Goal: Task Accomplishment & Management: Use online tool/utility

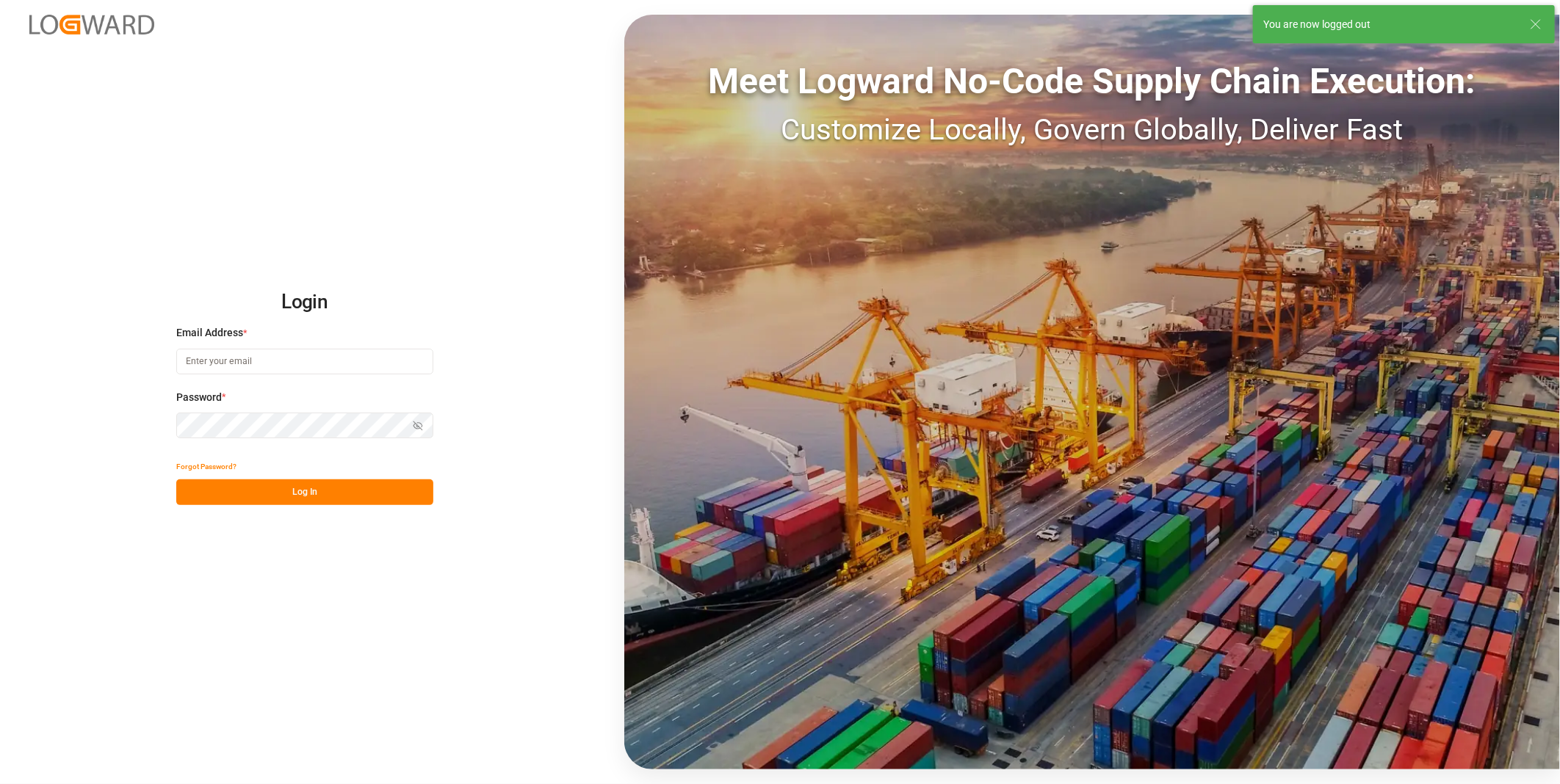
type input "[PERSON_NAME][EMAIL_ADDRESS][DOMAIN_NAME]"
click at [318, 495] on button "Log In" at bounding box center [305, 492] width 257 height 25
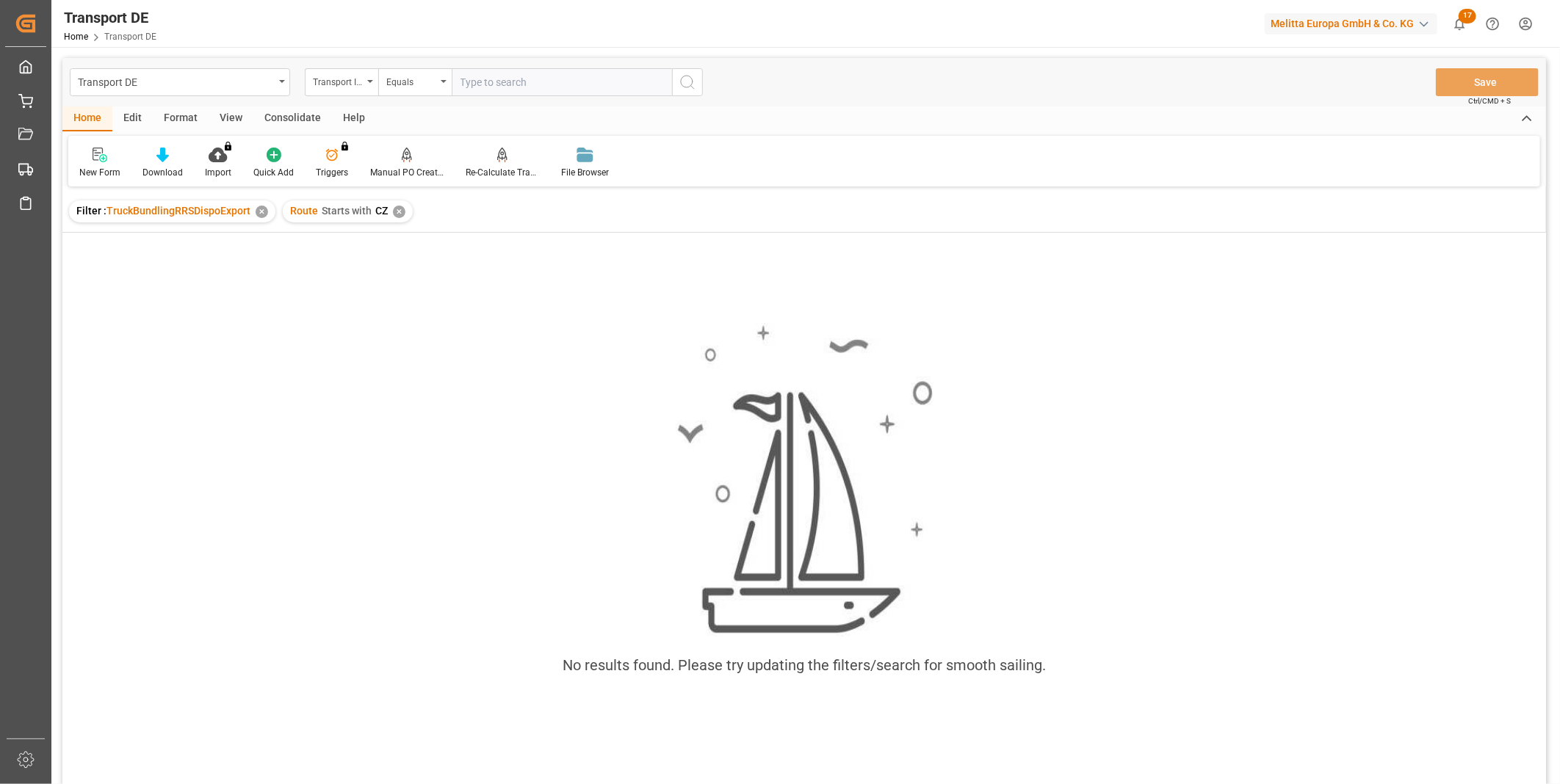
click at [382, 206] on span "CZ" at bounding box center [382, 210] width 13 height 12
click at [402, 216] on div "Route Starts with CZ ✕" at bounding box center [347, 211] width 130 height 22
click at [400, 211] on div "✕" at bounding box center [399, 212] width 13 height 13
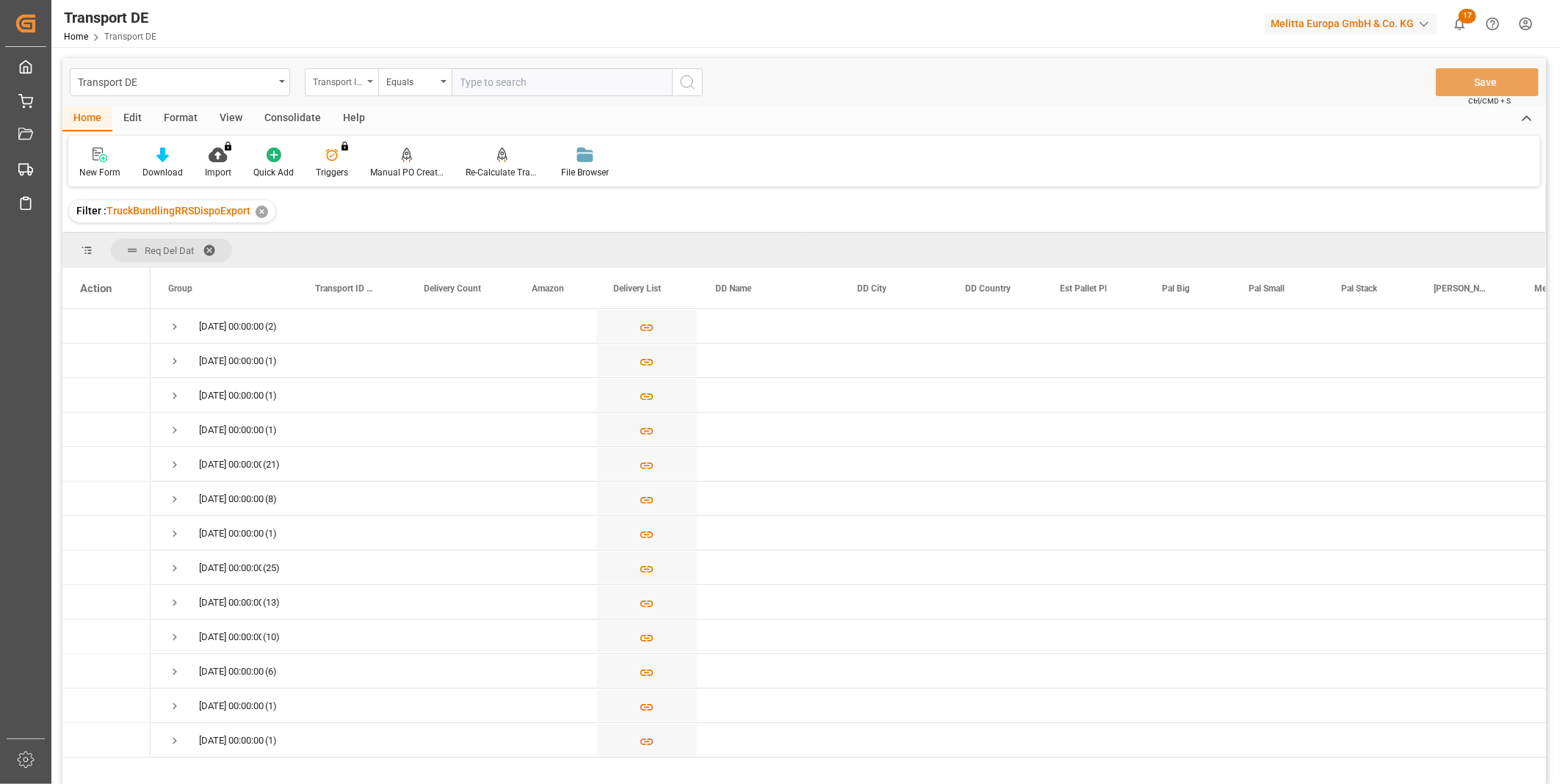
click at [349, 75] on div "Transport ID Logward" at bounding box center [337, 80] width 50 height 17
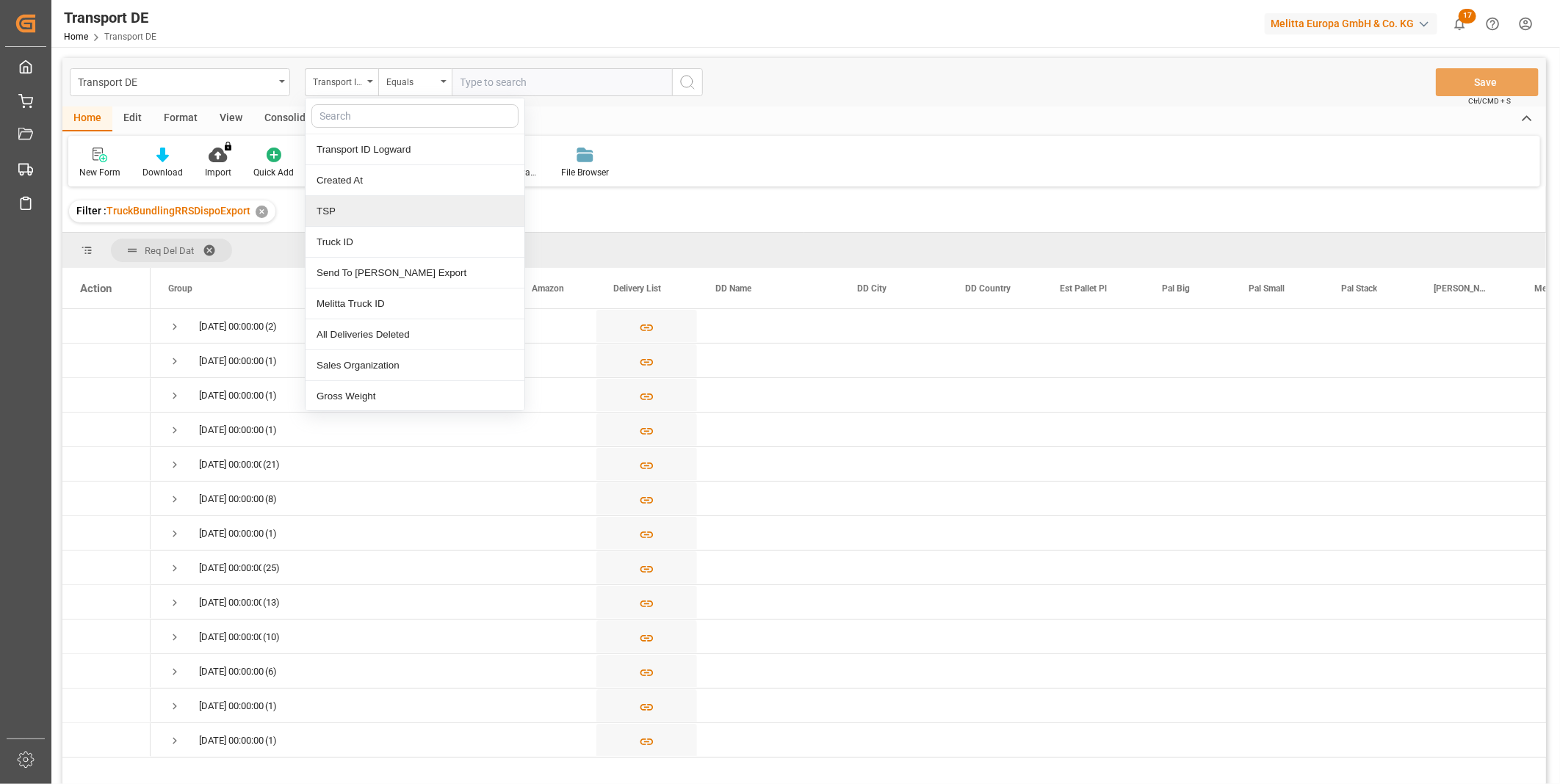
click at [358, 214] on div "TSP" at bounding box center [415, 212] width 219 height 31
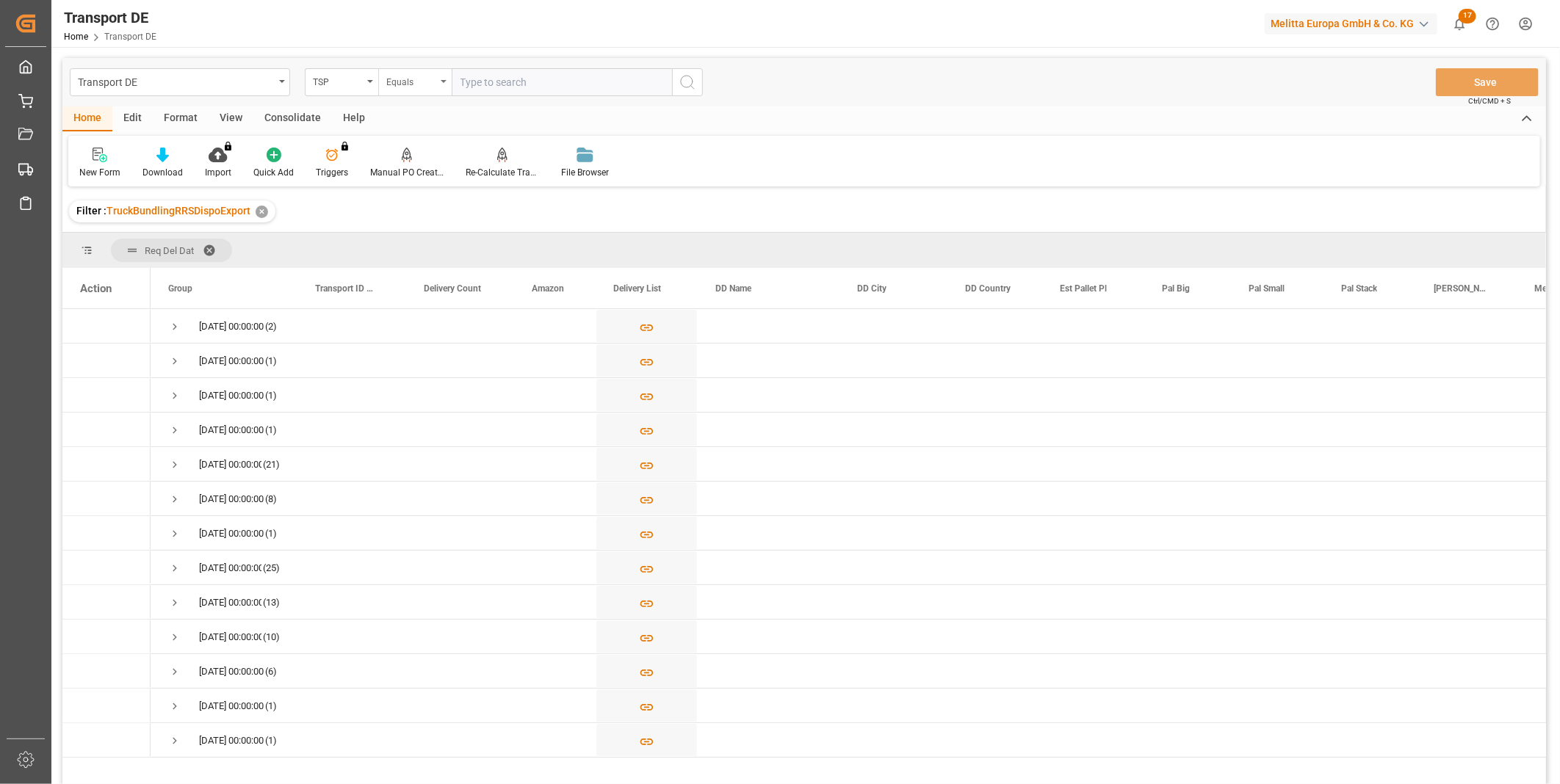
click at [408, 78] on div "Equals" at bounding box center [411, 80] width 50 height 17
click at [423, 230] on div "Starts with" at bounding box center [488, 242] width 219 height 31
type input "[PERSON_NAME]"
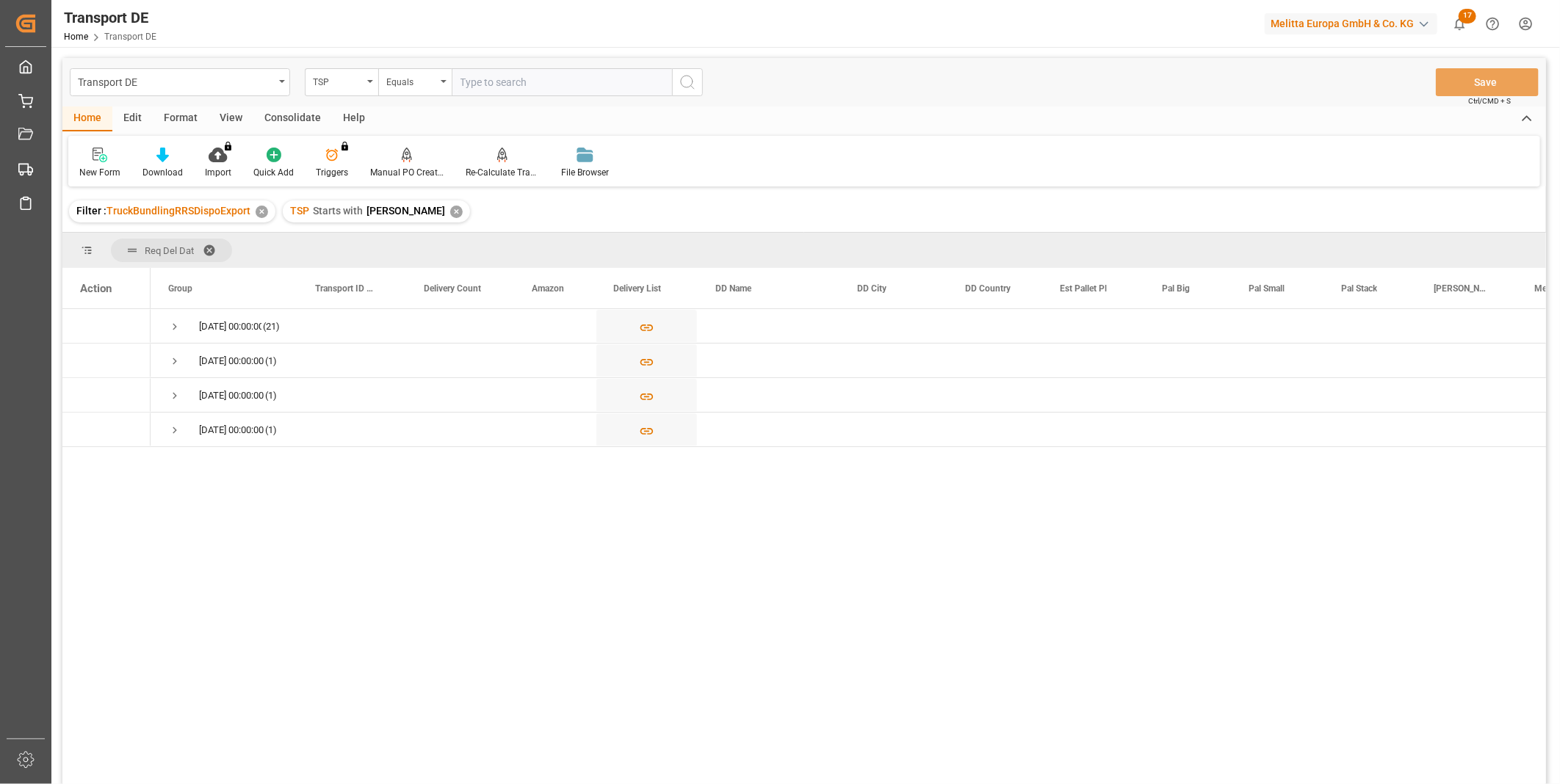
click at [280, 105] on div "Transport DE TSP Equals Save Ctrl/CMD + S" at bounding box center [804, 82] width 1484 height 48
click at [275, 116] on div "Consolidate" at bounding box center [293, 118] width 78 height 25
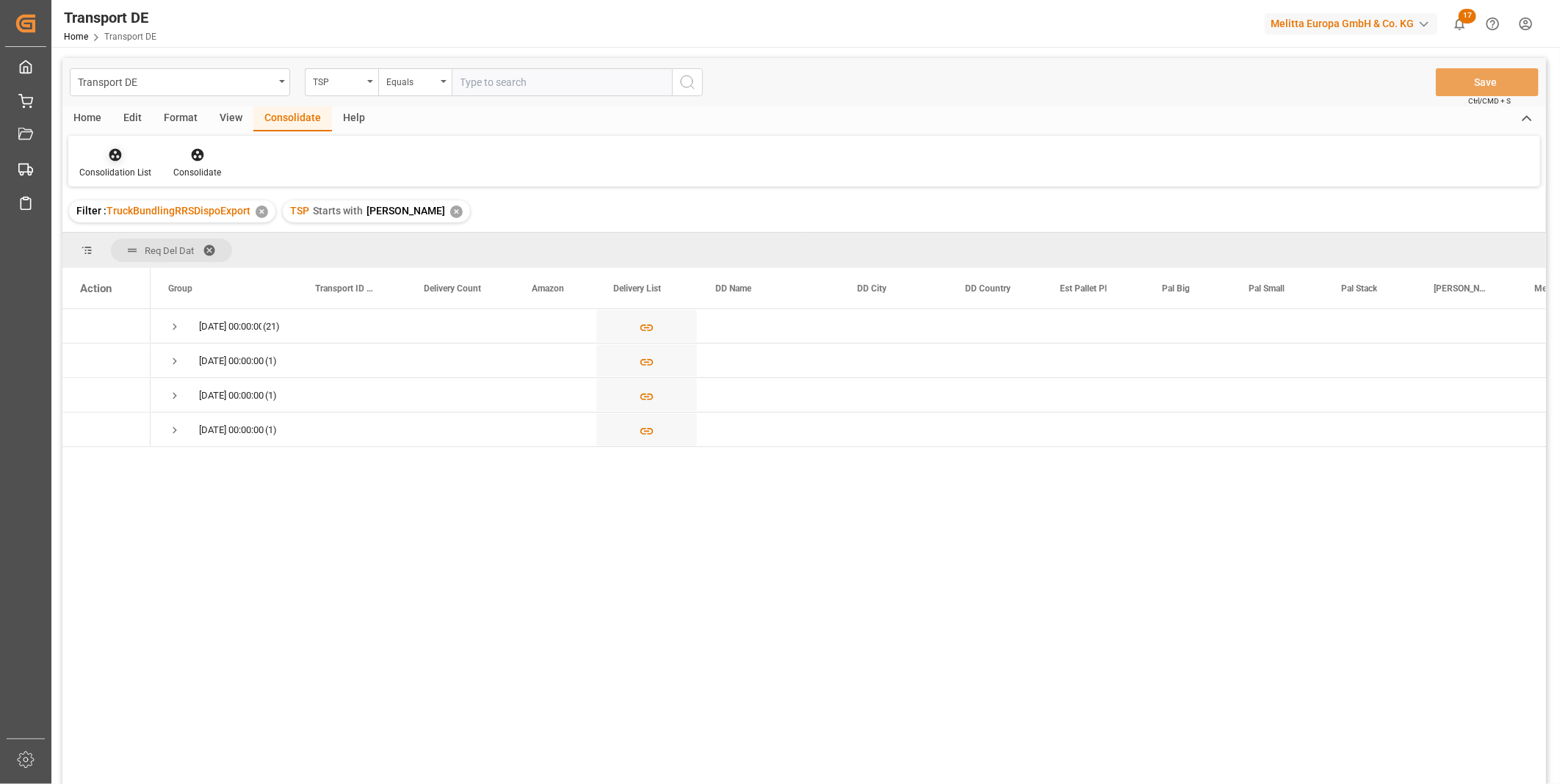
click at [105, 153] on div at bounding box center [115, 154] width 72 height 15
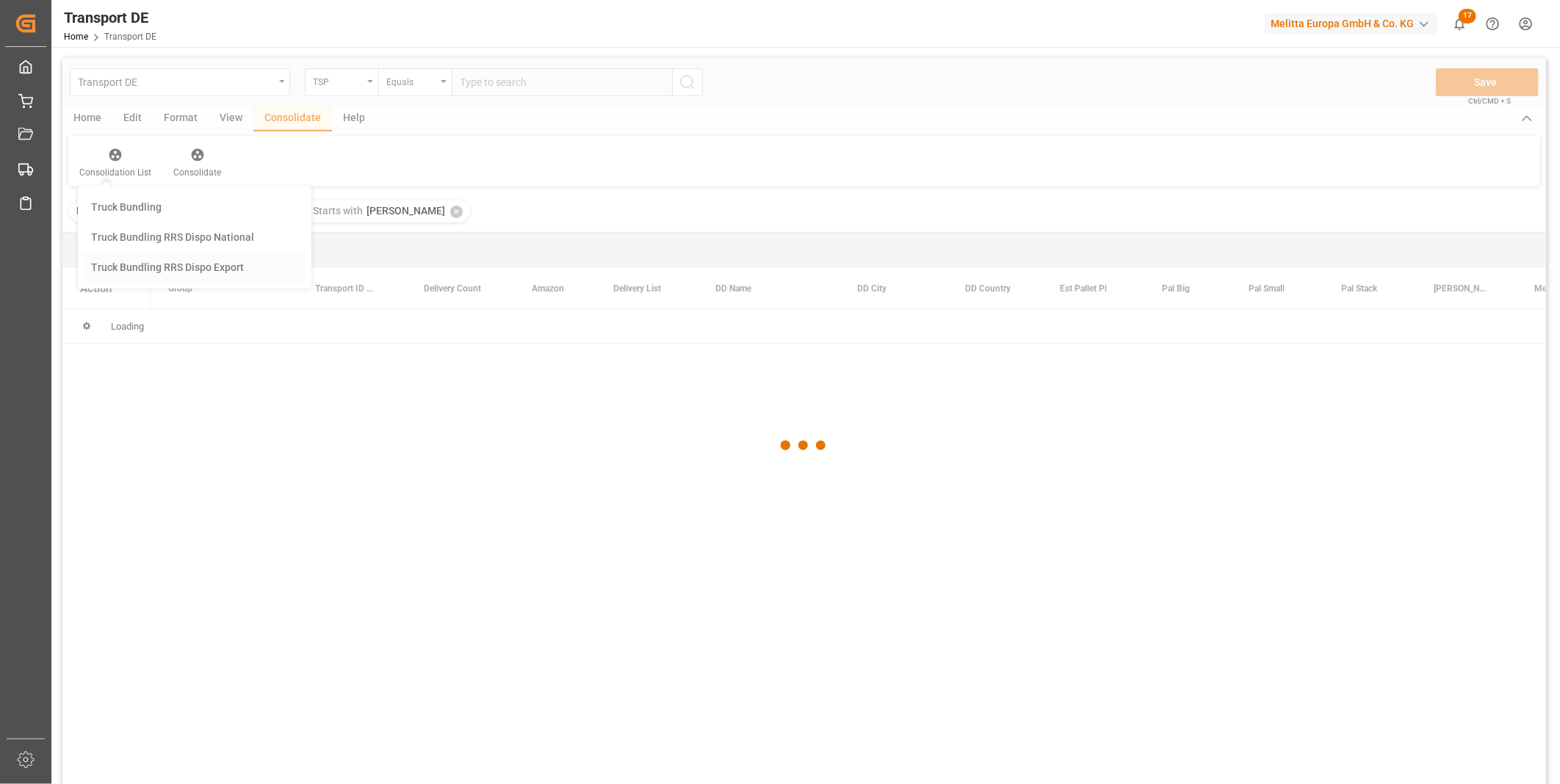
click at [169, 265] on div "Transport DE TSP Equals Save Ctrl/CMD + S Home Edit Format View Consolidate Hel…" at bounding box center [804, 440] width 1484 height 765
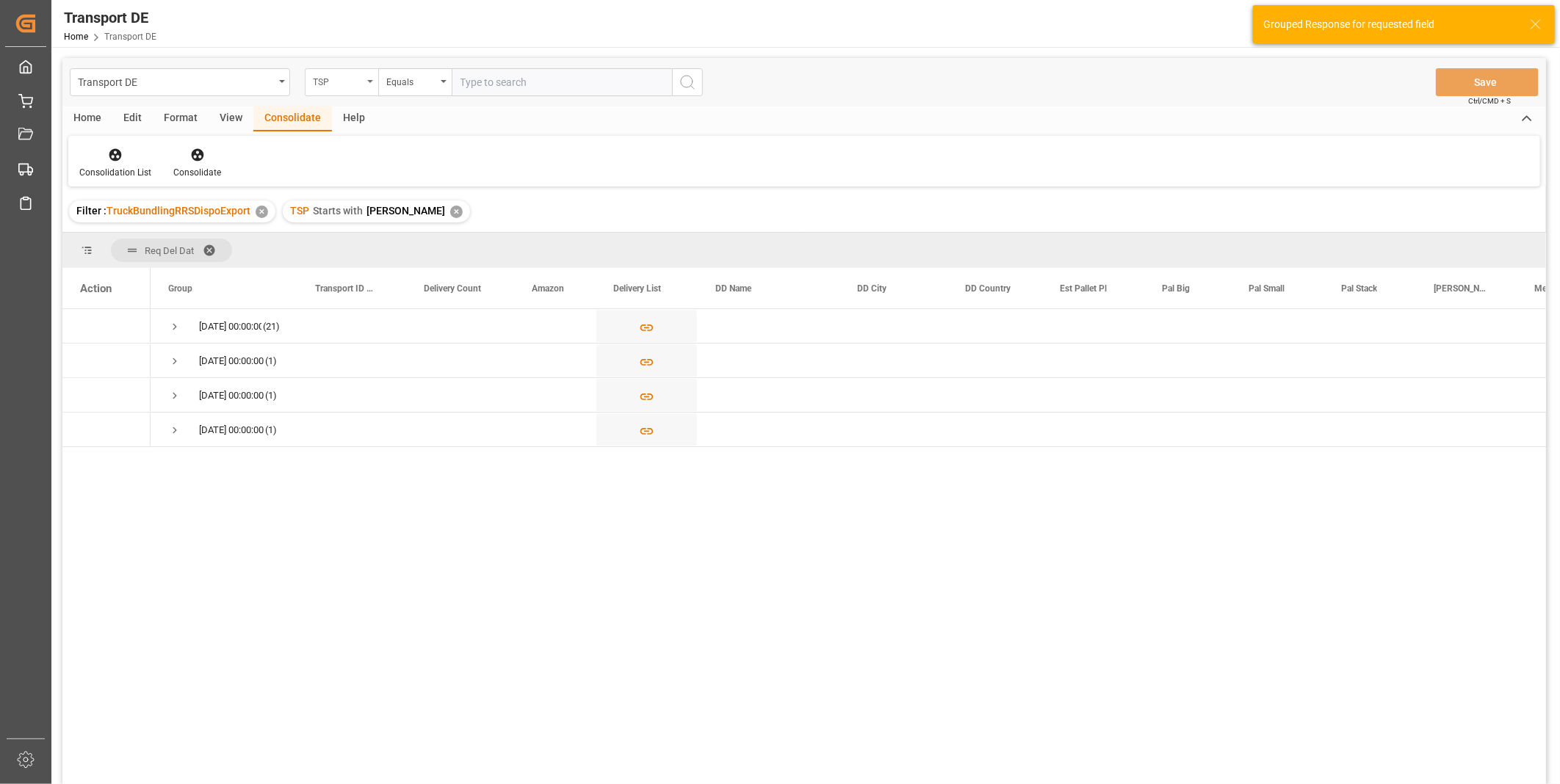
click at [342, 72] on div "TSP" at bounding box center [337, 80] width 50 height 17
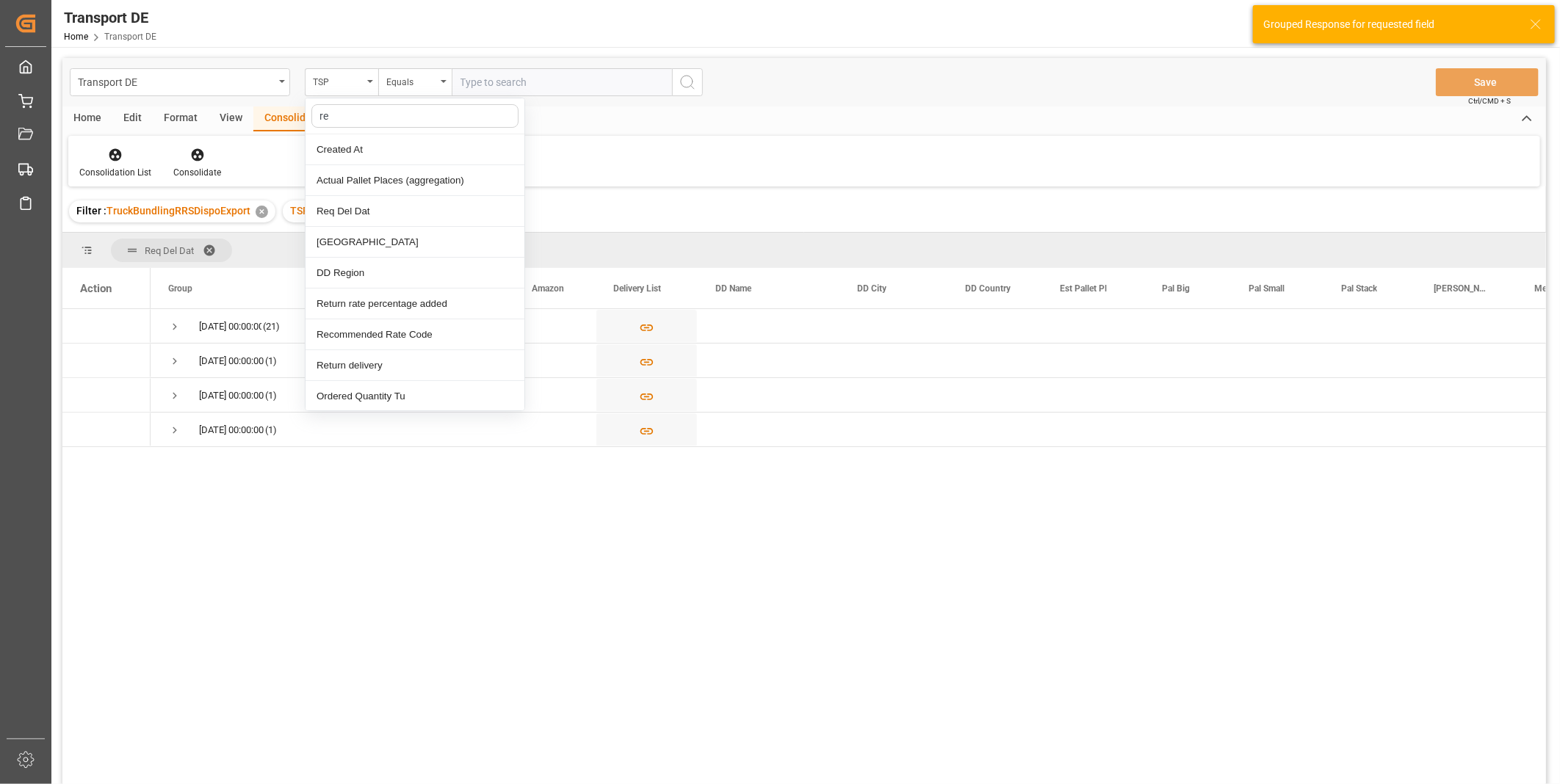
type input "req"
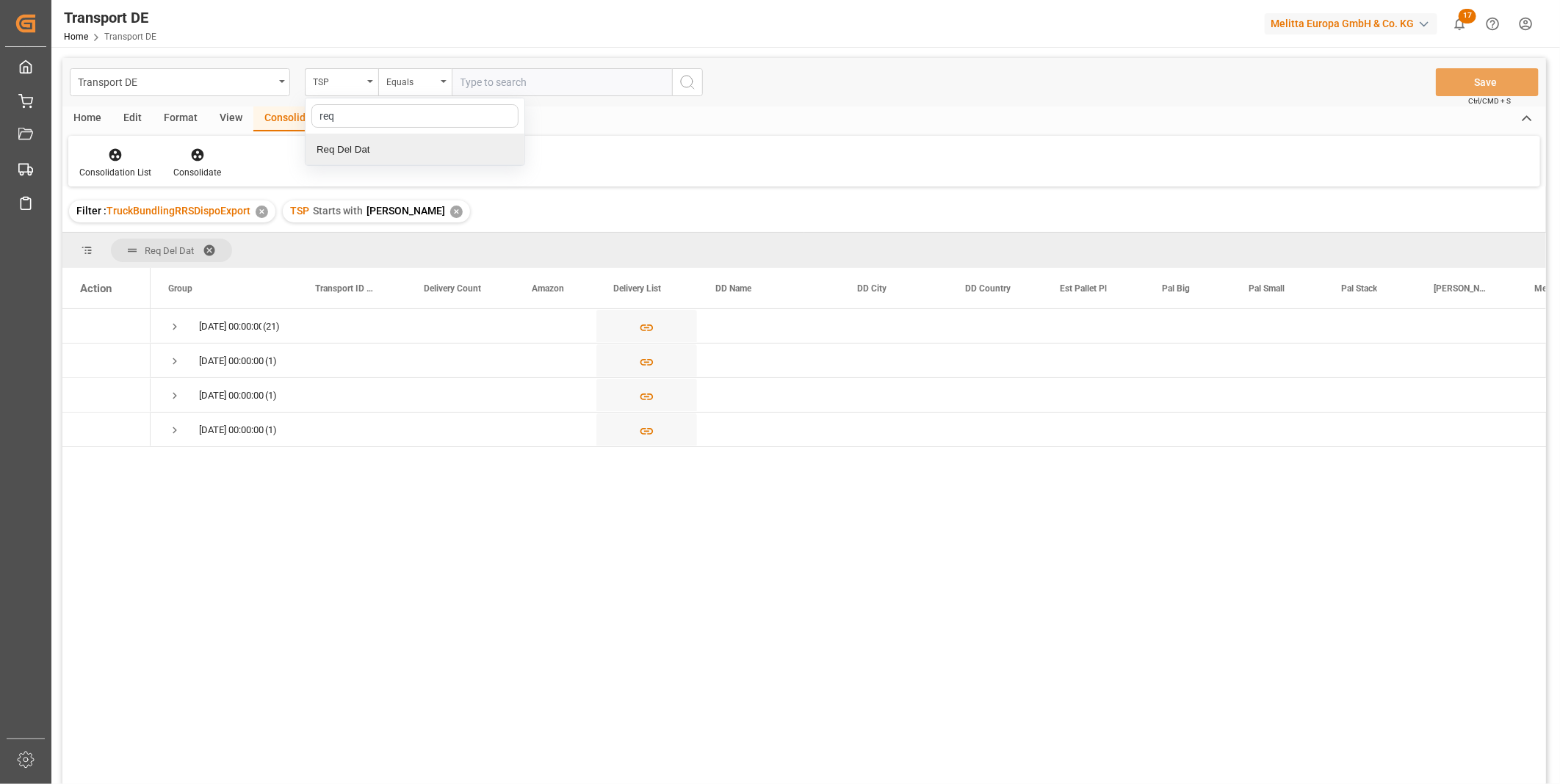
click at [389, 149] on div "Req Del Dat" at bounding box center [415, 150] width 219 height 31
click at [417, 86] on div "Equals" at bounding box center [411, 80] width 50 height 17
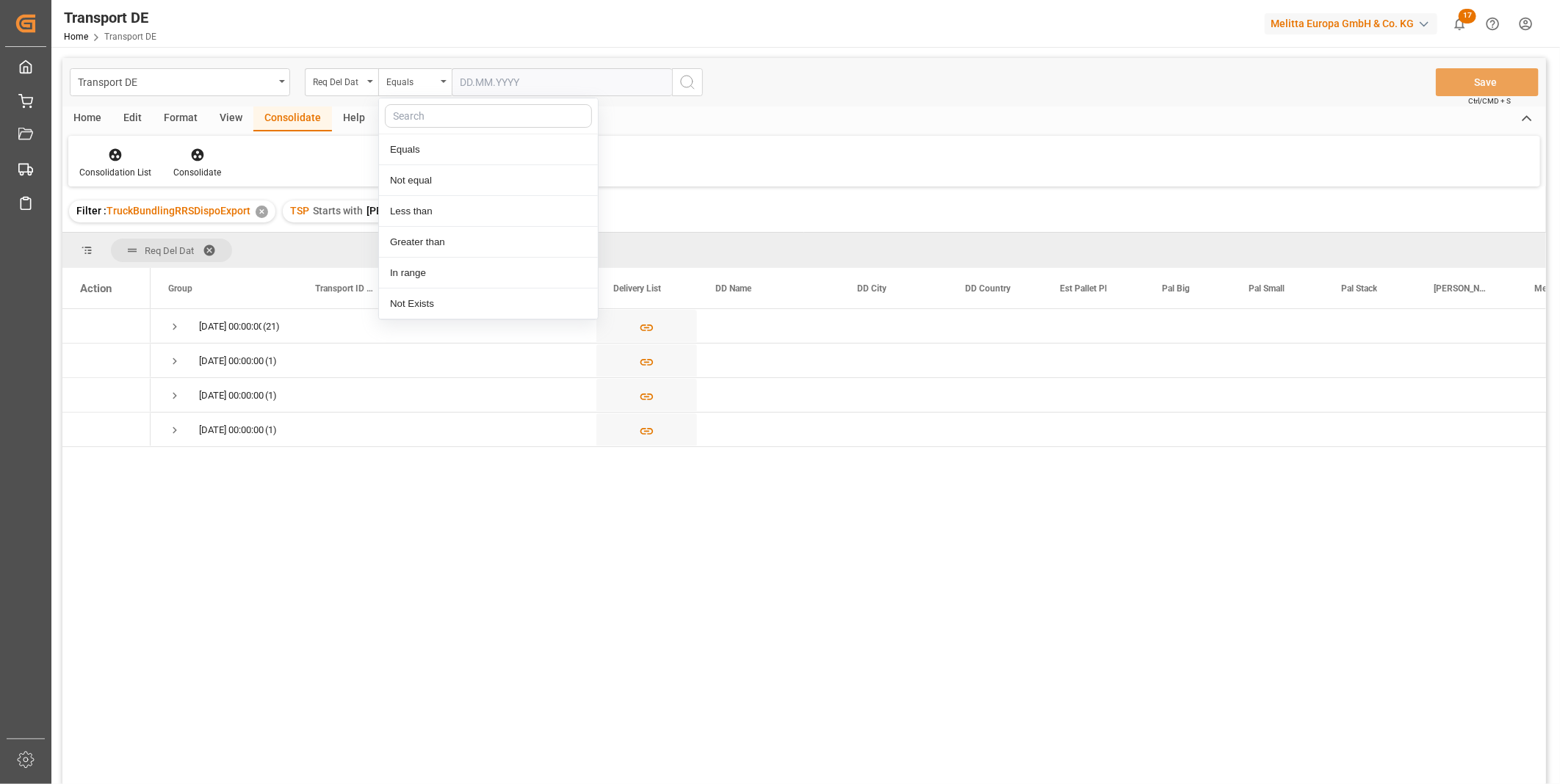
click at [520, 86] on input "text" at bounding box center [561, 82] width 220 height 28
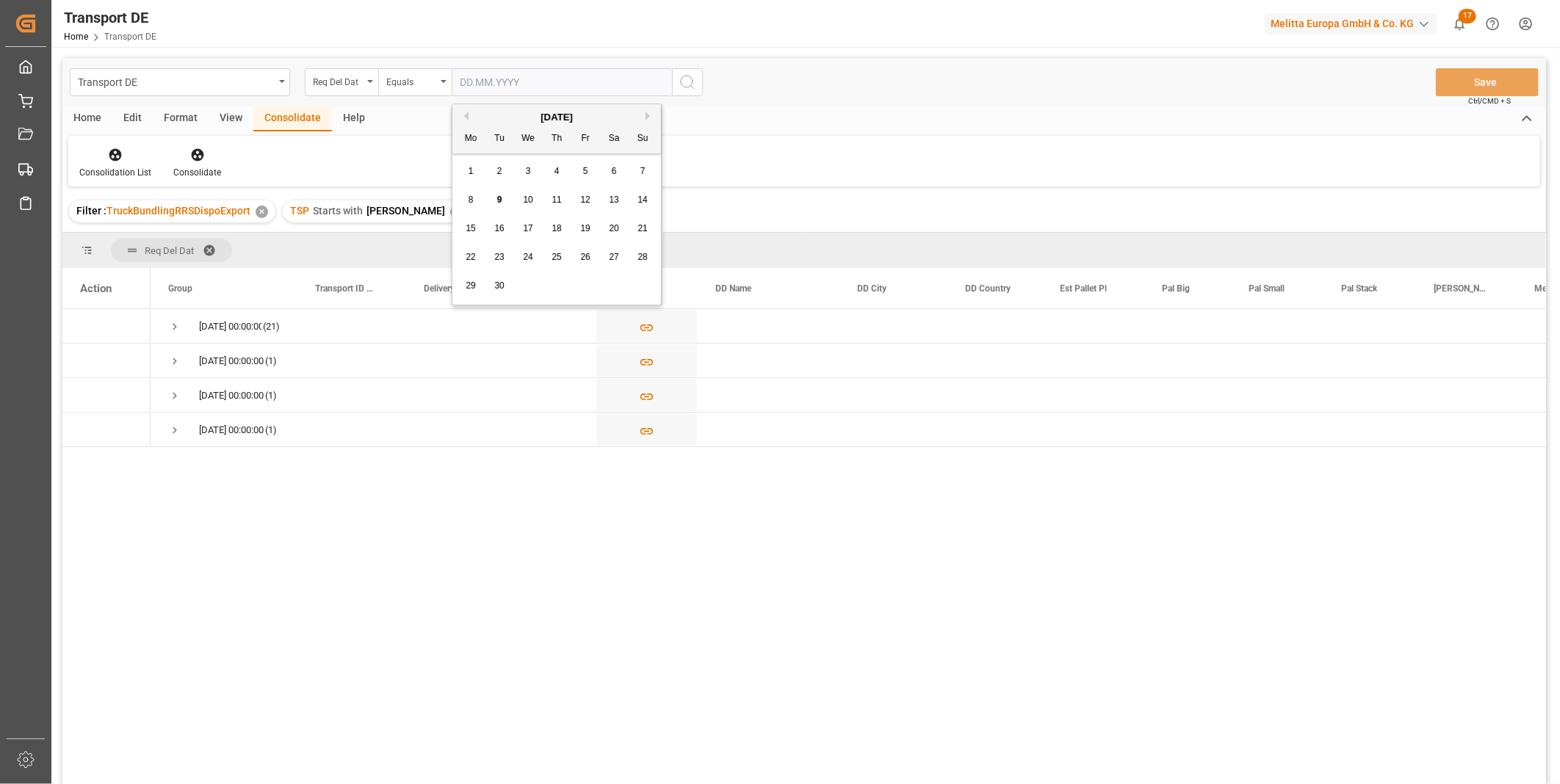
click at [559, 200] on span "11" at bounding box center [556, 199] width 9 height 10
type input "[DATE]"
click at [685, 79] on icon "search button" at bounding box center [687, 82] width 17 height 17
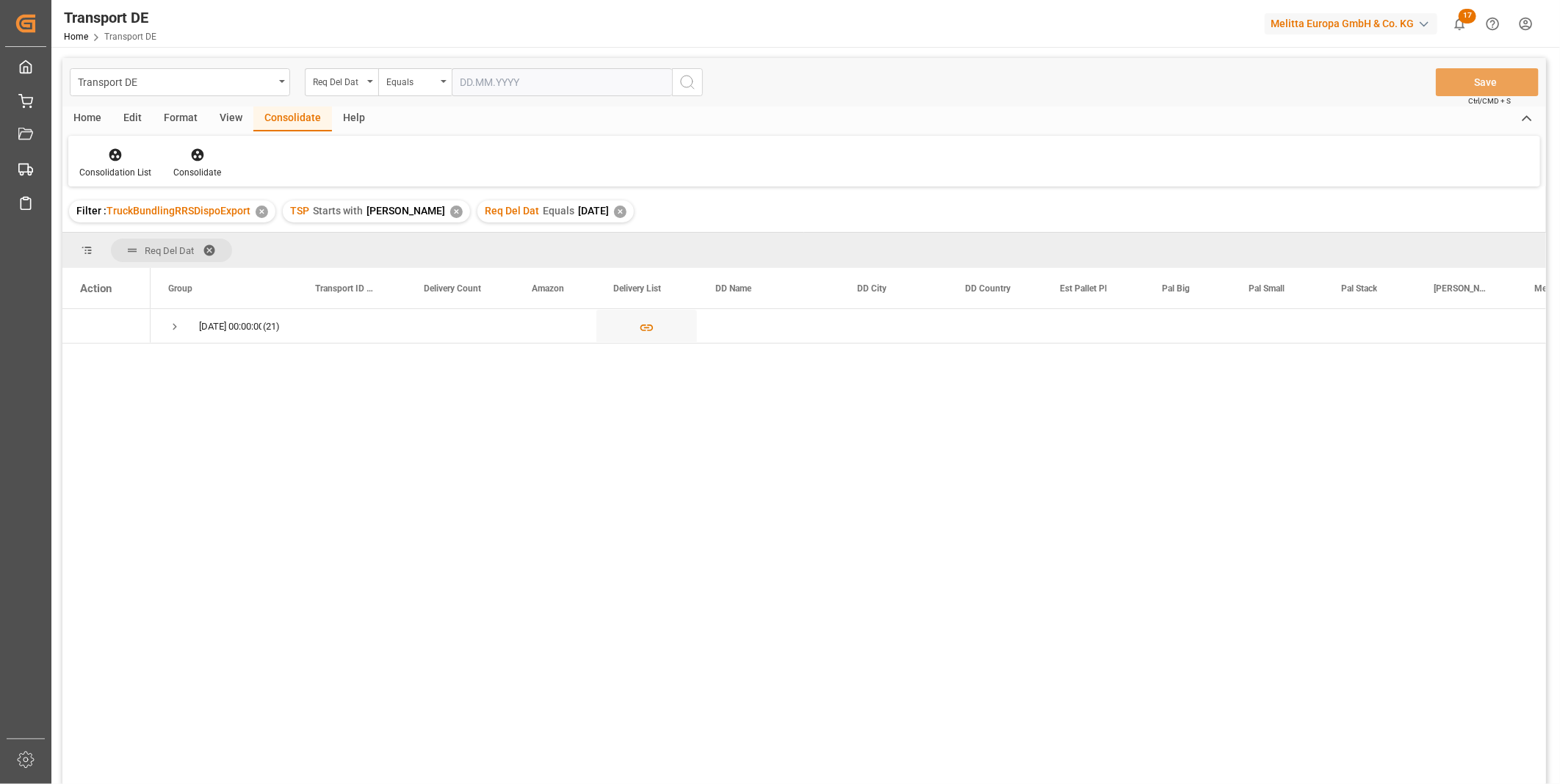
click at [86, 107] on div "Home" at bounding box center [87, 118] width 50 height 25
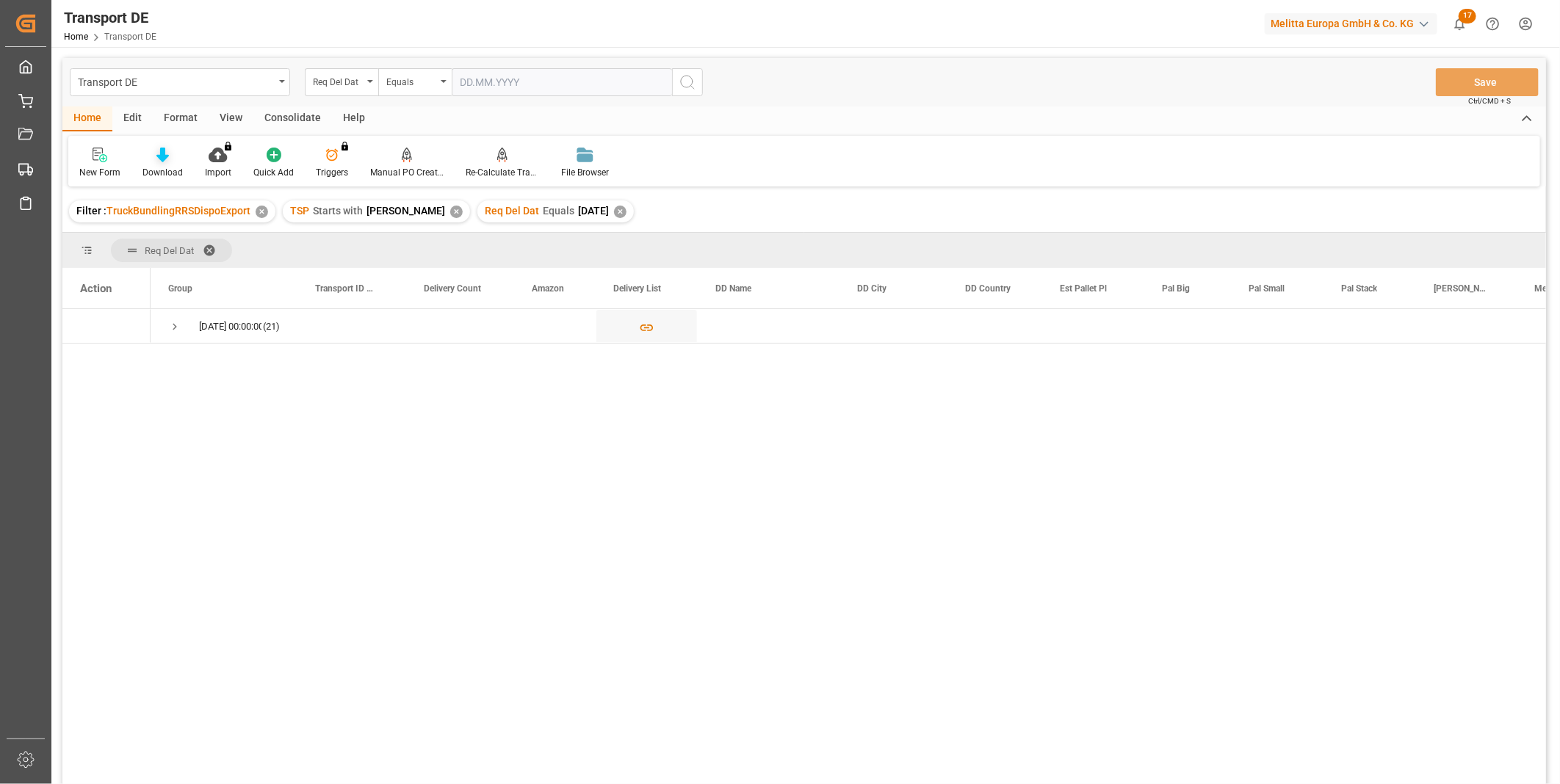
click at [150, 157] on div at bounding box center [163, 154] width 40 height 15
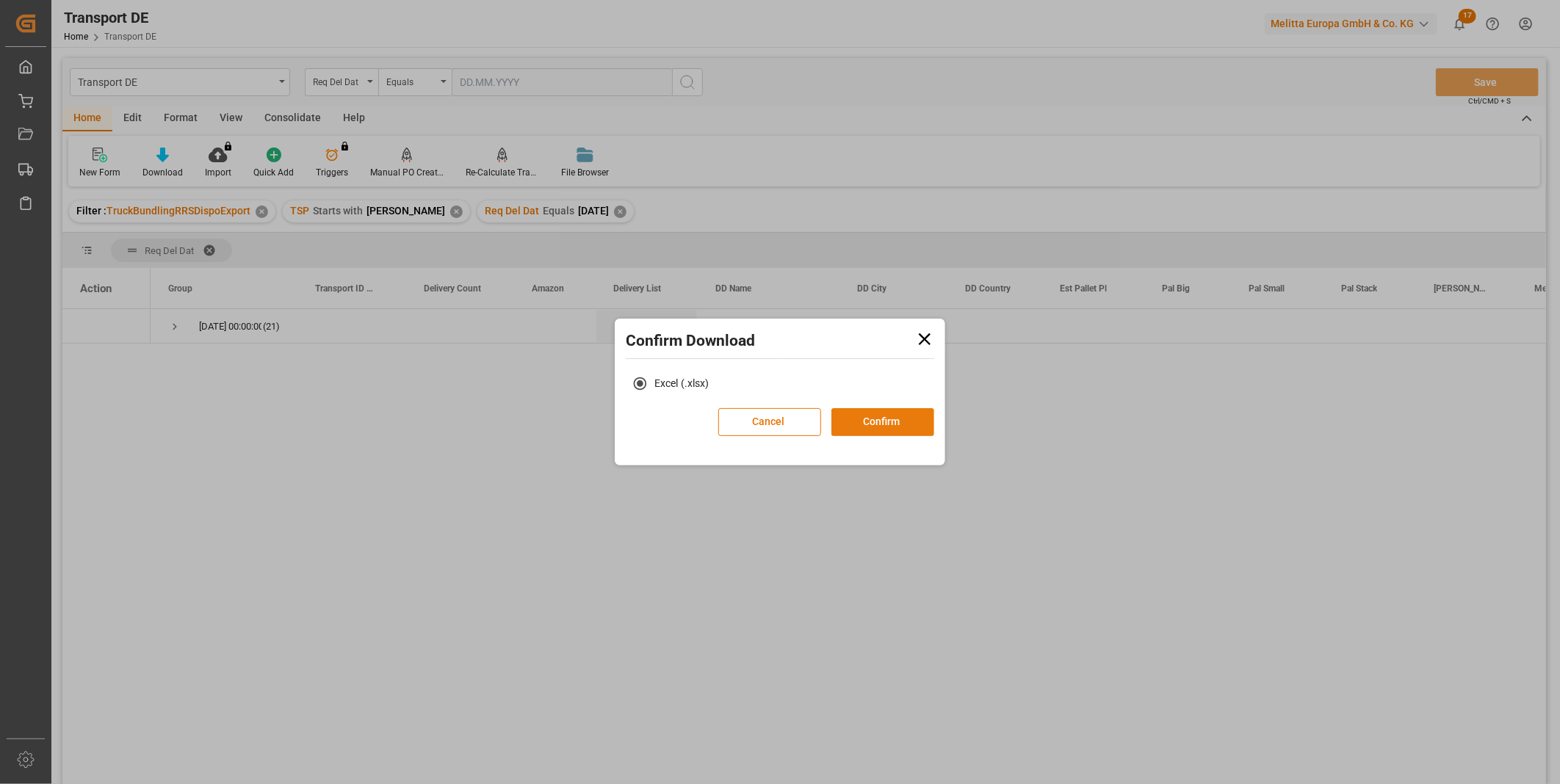
click at [879, 424] on button "Confirm" at bounding box center [882, 422] width 103 height 28
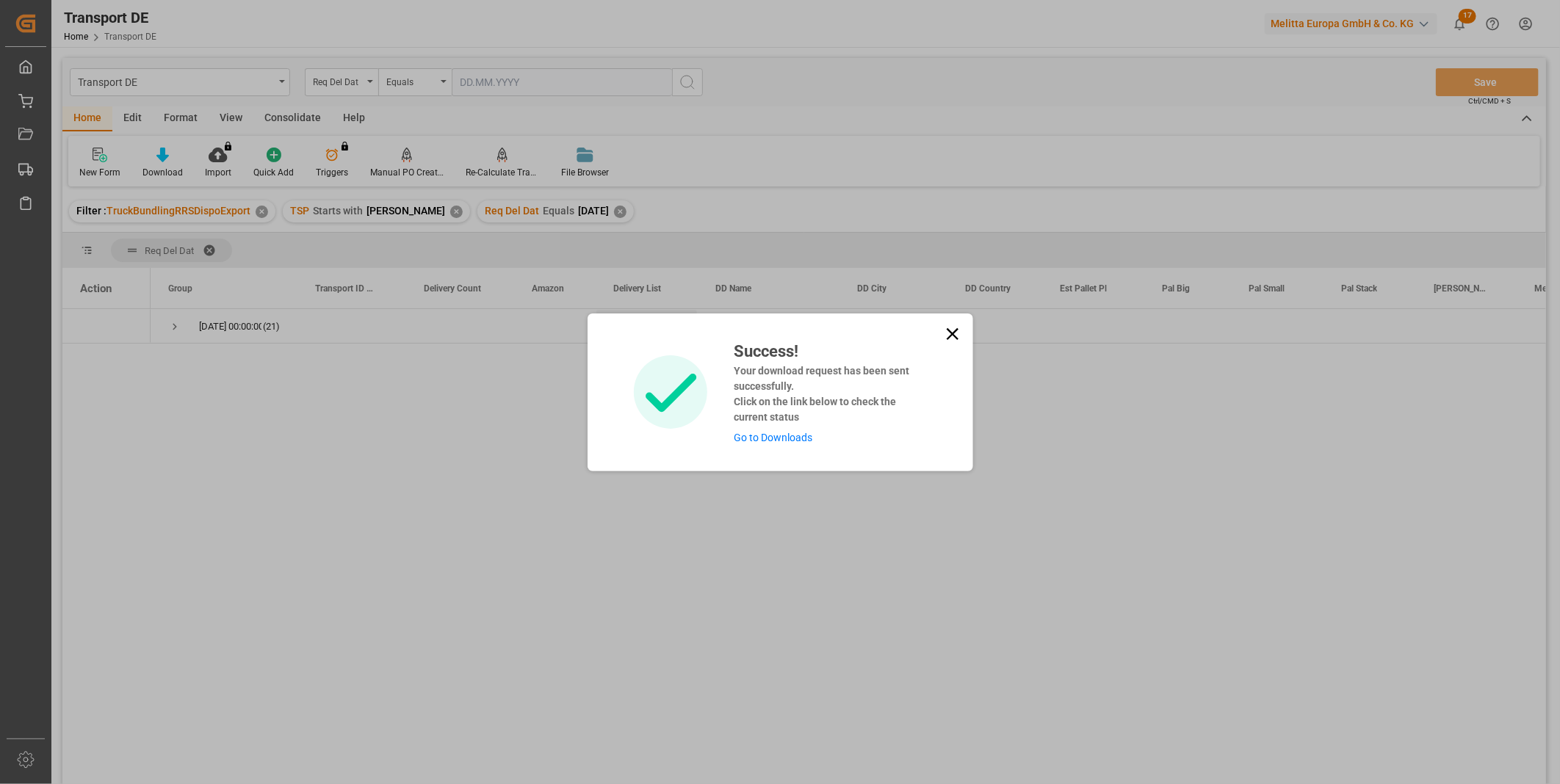
click at [946, 341] on icon at bounding box center [952, 334] width 21 height 21
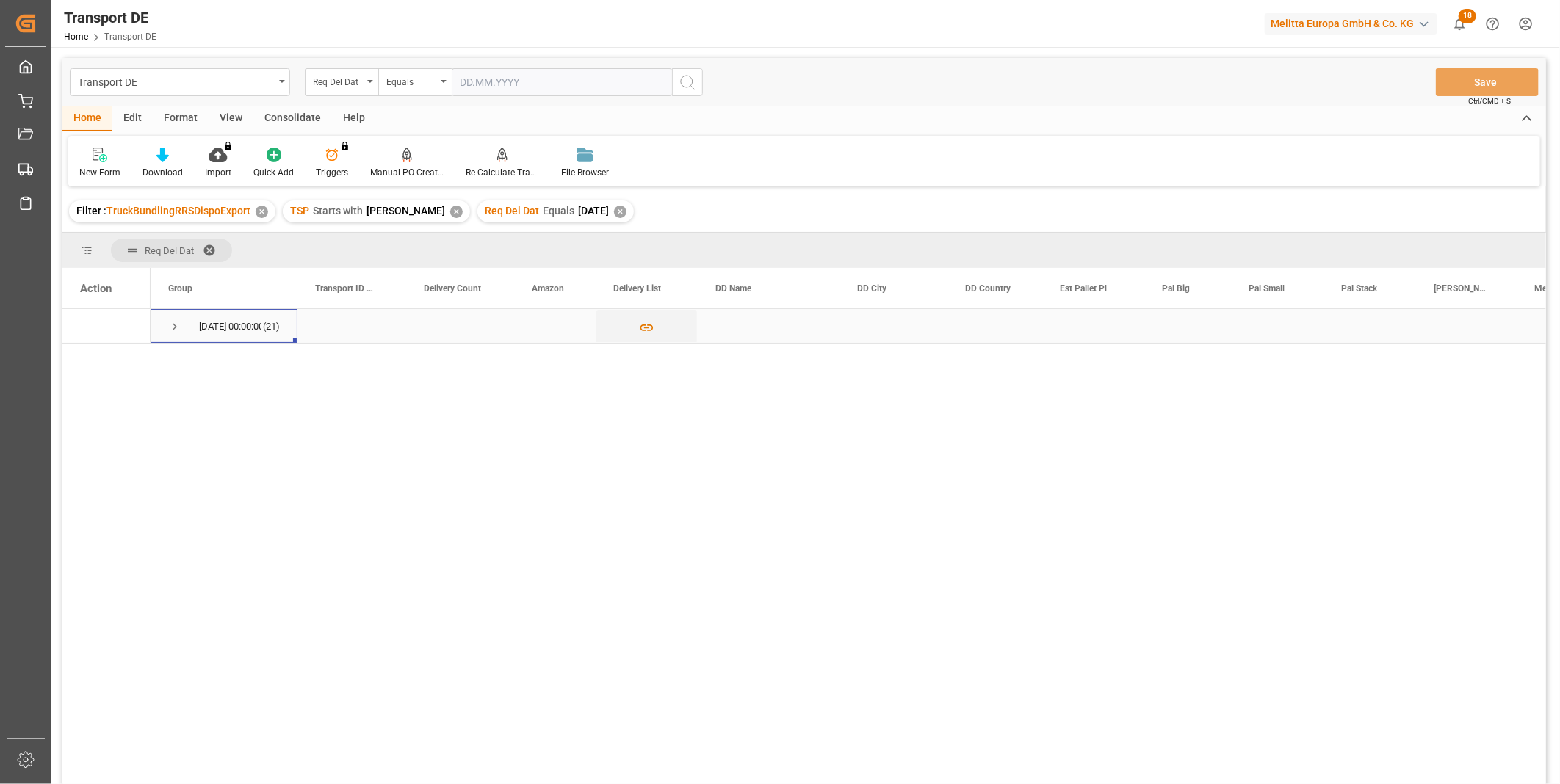
click at [172, 312] on span "Press SPACE to select this row." at bounding box center [175, 327] width 14 height 34
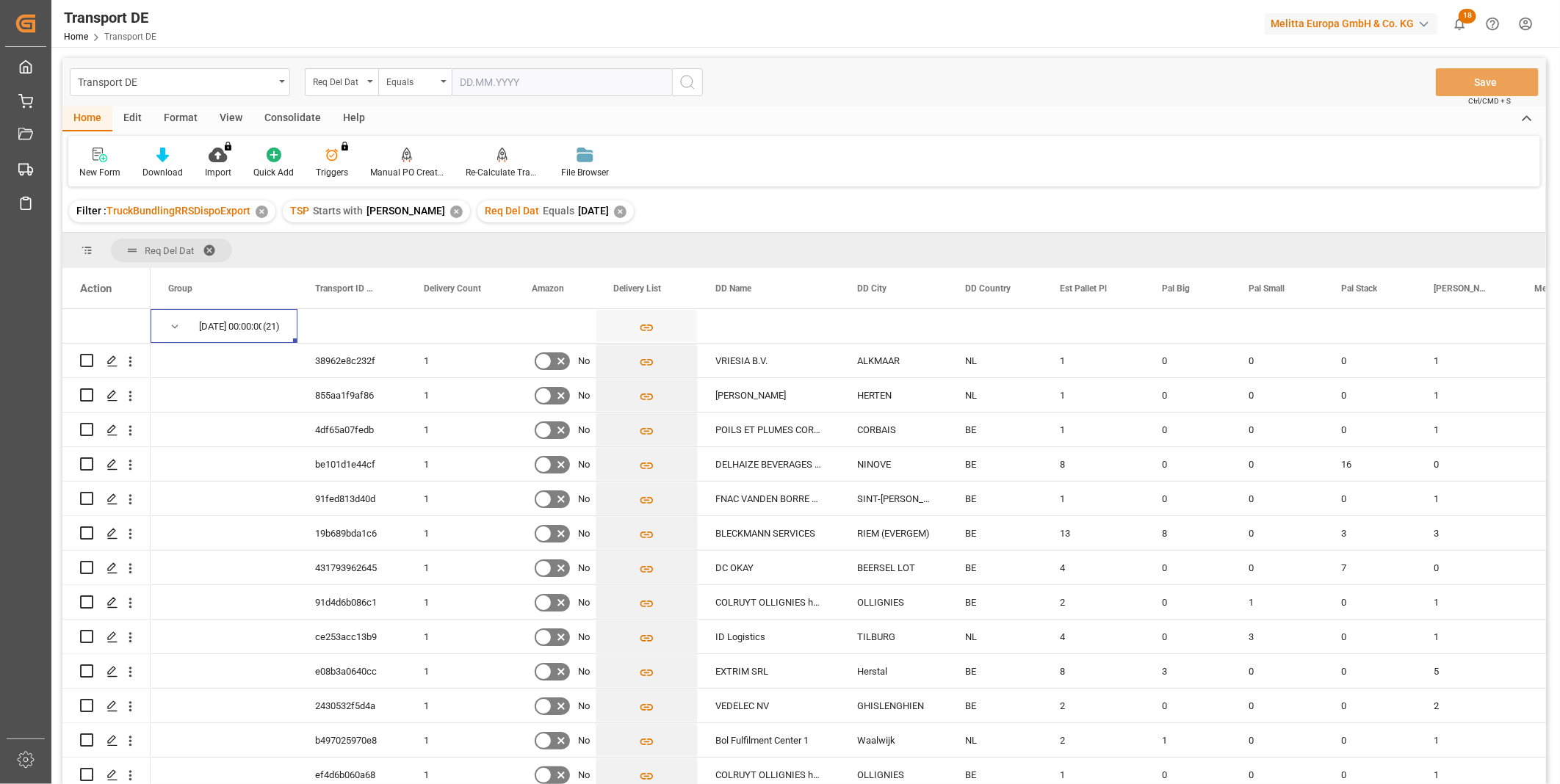
click at [287, 114] on div "Consolidate" at bounding box center [293, 118] width 78 height 25
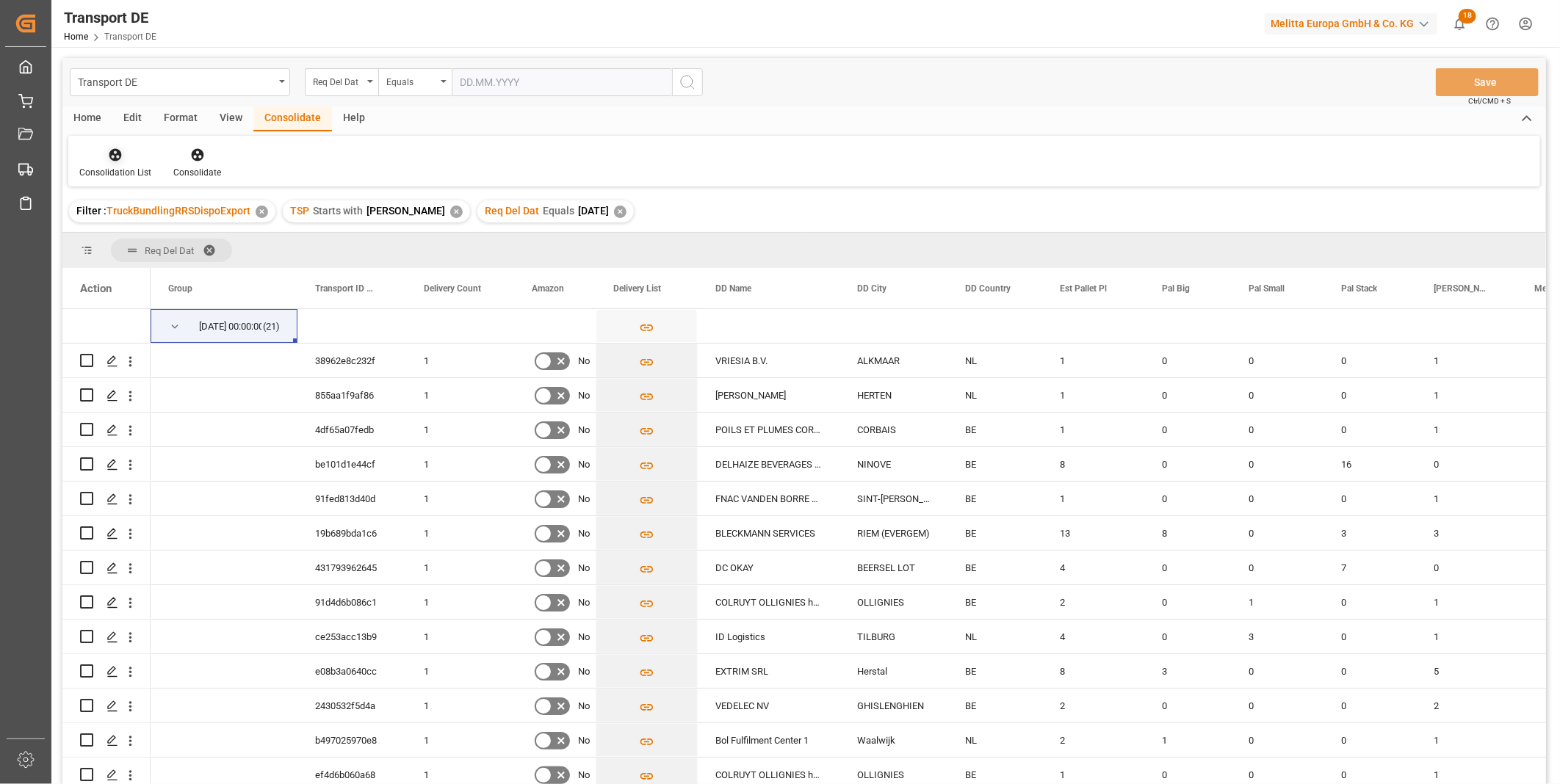
click at [133, 158] on div at bounding box center [115, 154] width 72 height 15
click at [186, 268] on div "Truck Bundling RRS Dispo Export" at bounding box center [167, 267] width 153 height 15
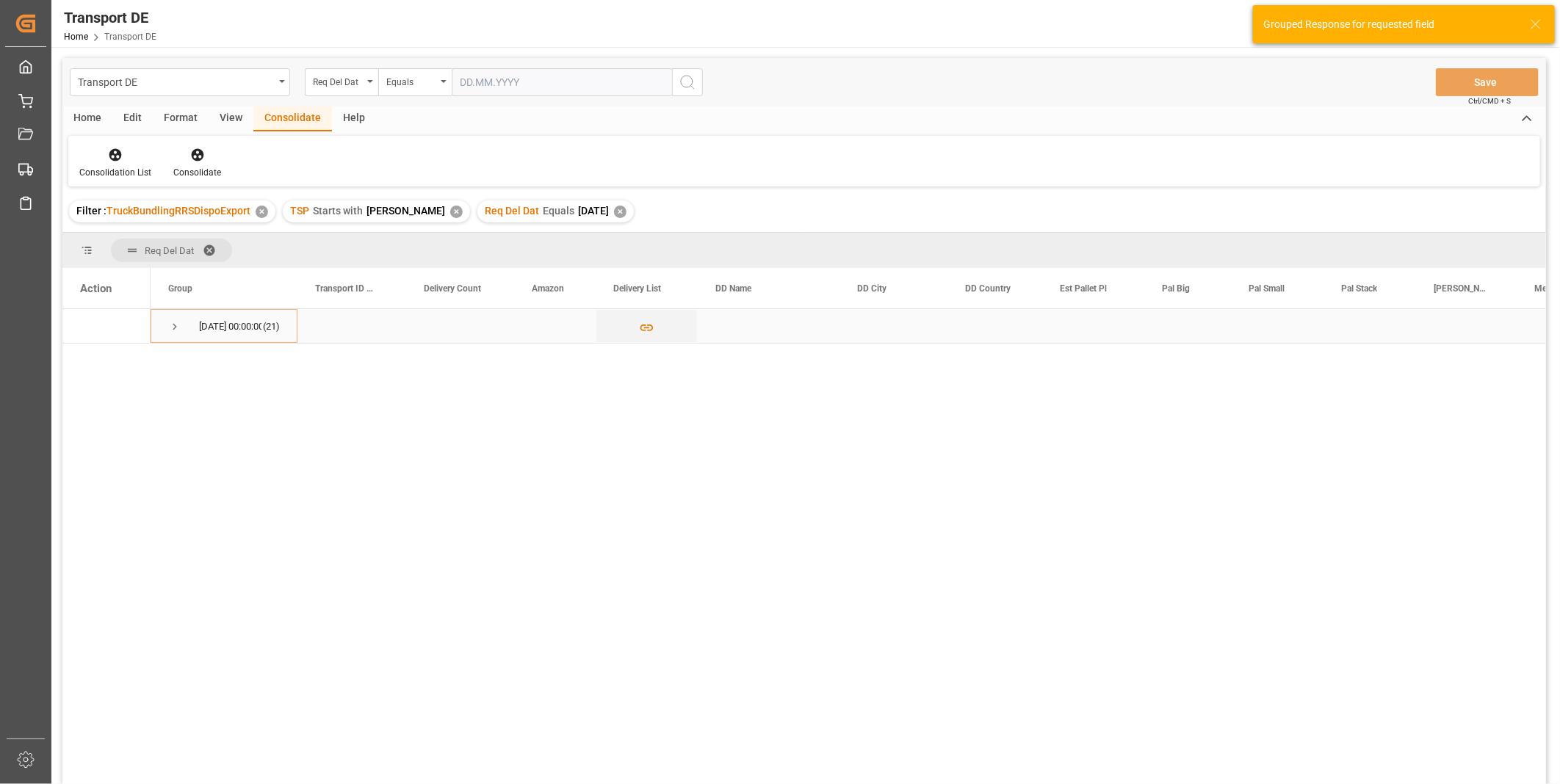
click at [164, 327] on div "[DATE] 00:00:00 (21)" at bounding box center [223, 326] width 146 height 34
click at [173, 326] on span "Press SPACE to select this row." at bounding box center [175, 327] width 14 height 14
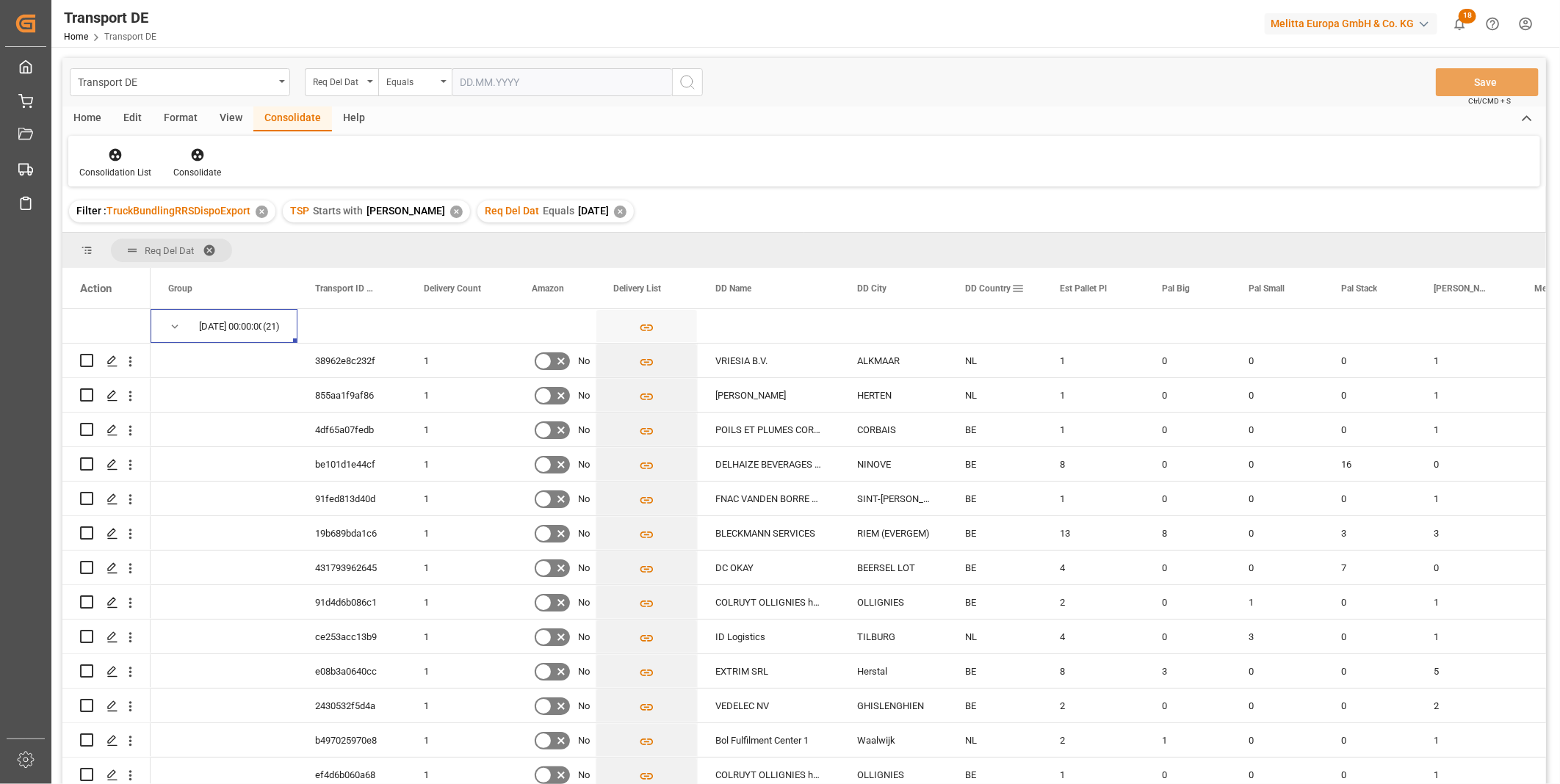
click at [992, 284] on span "DD Country" at bounding box center [988, 288] width 45 height 10
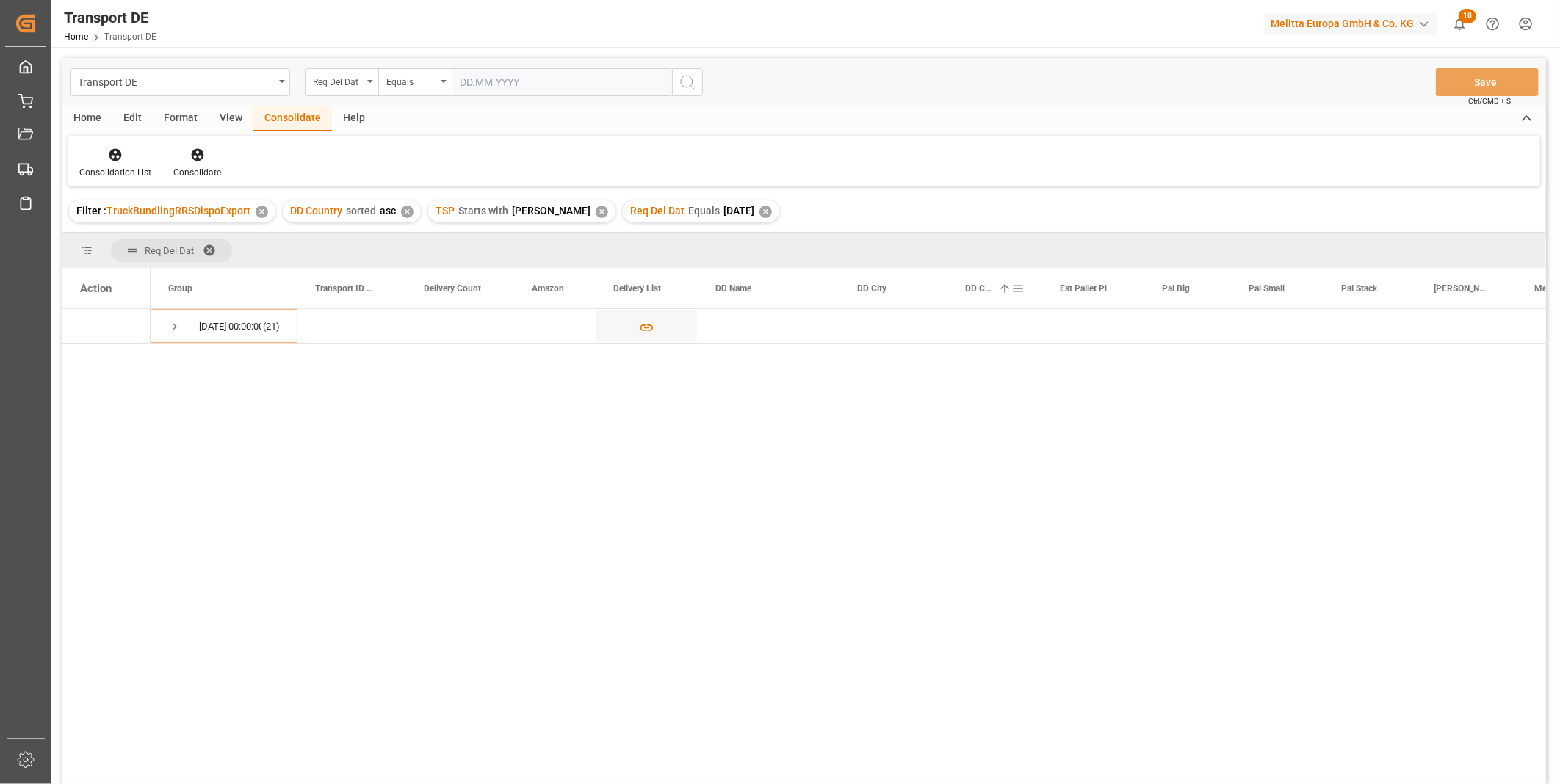
click at [992, 284] on div "DD Country 1" at bounding box center [988, 288] width 46 height 40
click at [169, 326] on span "Press SPACE to select this row." at bounding box center [175, 327] width 14 height 14
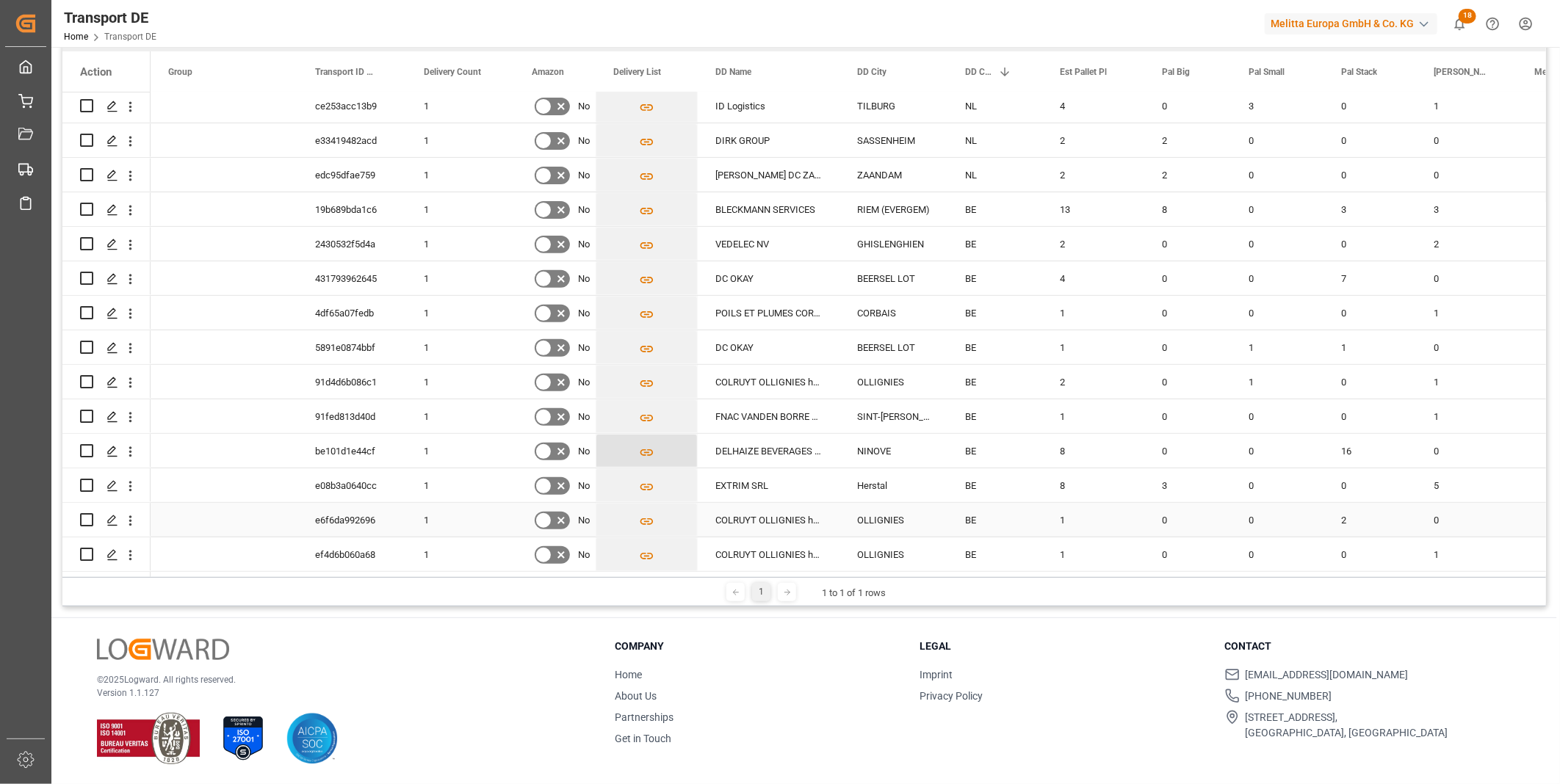
scroll to position [120, 0]
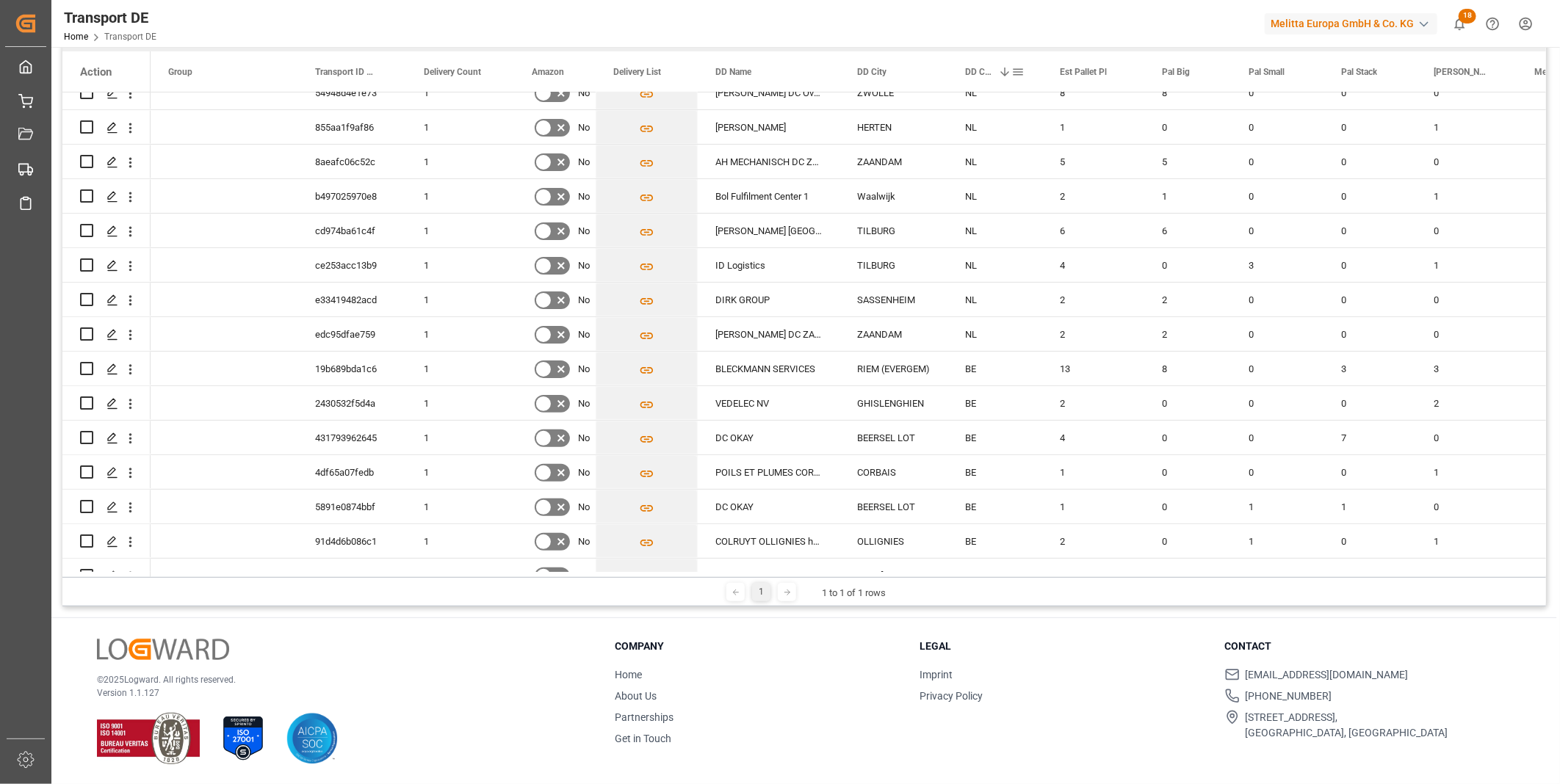
click at [965, 75] on span "DD Country" at bounding box center [979, 71] width 27 height 10
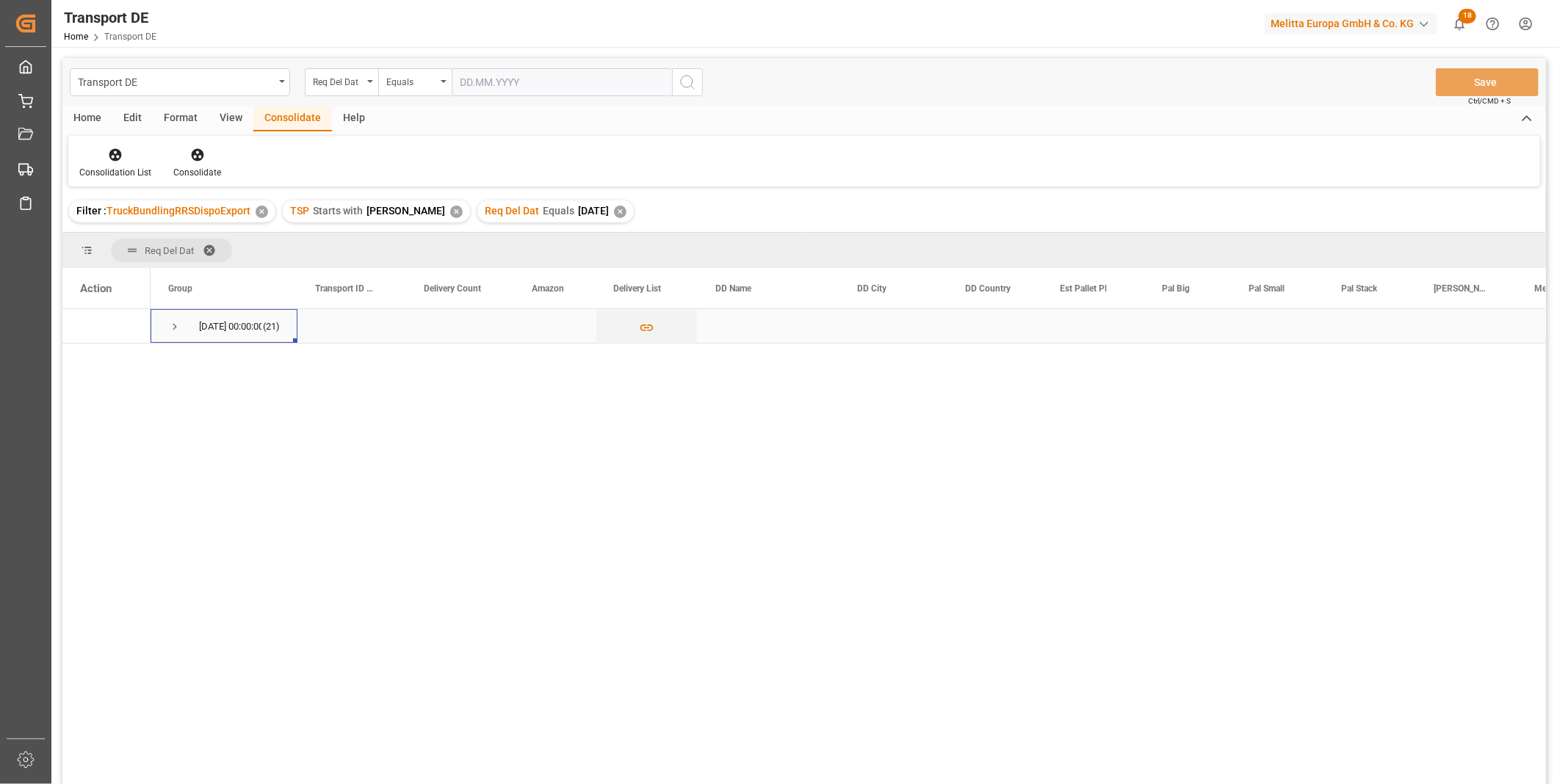
click at [174, 325] on span "Press SPACE to select this row." at bounding box center [175, 327] width 14 height 14
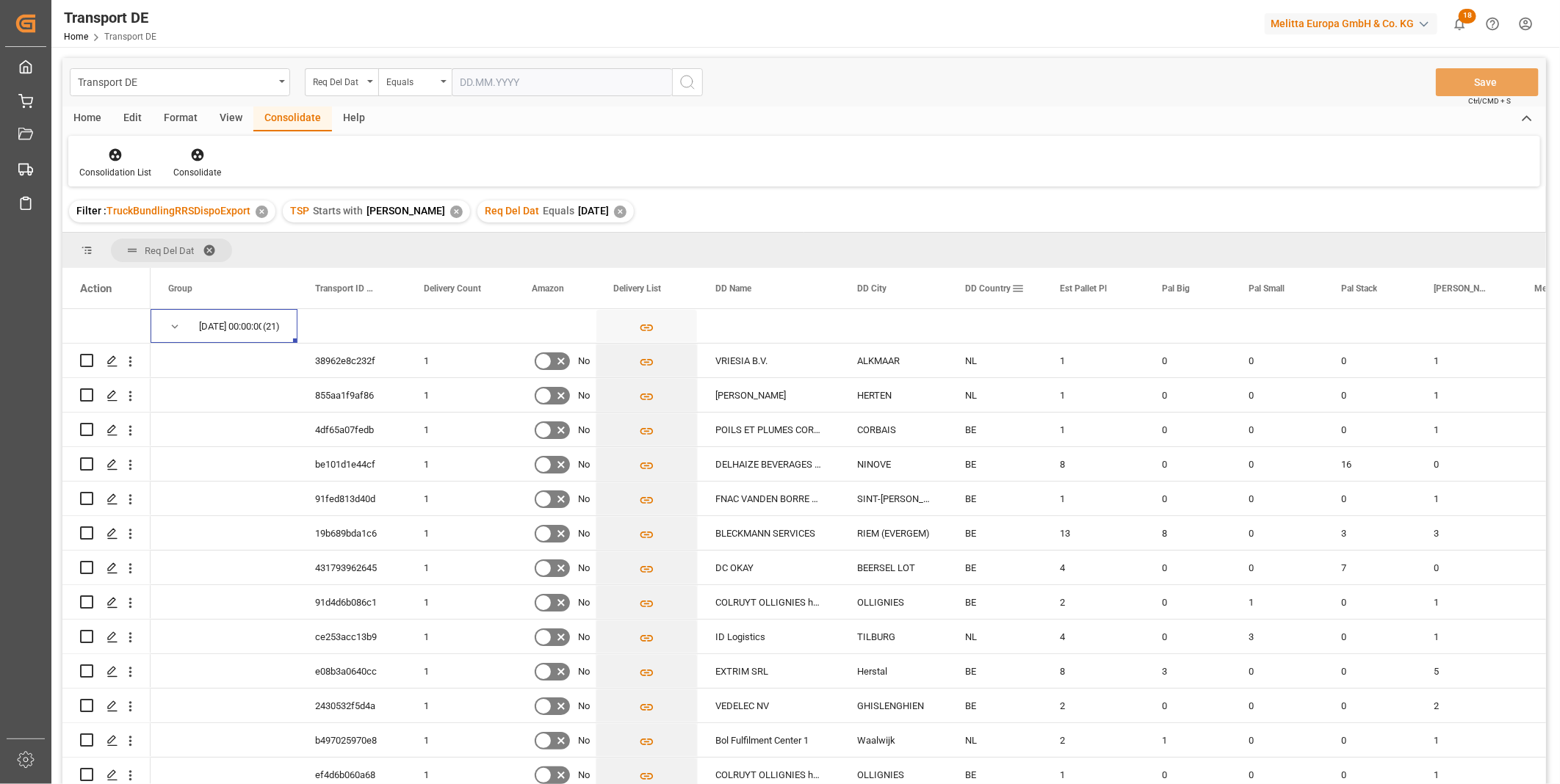
click at [995, 284] on span "DD Country" at bounding box center [988, 288] width 45 height 10
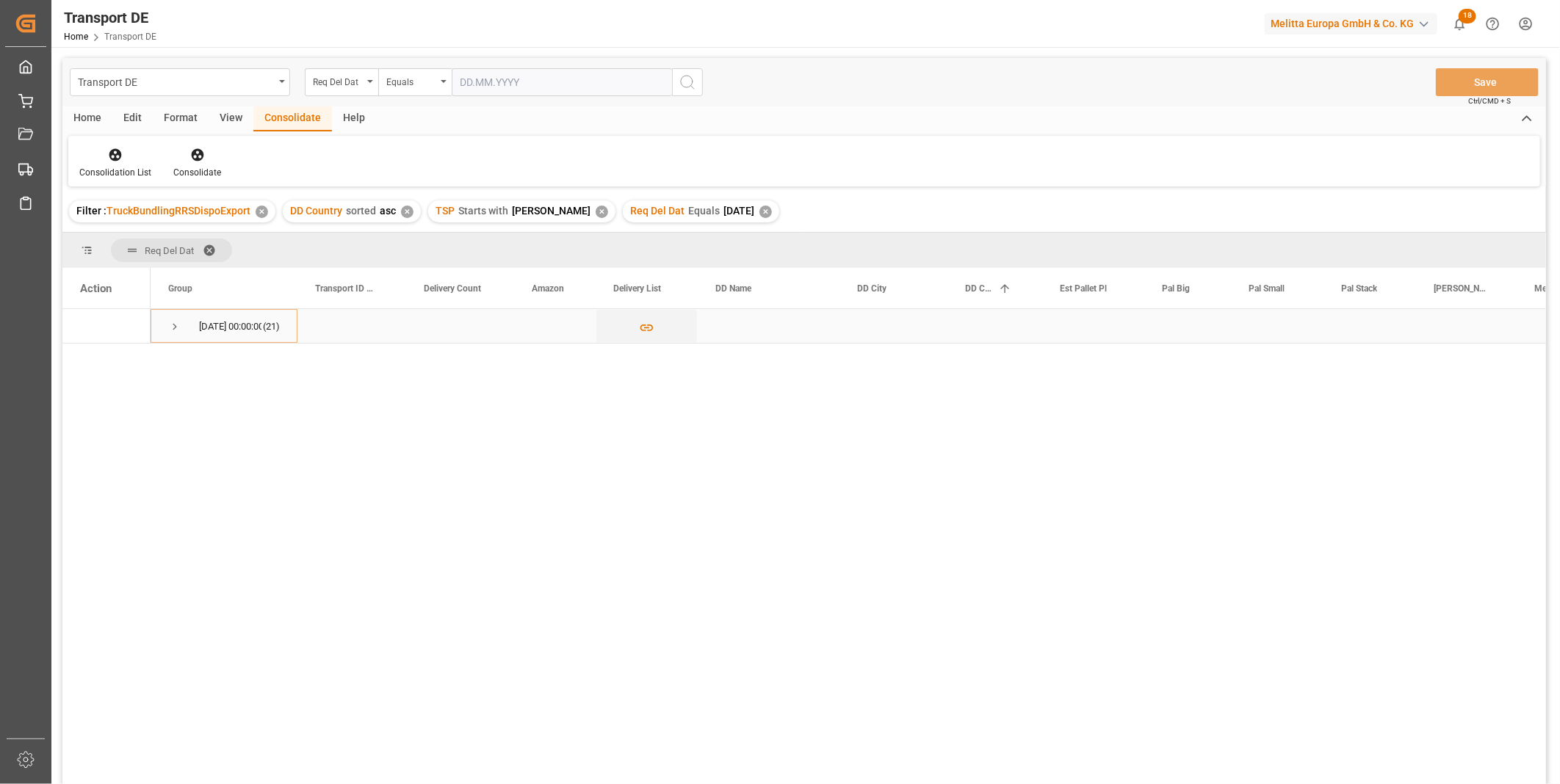
click at [171, 320] on span "Press SPACE to select this row." at bounding box center [175, 327] width 14 height 14
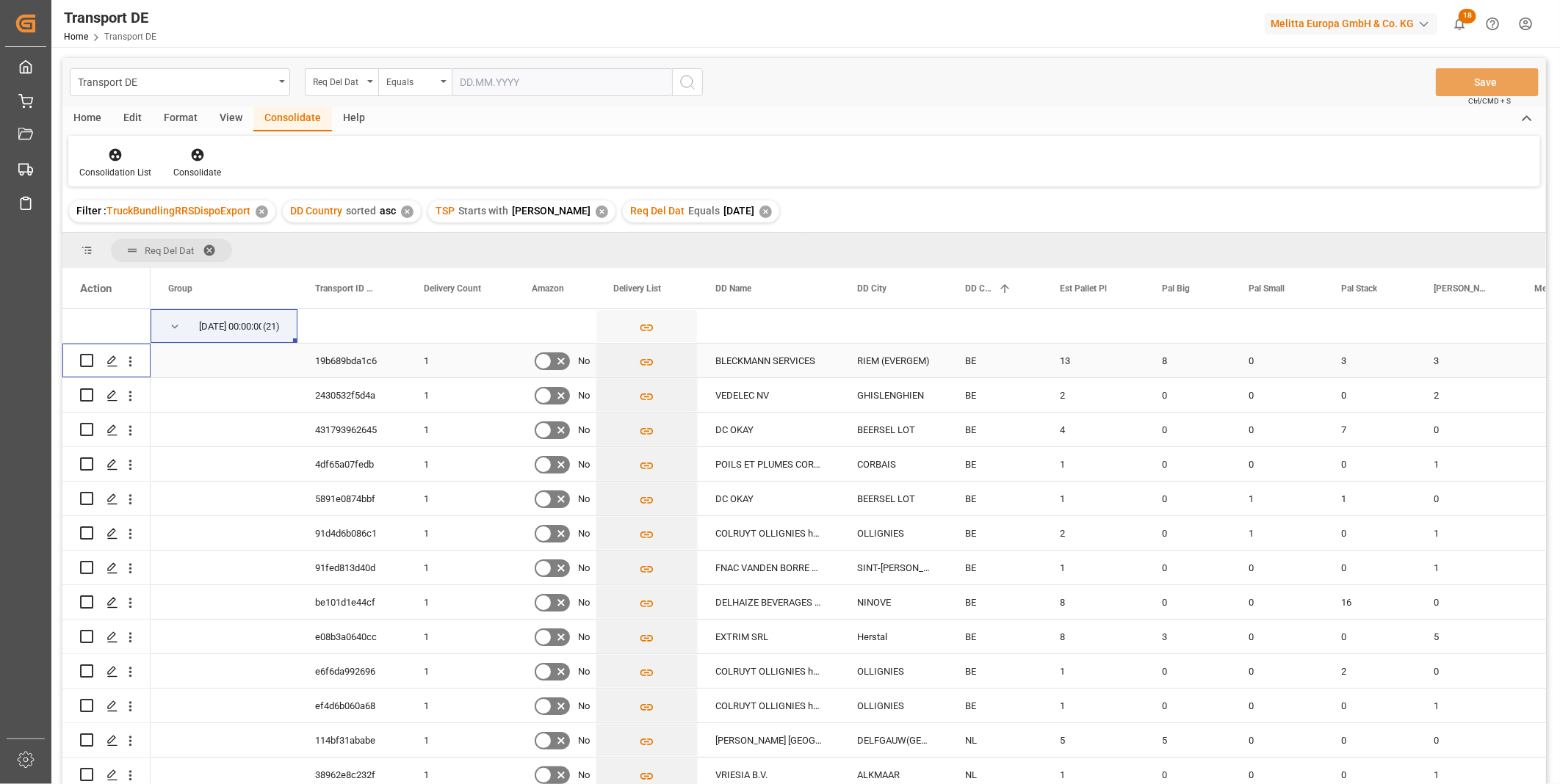
click at [89, 357] on input "Press Space to toggle row selection (unchecked)" at bounding box center [86, 360] width 14 height 14
checkbox input "true"
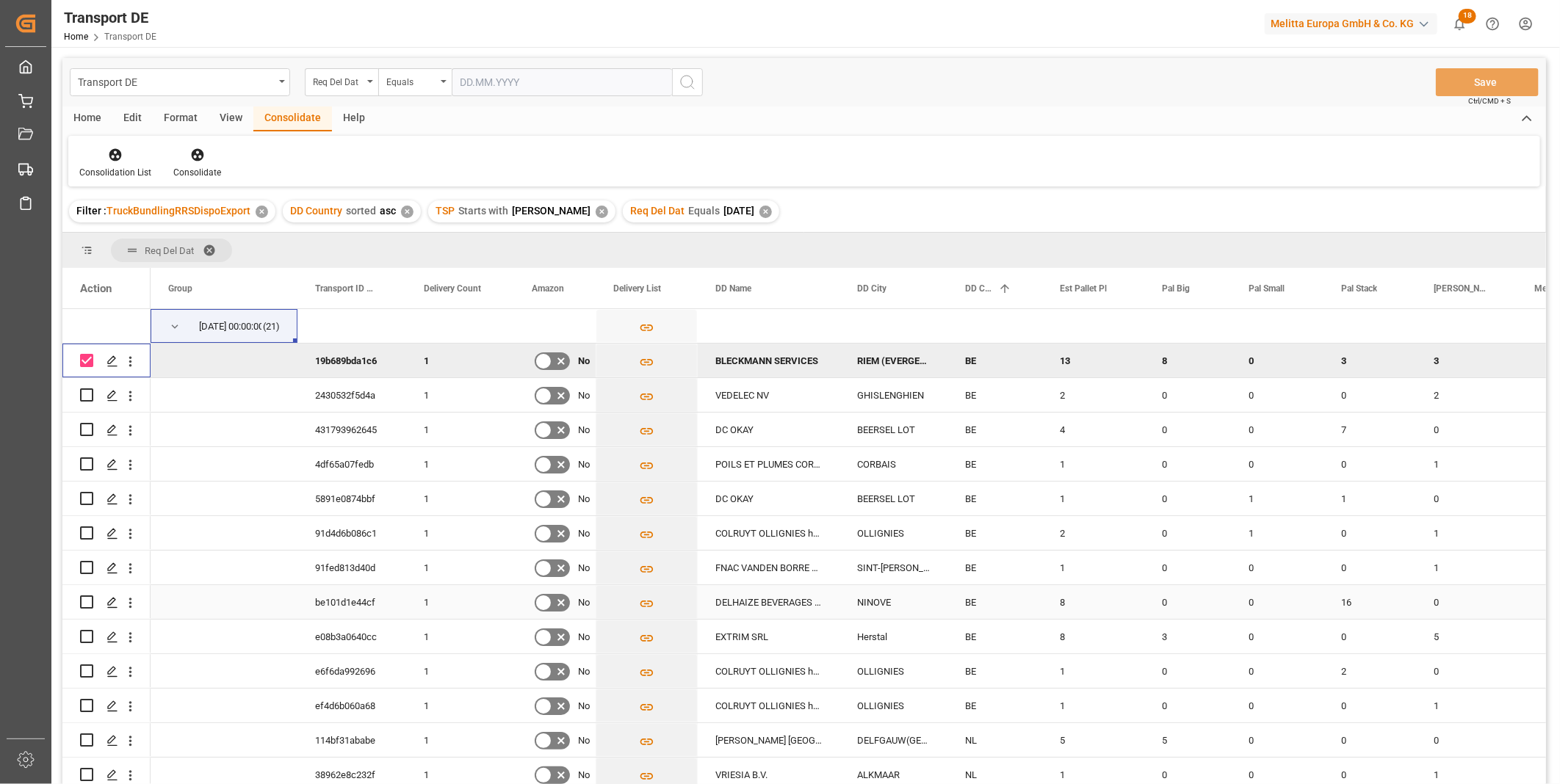
click at [94, 598] on div "Press SPACE to select this row." at bounding box center [106, 602] width 53 height 33
click at [96, 600] on div "Press SPACE to select this row." at bounding box center [106, 602] width 53 height 33
click at [89, 600] on input "Press Space to toggle row selection (unchecked)" at bounding box center [86, 602] width 14 height 14
checkbox input "true"
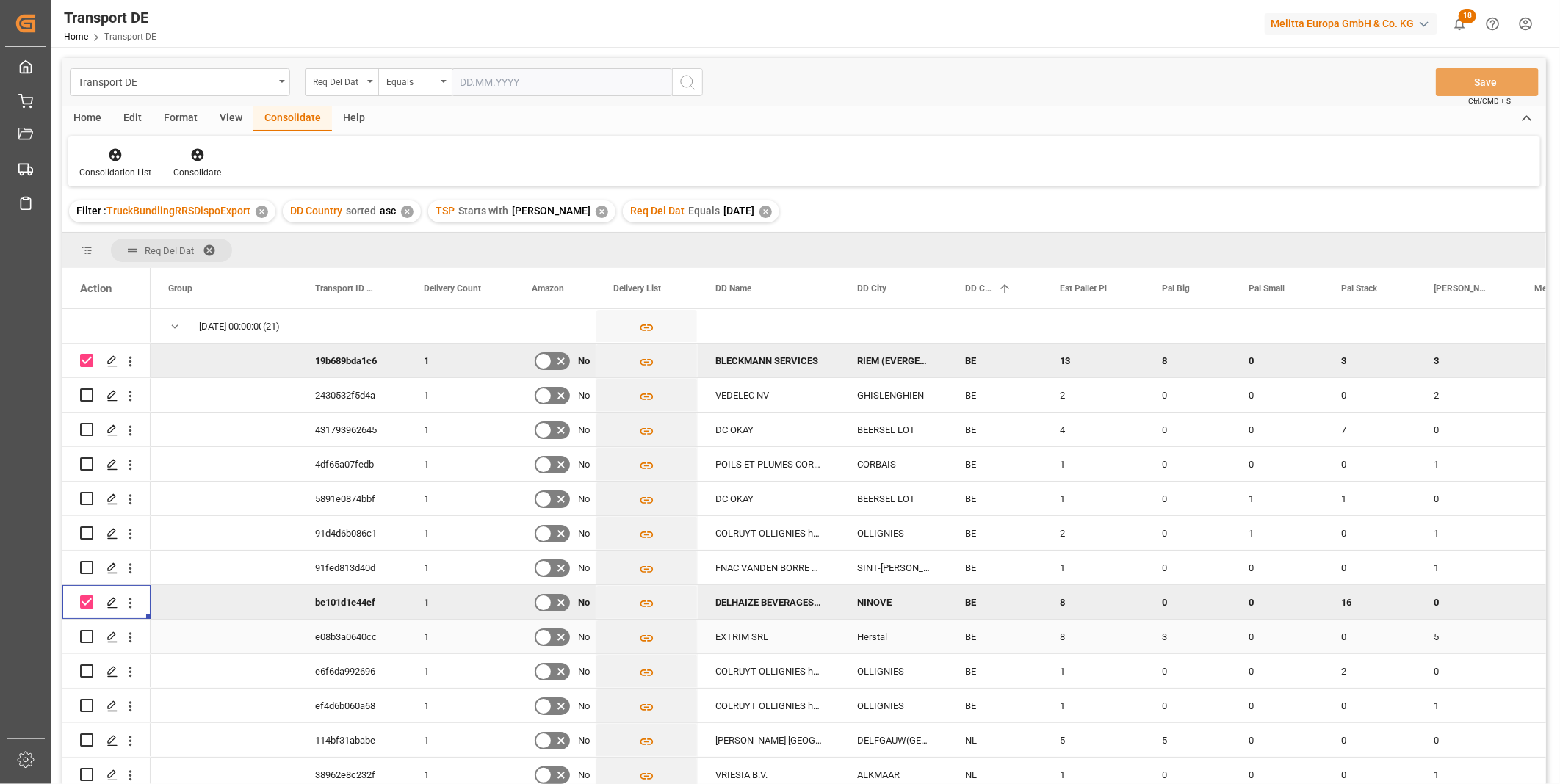
click at [88, 633] on input "Press Space to toggle row selection (unchecked)" at bounding box center [86, 637] width 14 height 14
checkbox input "true"
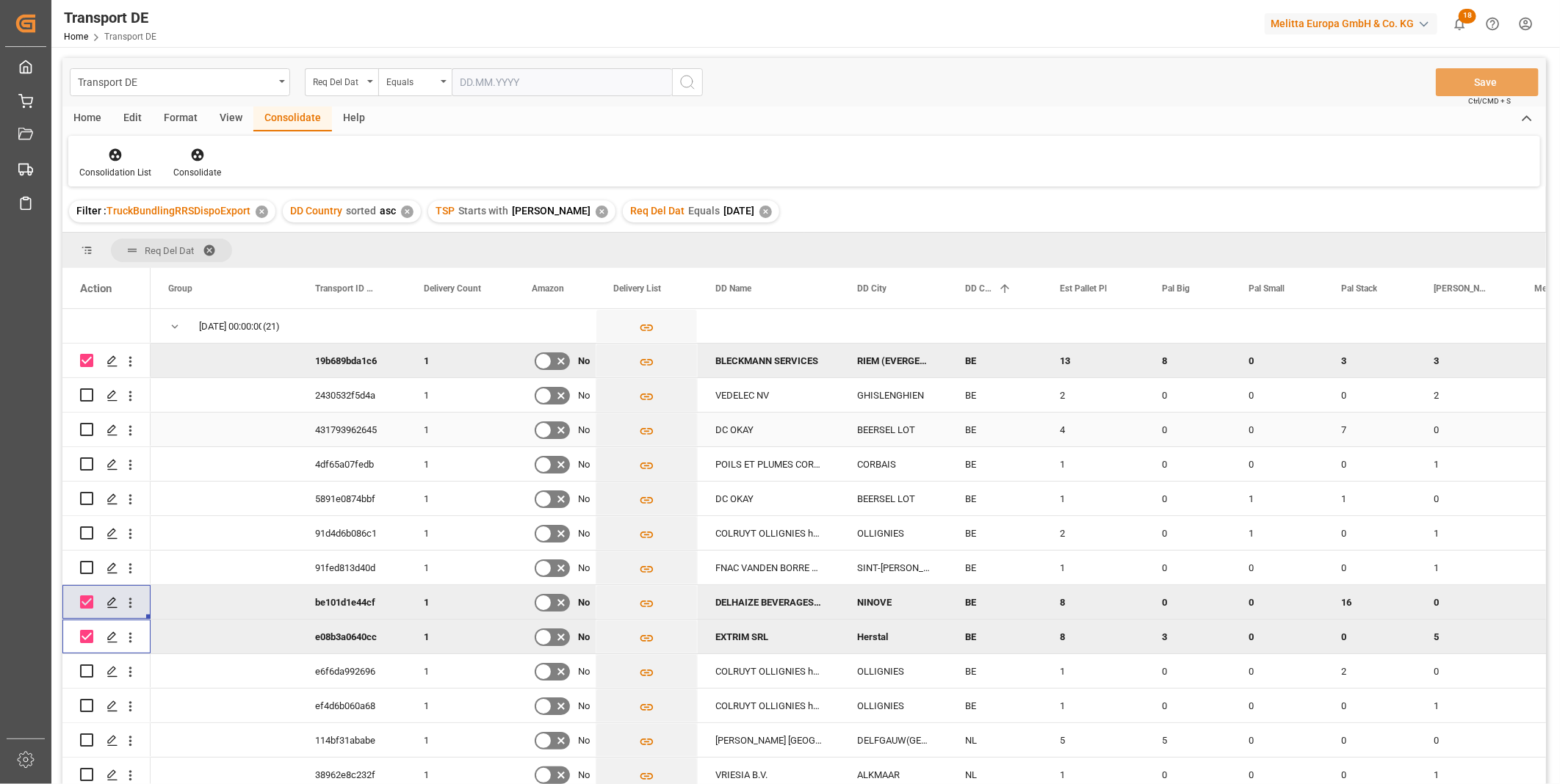
click at [85, 431] on input "Press Space to toggle row selection (unchecked)" at bounding box center [86, 429] width 14 height 14
checkbox input "true"
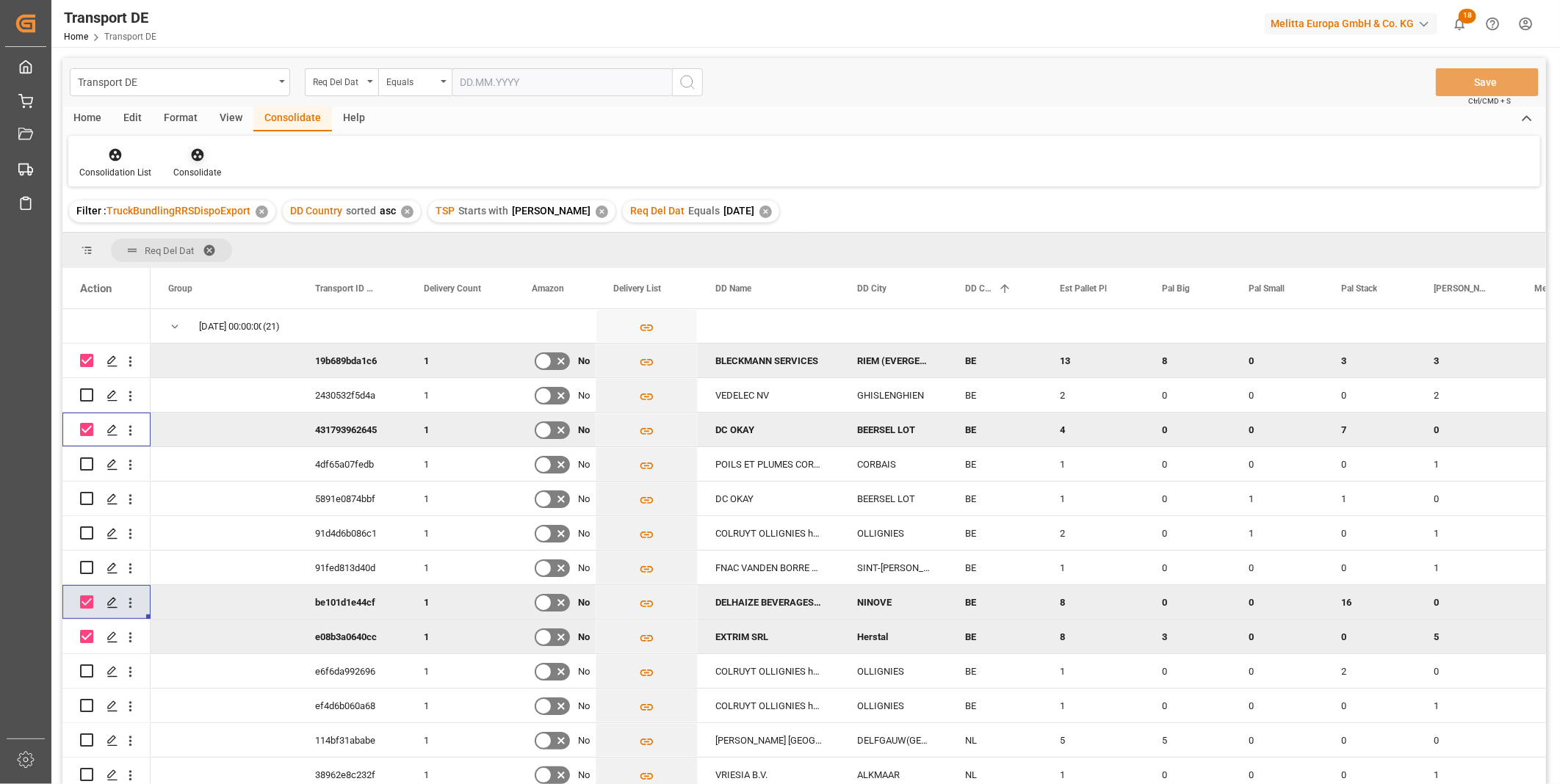
click at [199, 147] on icon at bounding box center [197, 155] width 15 height 15
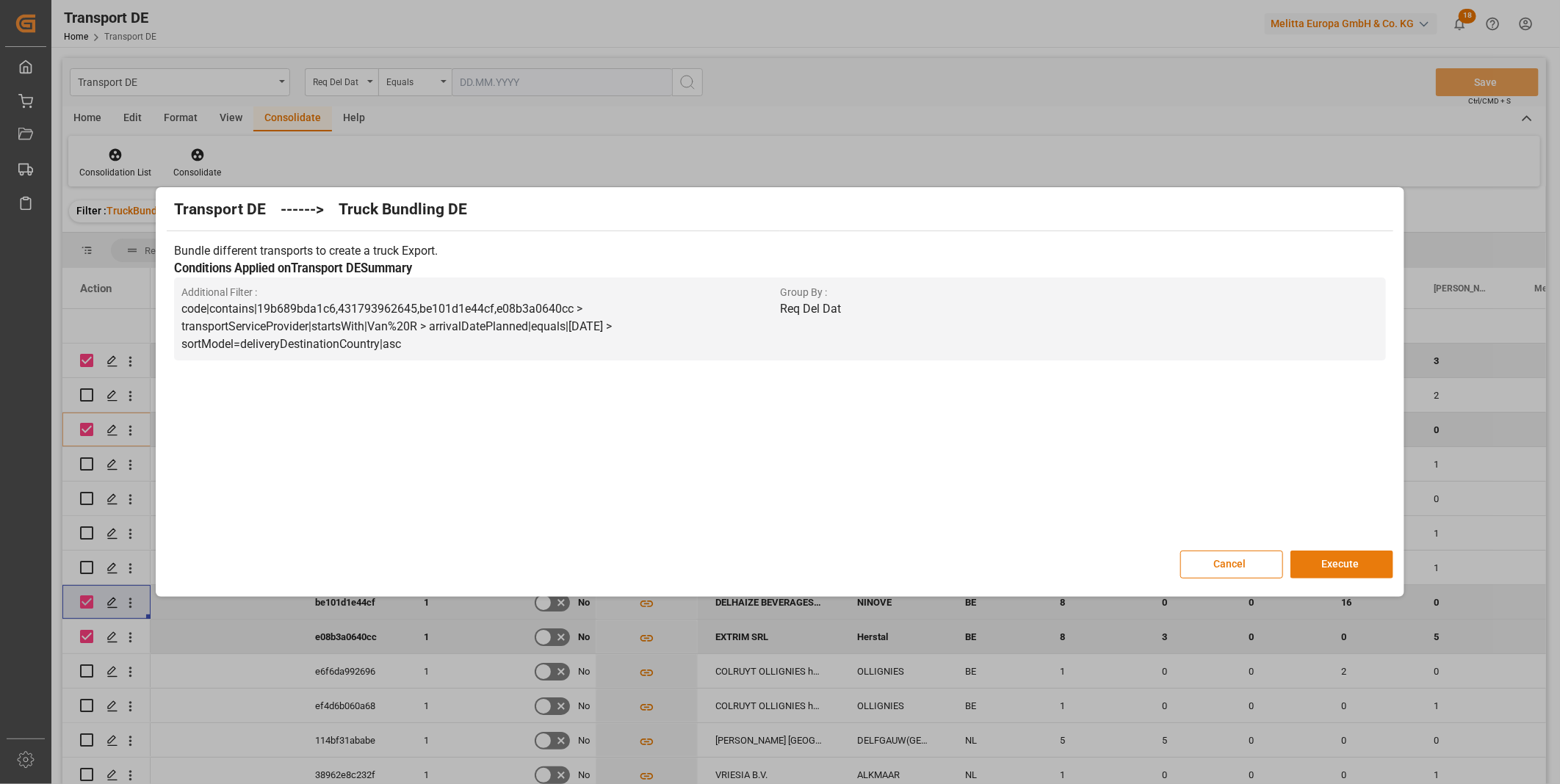
click at [1329, 559] on button "Execute" at bounding box center [1341, 564] width 103 height 28
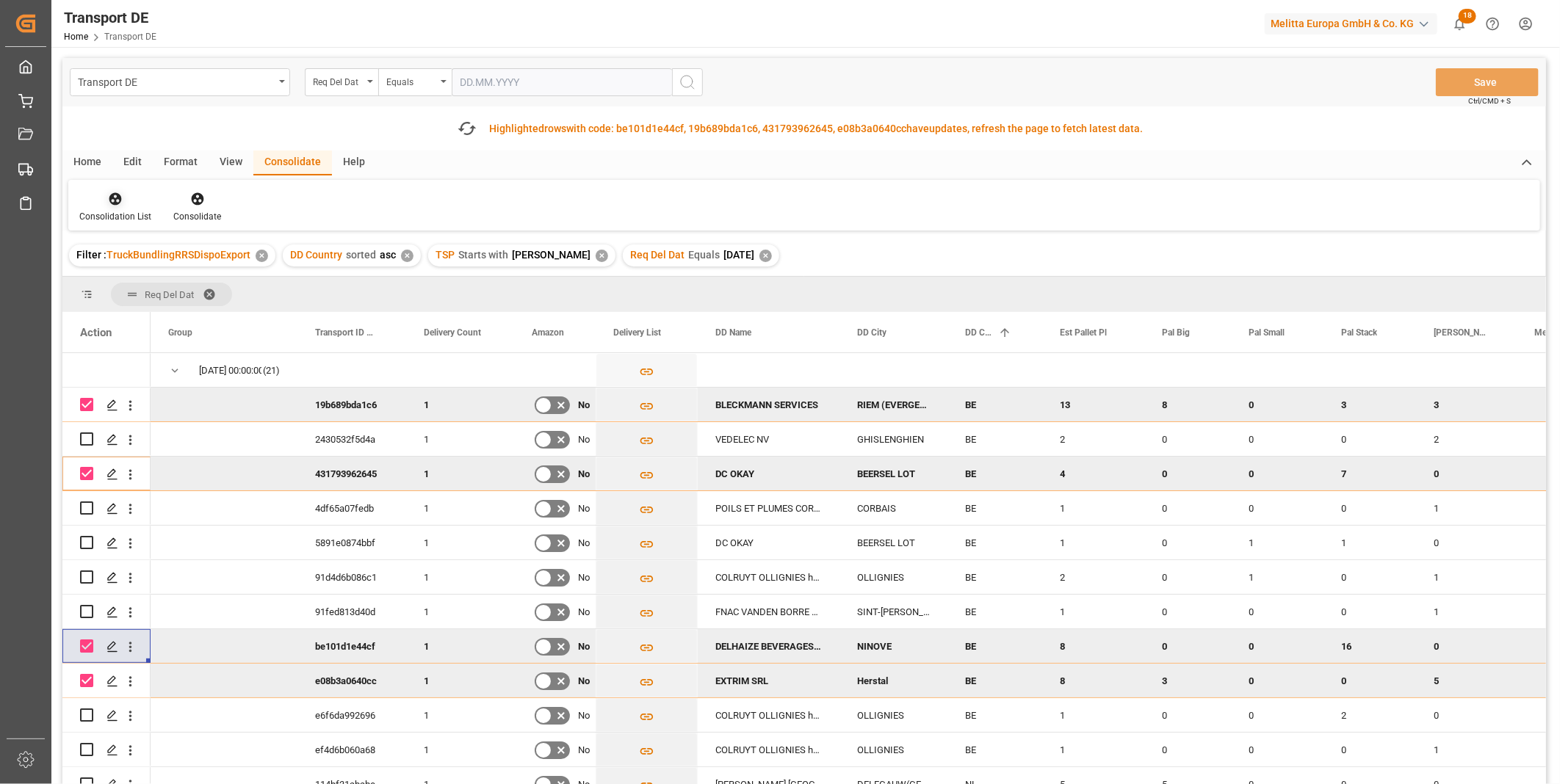
click at [126, 204] on div at bounding box center [115, 198] width 72 height 15
click at [181, 308] on div "Transport DE Req Del Dat Equals Save Ctrl/CMD + S Fetch latest updates Highligh…" at bounding box center [804, 463] width 1484 height 809
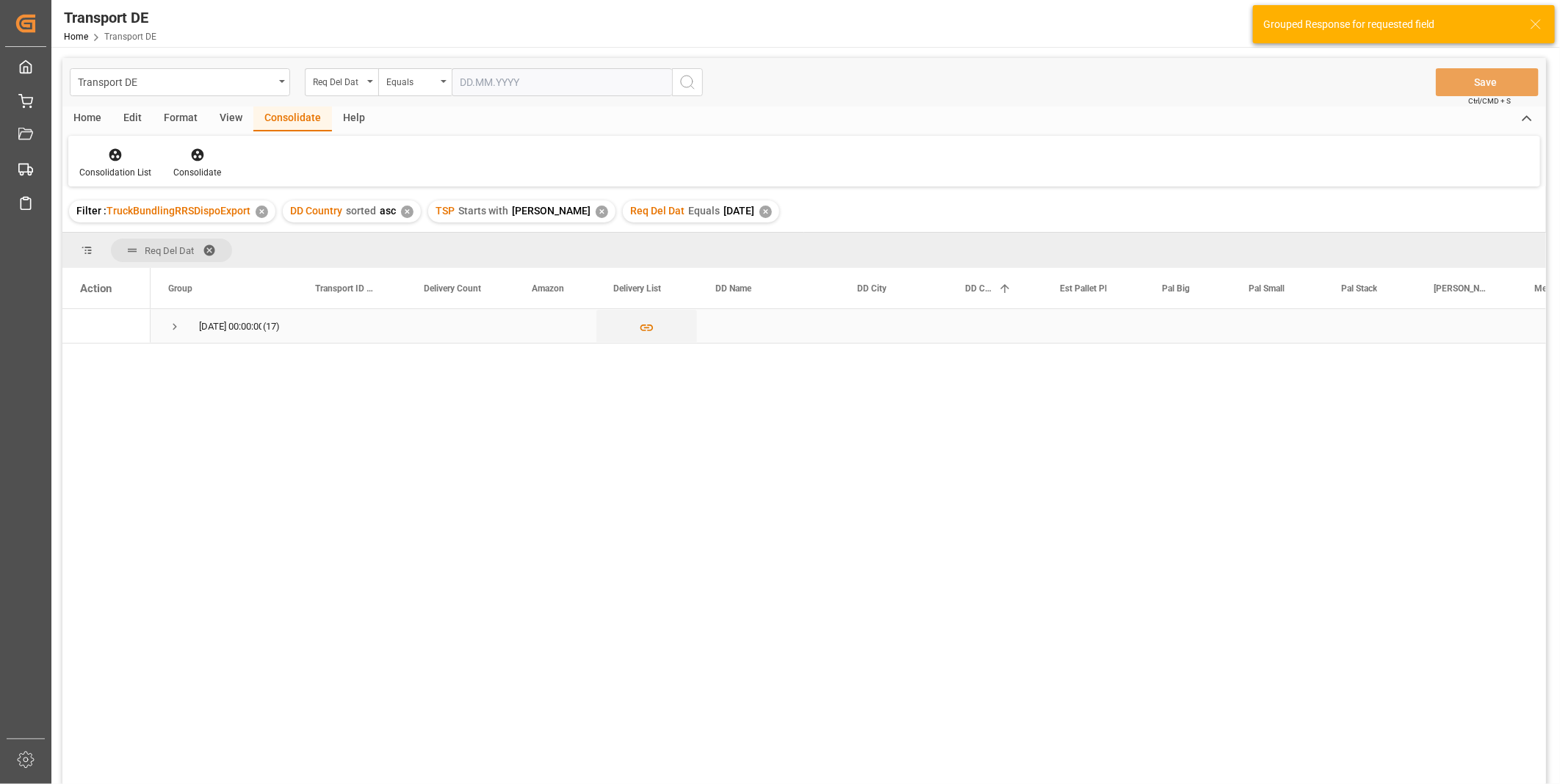
click at [169, 330] on span "Press SPACE to select this row." at bounding box center [175, 327] width 14 height 14
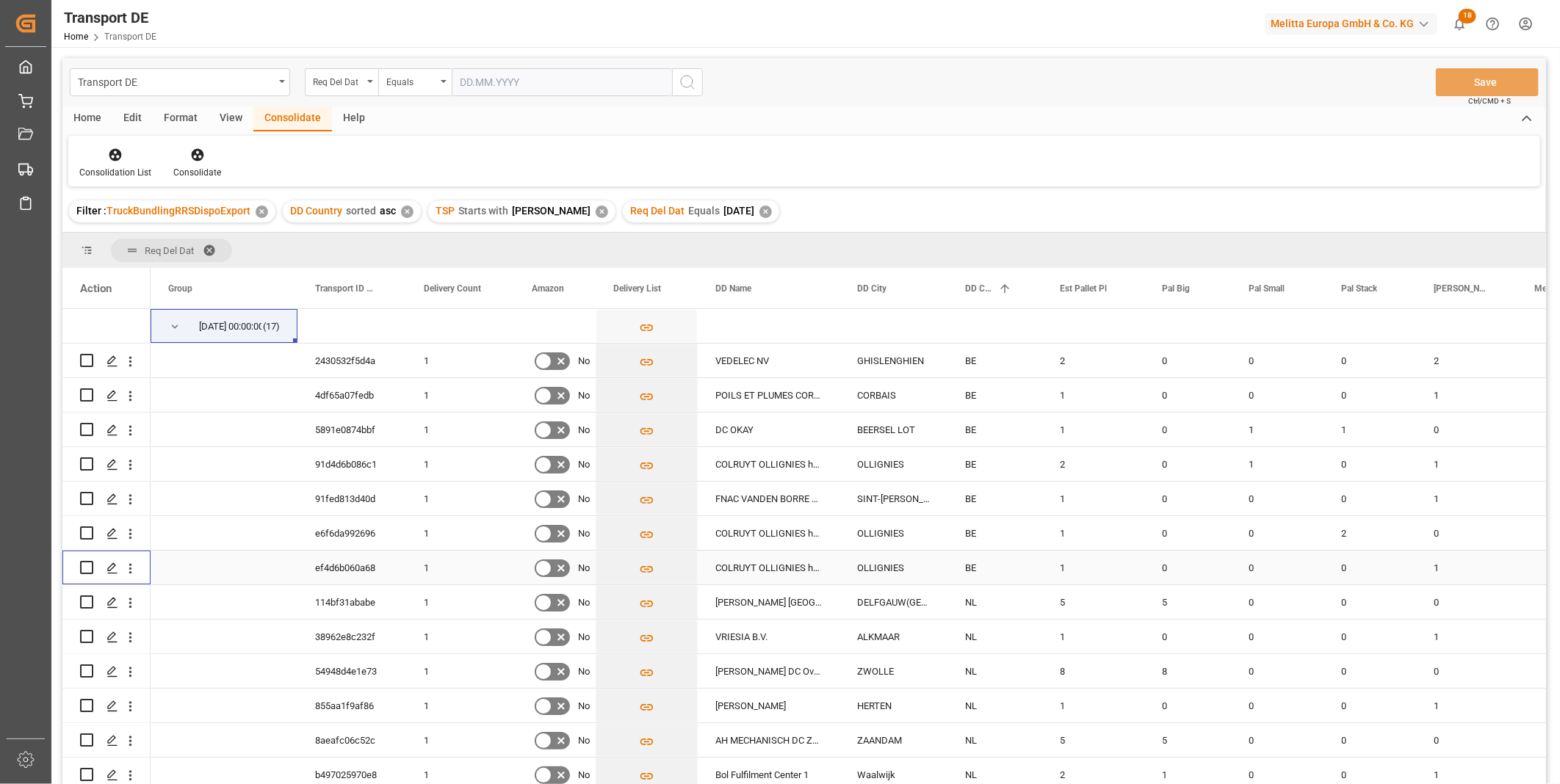
click at [86, 562] on input "Press Space to toggle row selection (unchecked)" at bounding box center [86, 568] width 14 height 14
checkbox input "true"
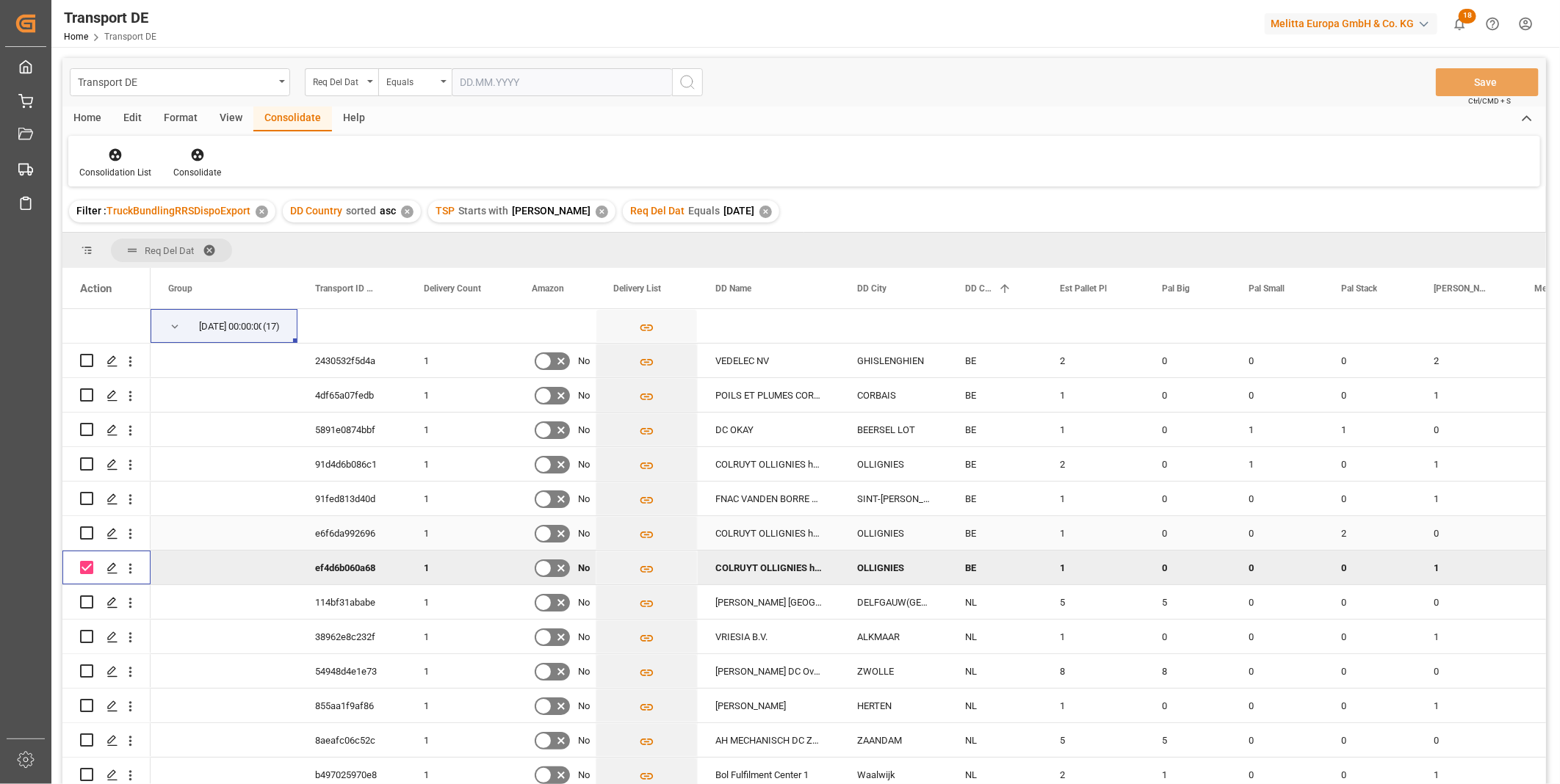
click at [84, 532] on input "Press Space to toggle row selection (unchecked)" at bounding box center [86, 533] width 14 height 14
checkbox input "true"
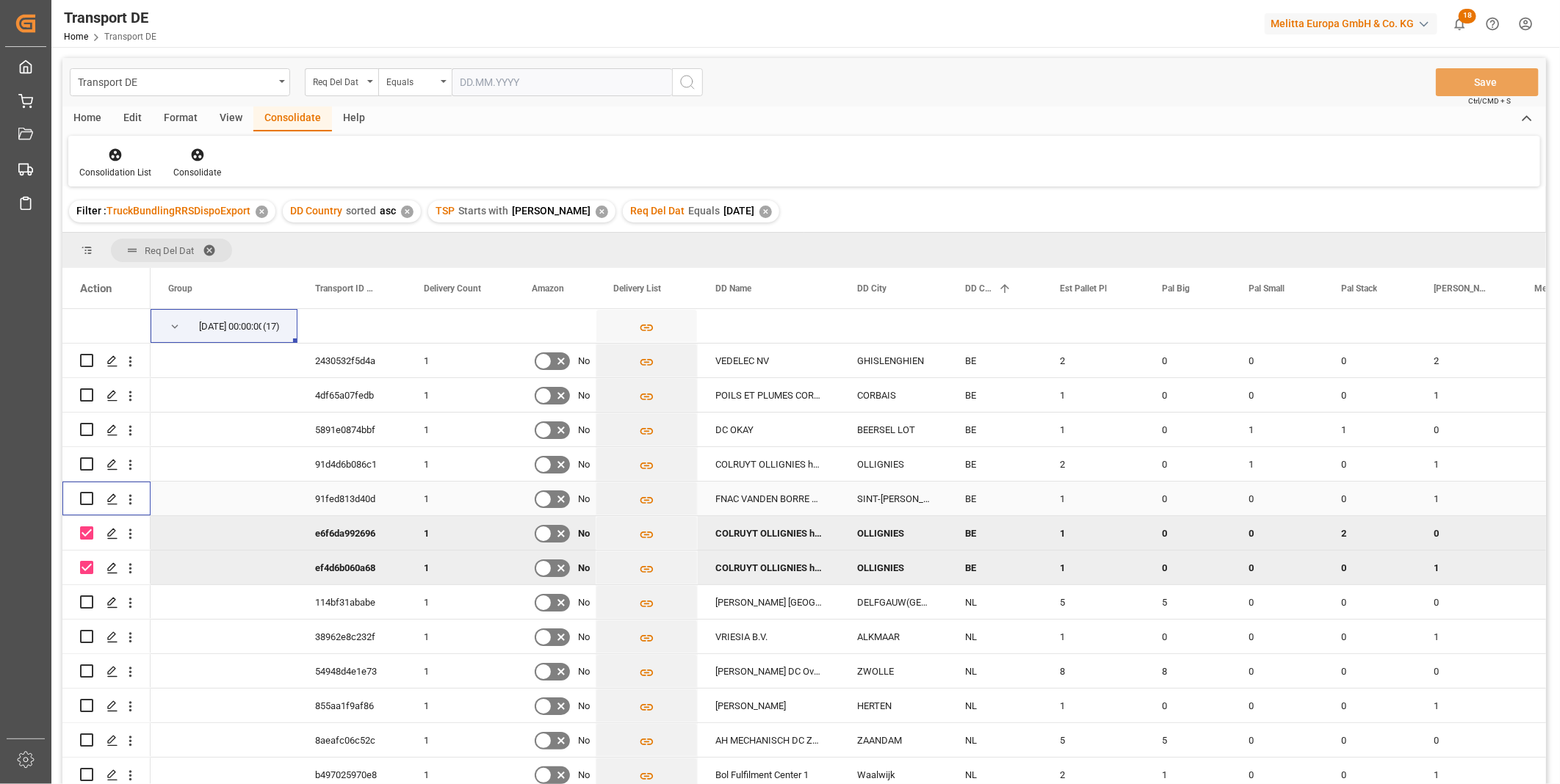
click at [88, 497] on input "Press Space to toggle row selection (unchecked)" at bounding box center [86, 498] width 14 height 14
checkbox input "true"
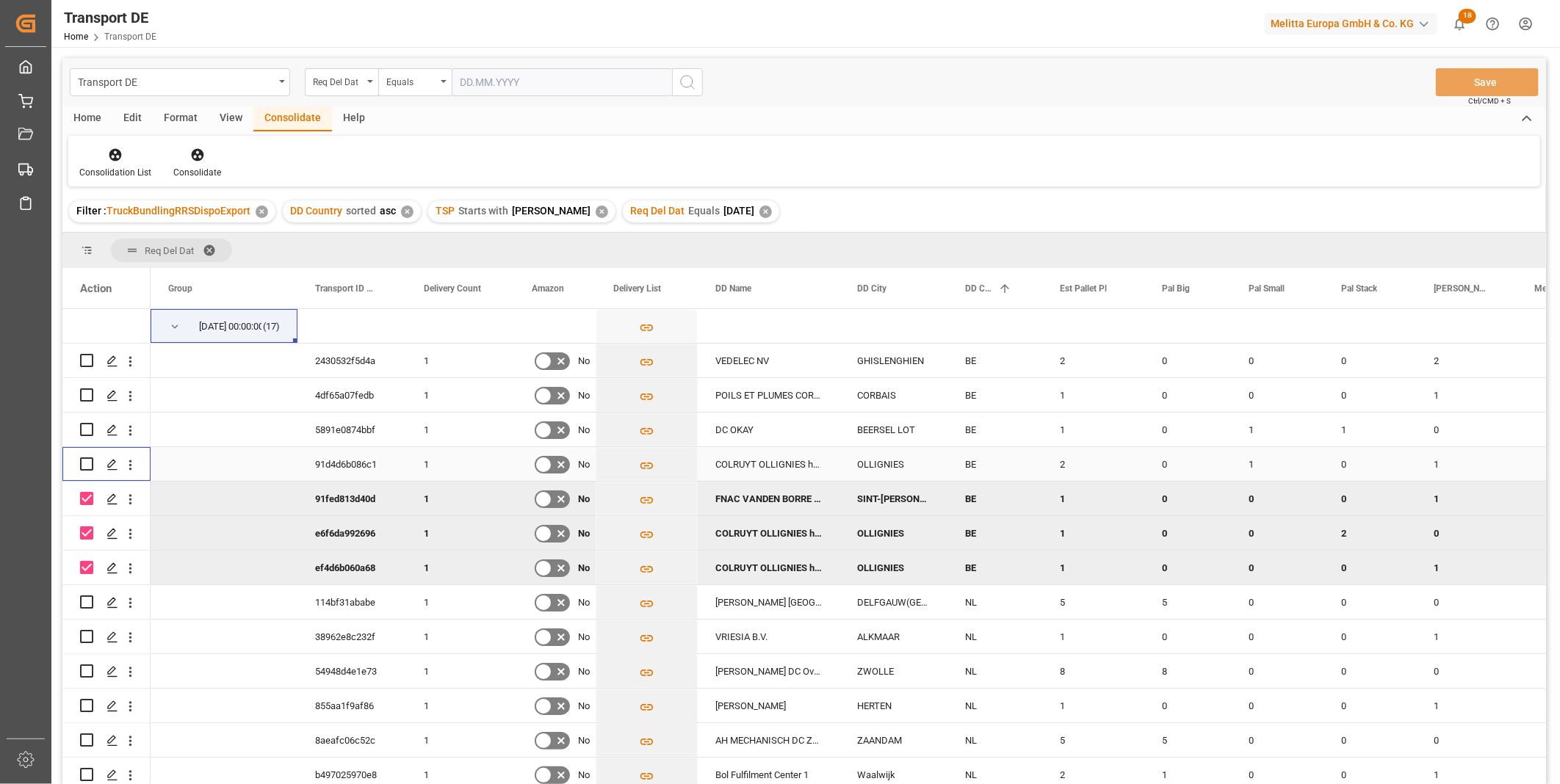
click at [89, 463] on input "Press Space to toggle row selection (unchecked)" at bounding box center [86, 464] width 14 height 14
checkbox input "true"
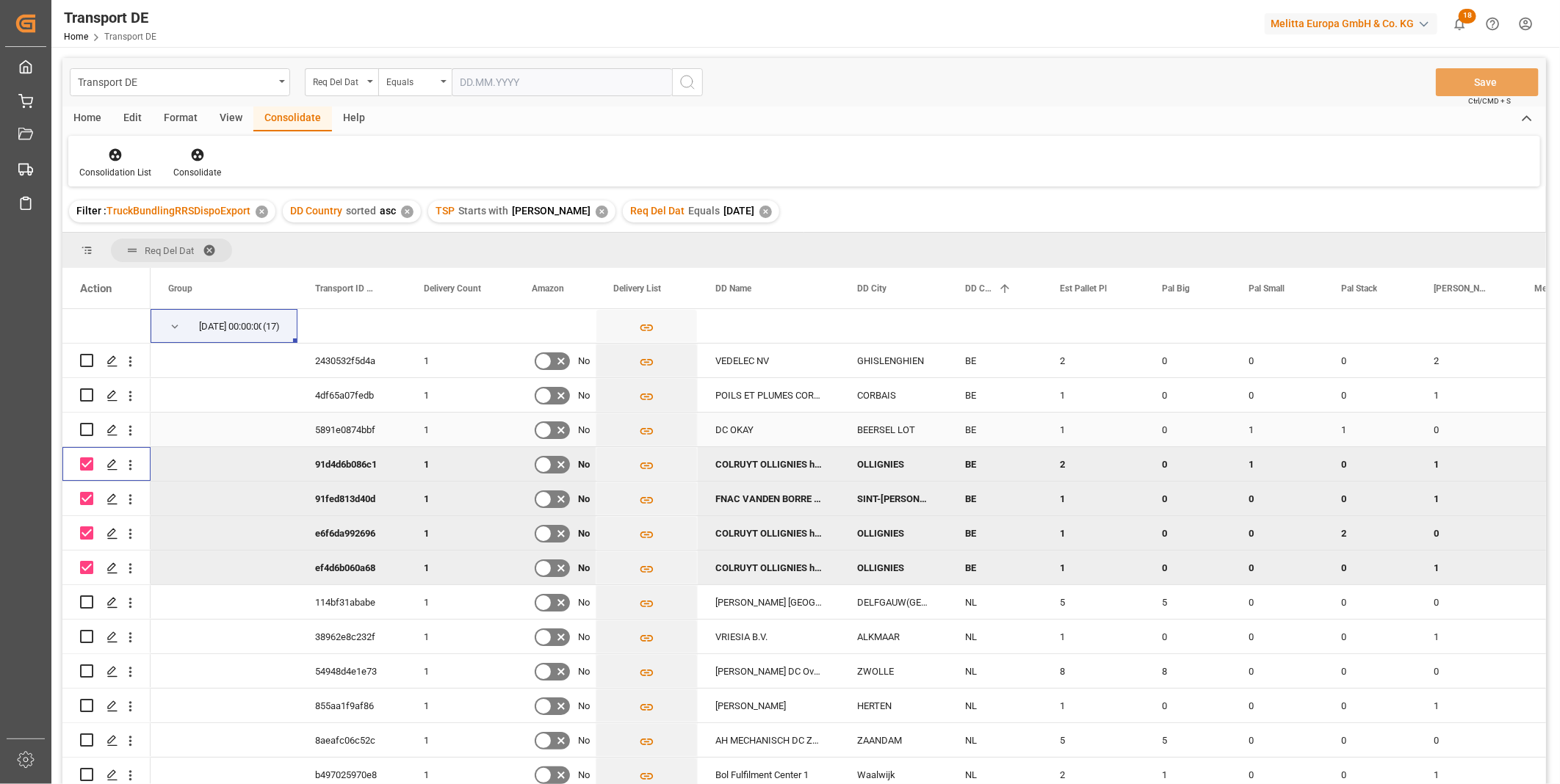
click at [89, 429] on input "Press Space to toggle row selection (unchecked)" at bounding box center [86, 429] width 14 height 14
checkbox input "true"
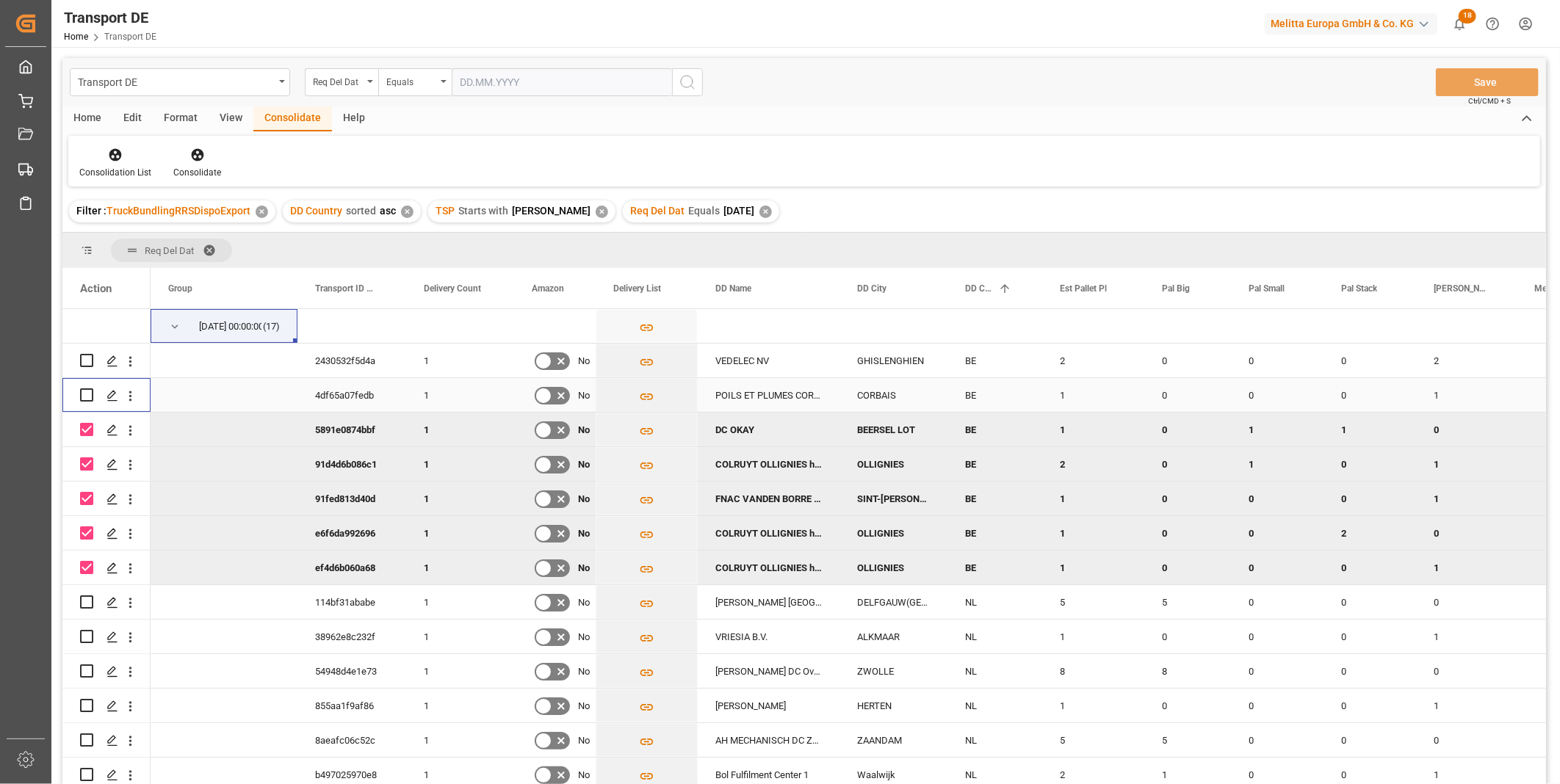
click at [84, 399] on input "Press Space to toggle row selection (unchecked)" at bounding box center [86, 395] width 14 height 14
checkbox input "true"
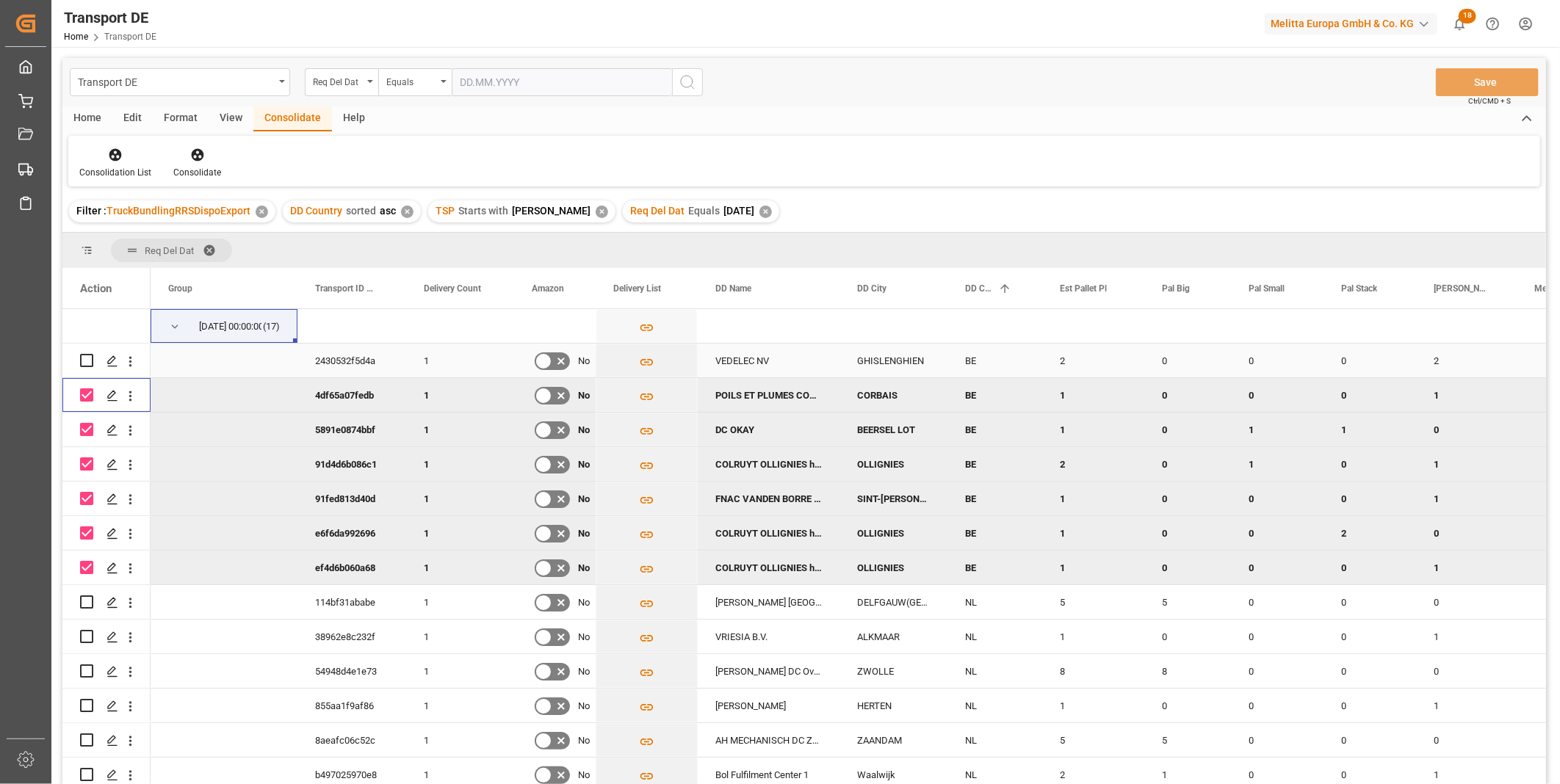
click at [86, 364] on input "Press Space to toggle row selection (unchecked)" at bounding box center [86, 360] width 14 height 14
checkbox input "true"
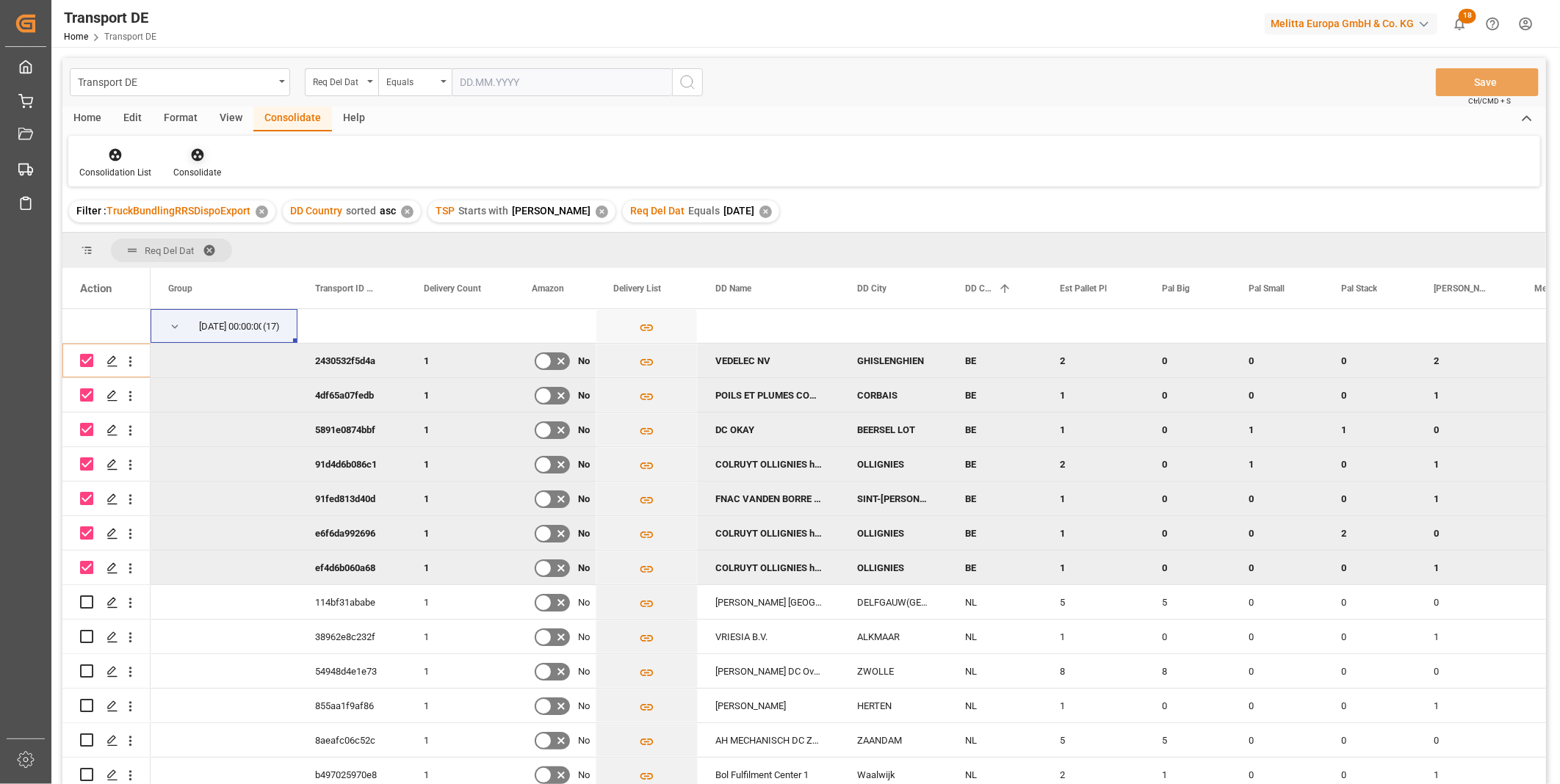
click at [196, 162] on div "Consolidate" at bounding box center [196, 163] width 70 height 33
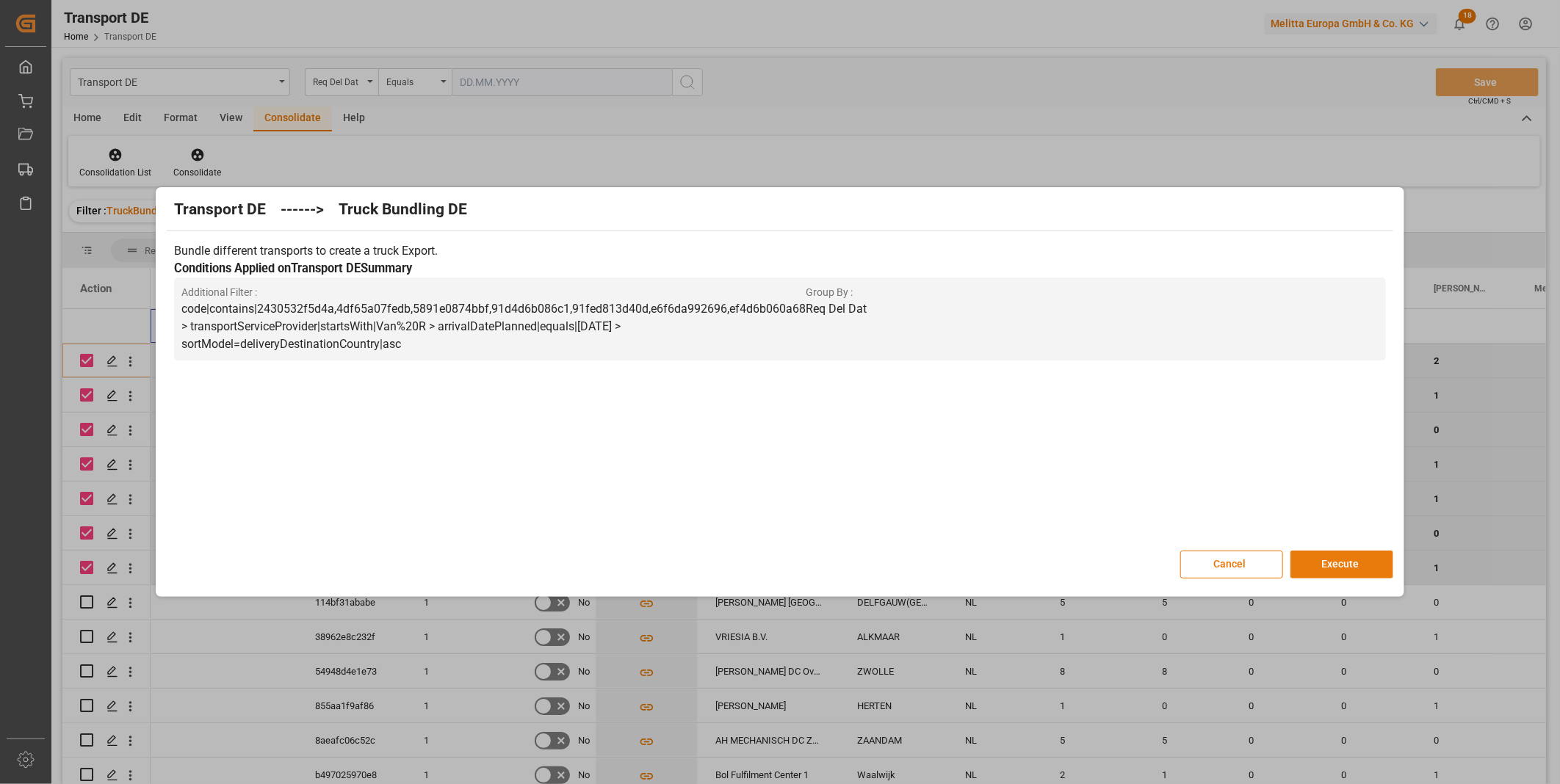
click at [1353, 557] on button "Execute" at bounding box center [1341, 564] width 103 height 28
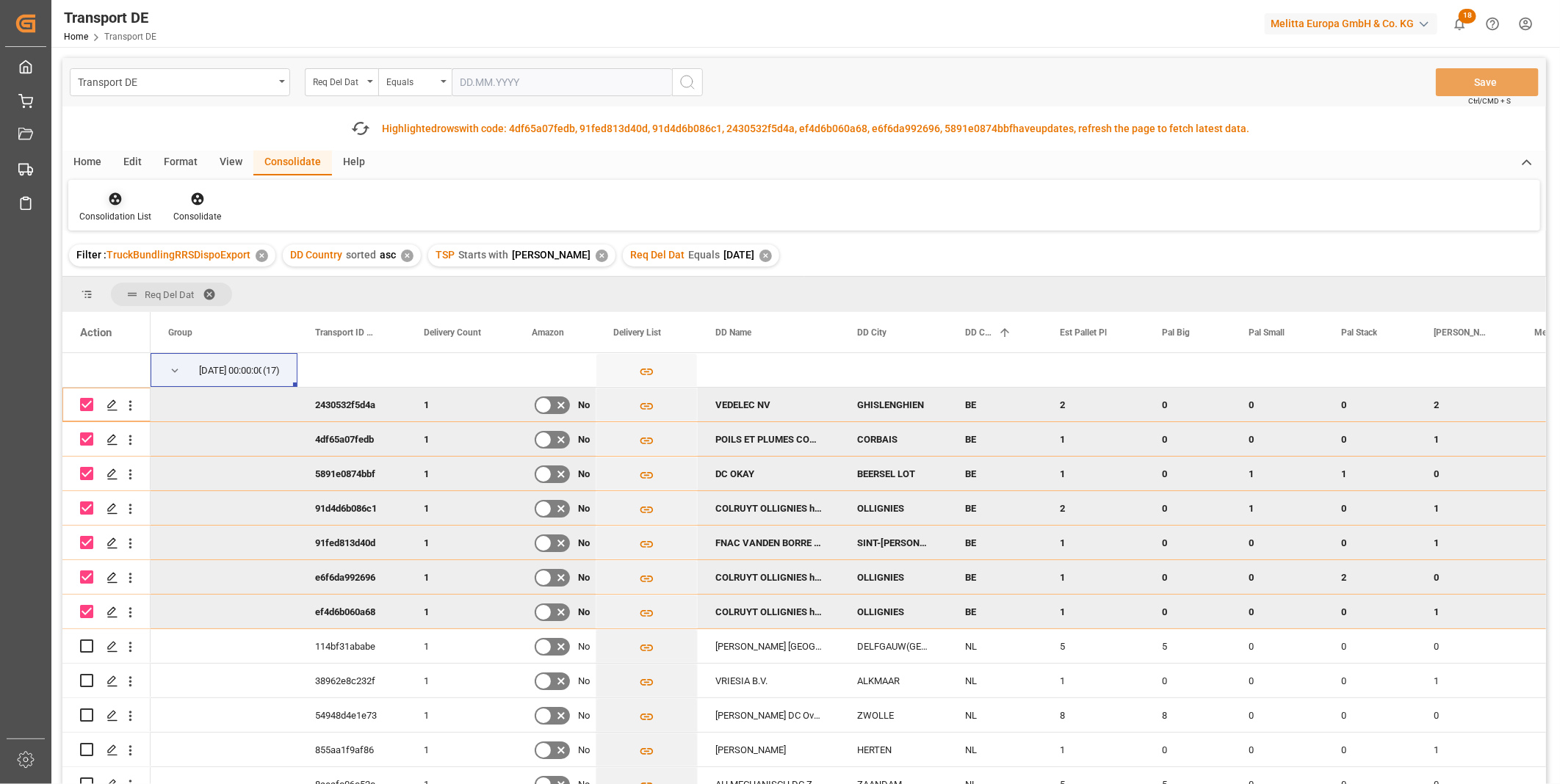
click at [106, 217] on div "Consolidation List" at bounding box center [115, 216] width 72 height 14
click at [207, 318] on div "Transport DE Req Del Dat Equals Save Ctrl/CMD + S Fetch latest updates Highligh…" at bounding box center [804, 463] width 1484 height 809
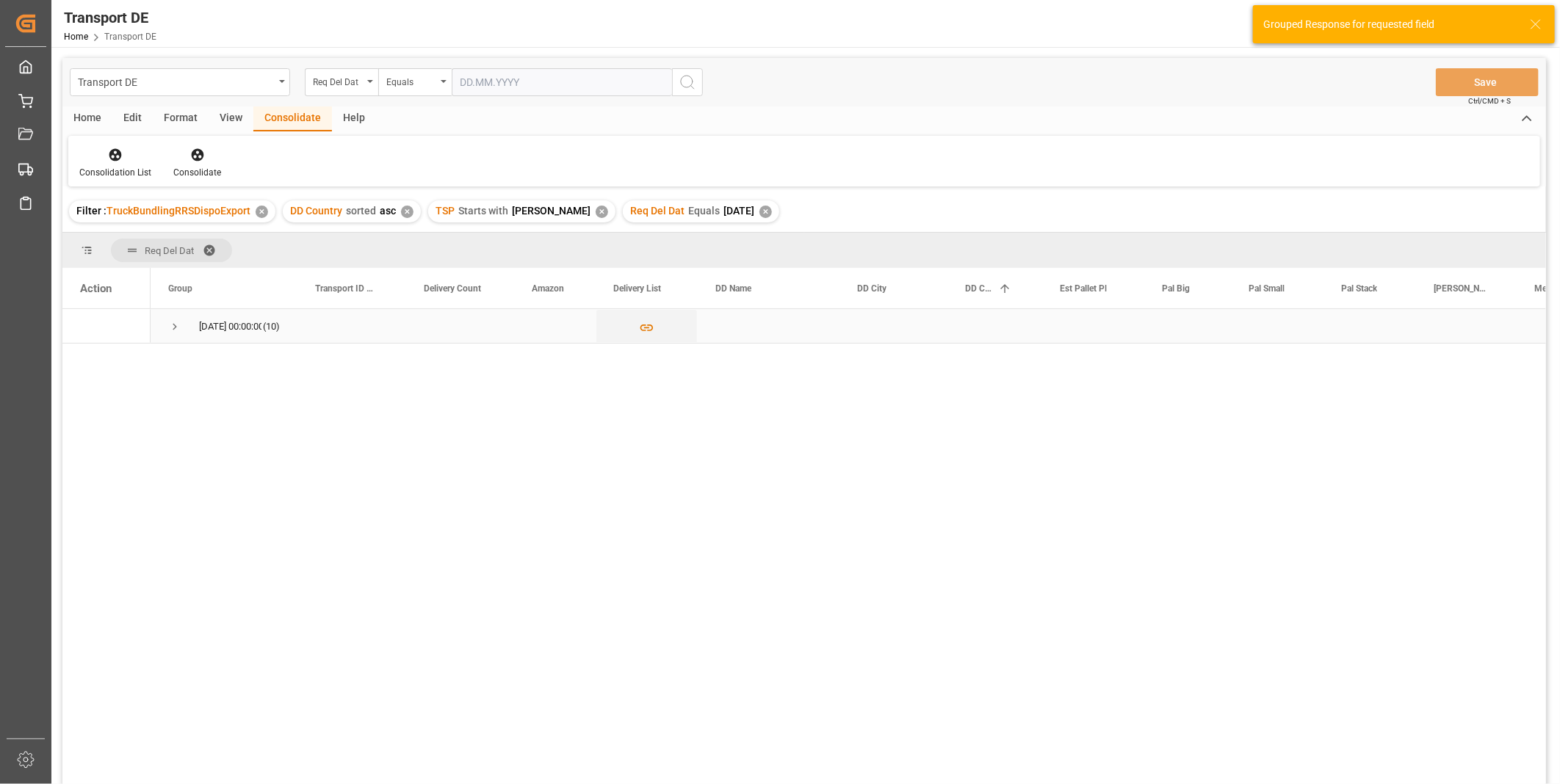
click at [171, 327] on span "Press SPACE to select this row." at bounding box center [175, 327] width 14 height 14
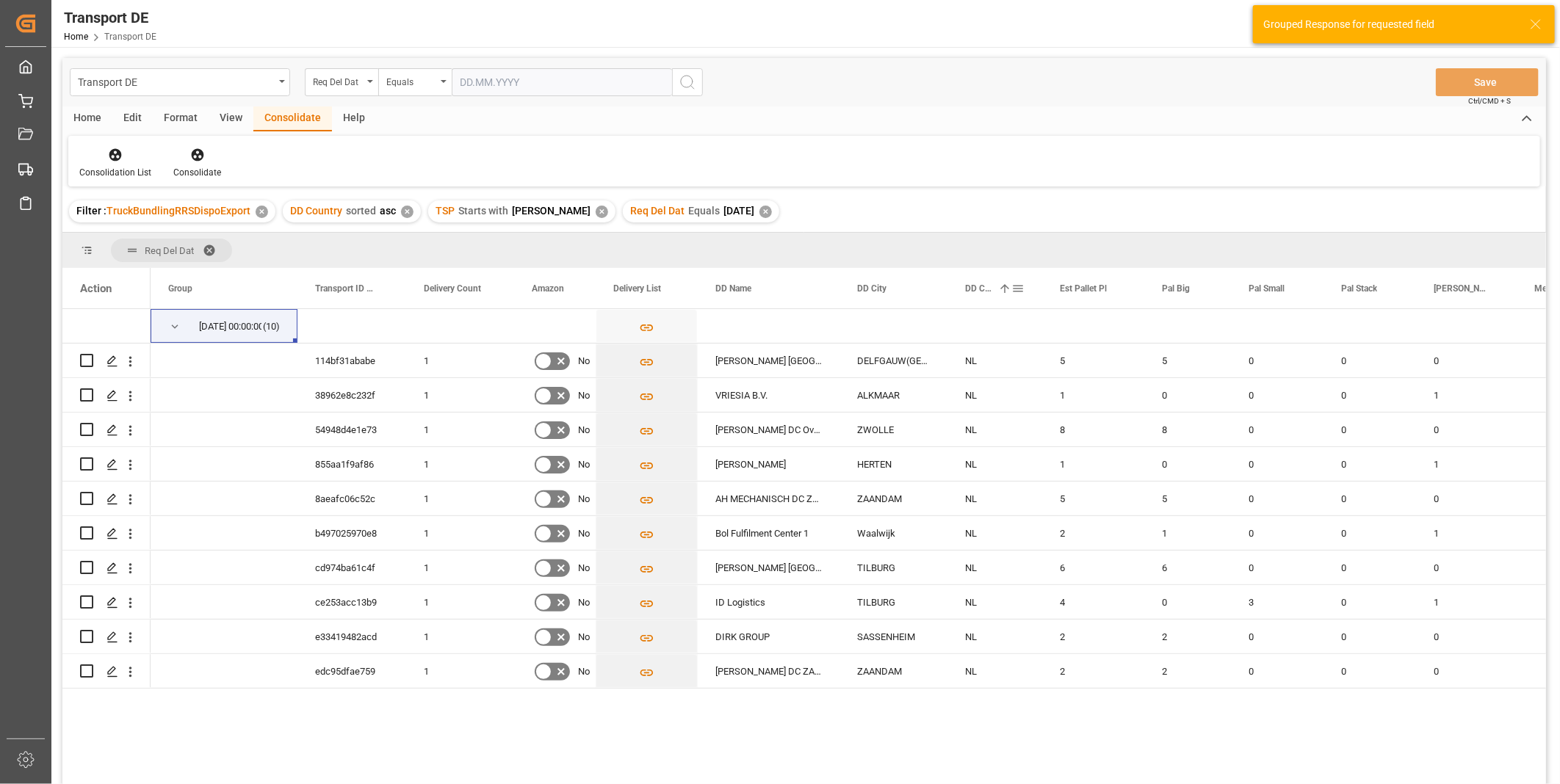
click at [989, 287] on span "DD Country" at bounding box center [979, 288] width 27 height 10
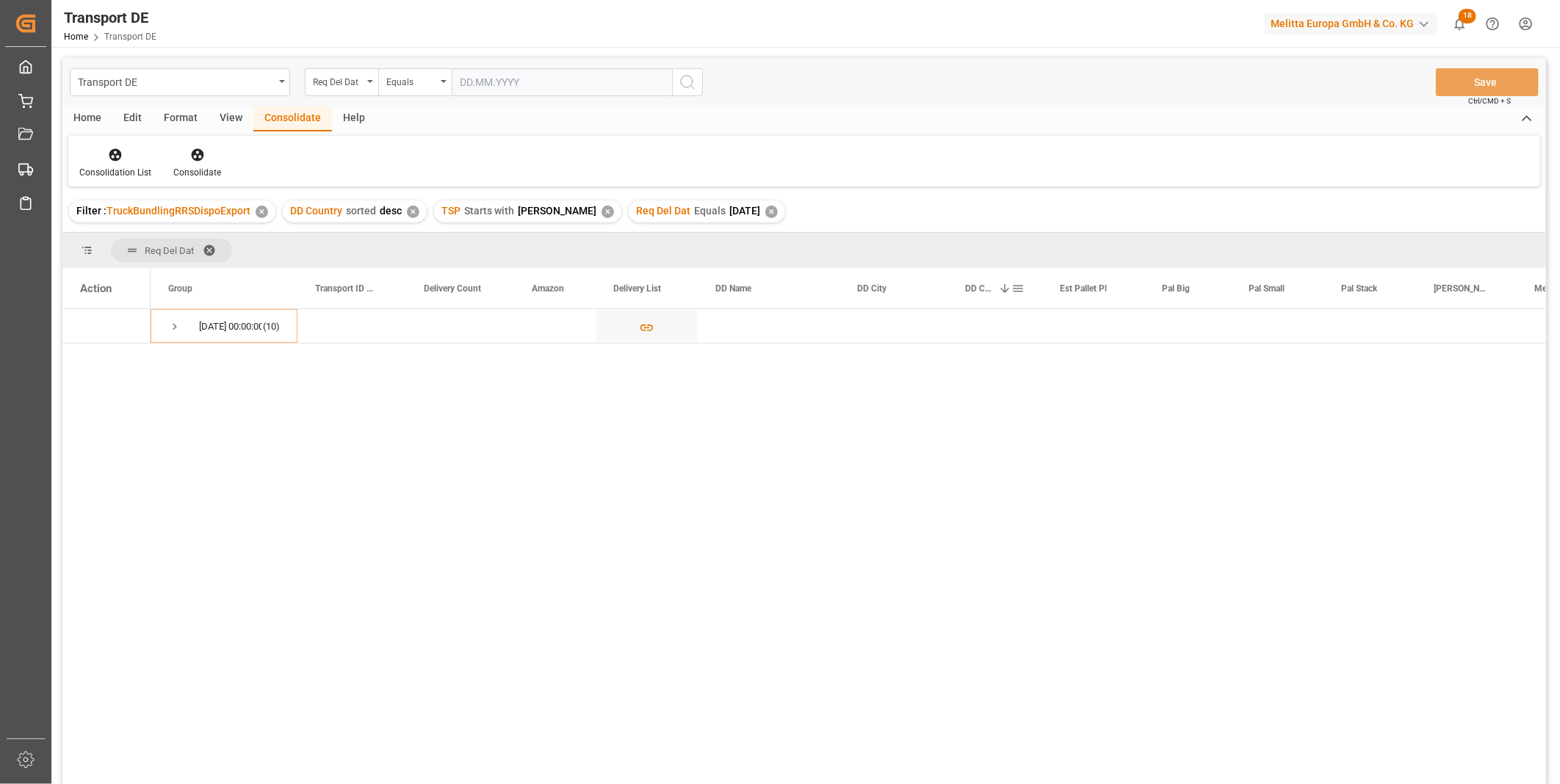
click at [956, 292] on div "DD Country 1" at bounding box center [994, 288] width 95 height 40
click at [996, 283] on div "DD Country 1" at bounding box center [988, 288] width 46 height 40
click at [168, 330] on span "Press SPACE to select this row." at bounding box center [175, 327] width 14 height 14
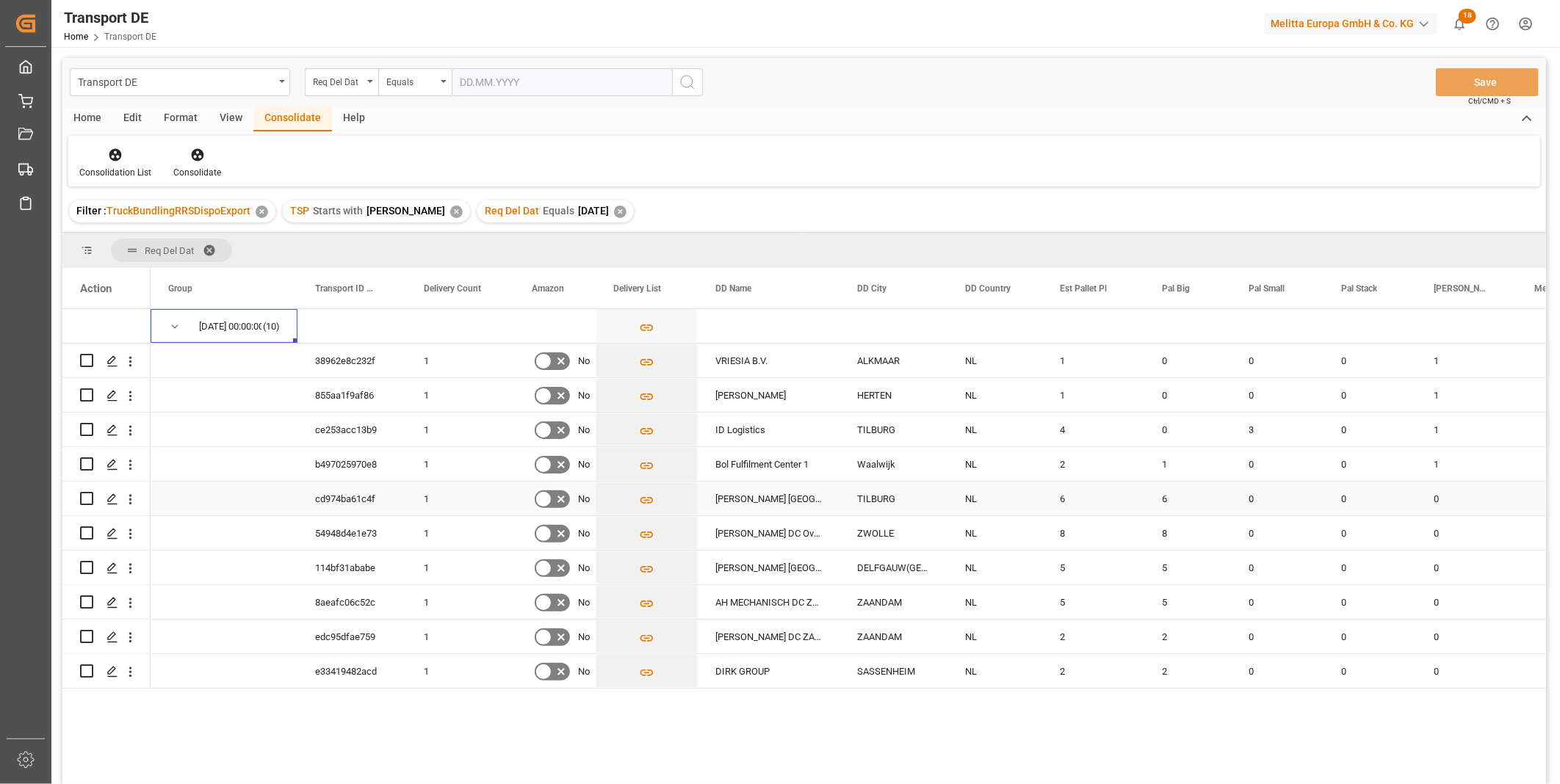
click at [85, 496] on input "Press Space to toggle row selection (unchecked)" at bounding box center [86, 498] width 14 height 14
checkbox input "true"
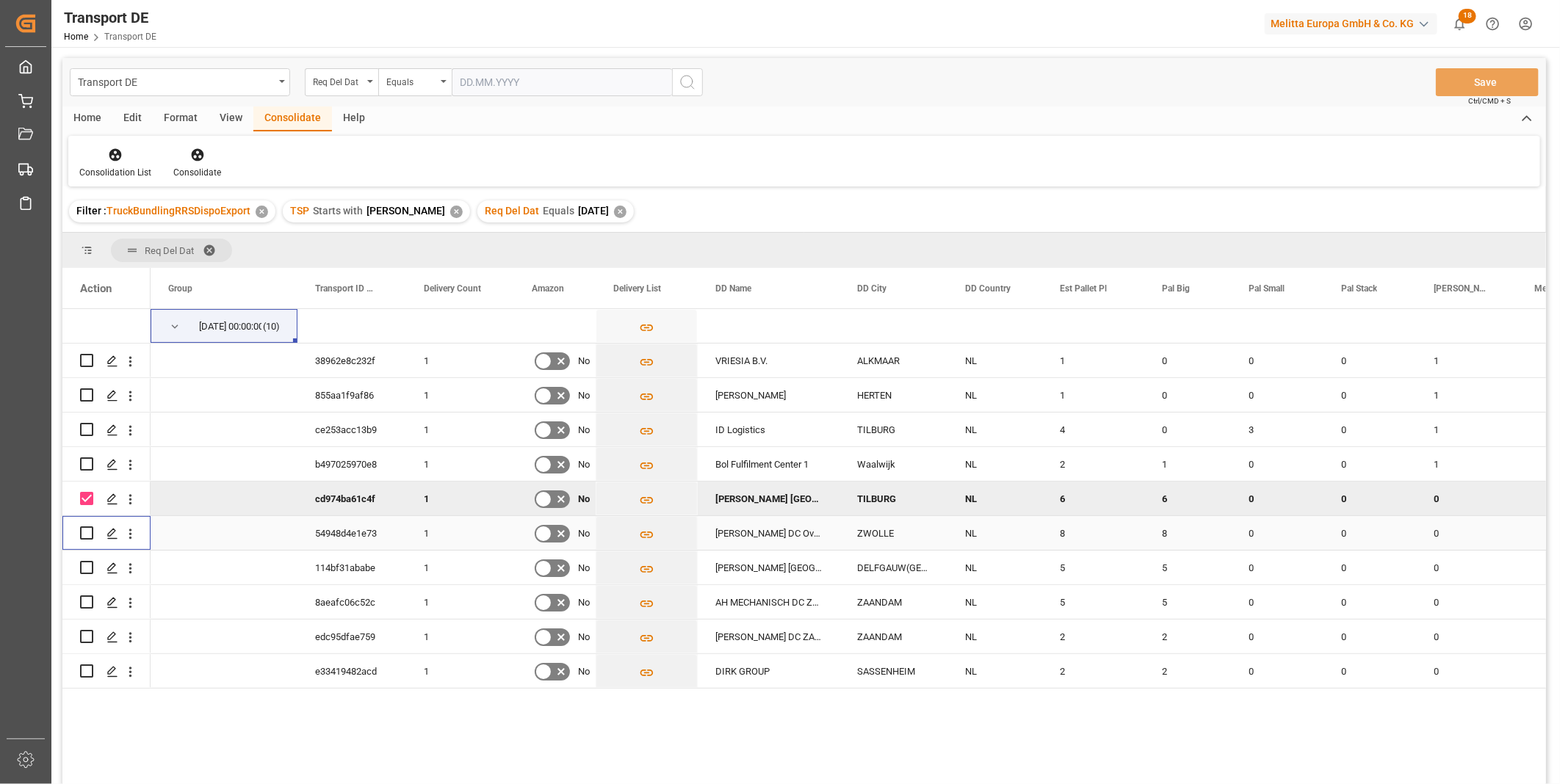
click at [86, 531] on input "Press Space to toggle row selection (unchecked)" at bounding box center [86, 533] width 14 height 14
checkbox input "true"
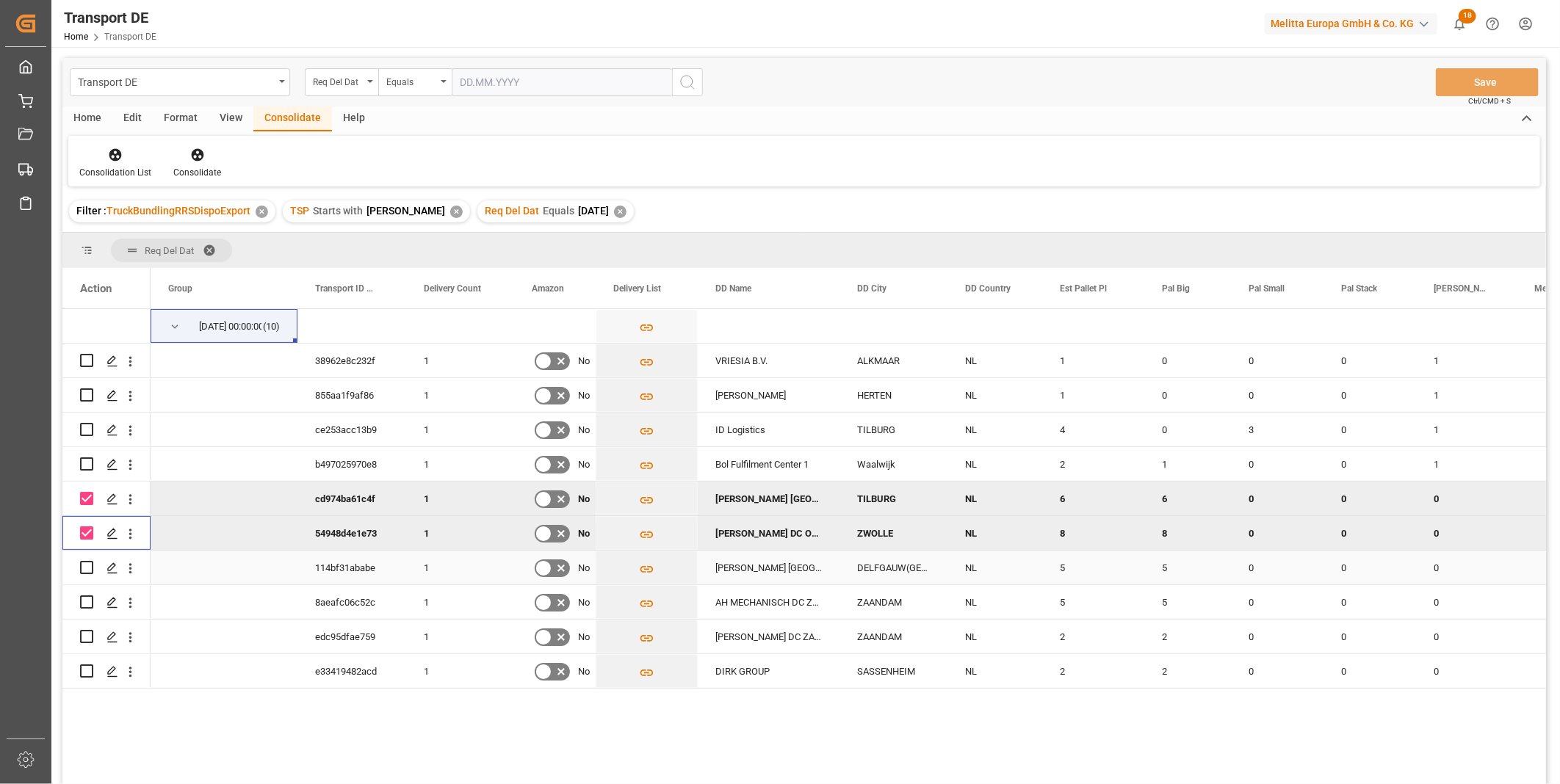
click at [88, 573] on input "Press Space to toggle row selection (unchecked)" at bounding box center [86, 568] width 14 height 14
checkbox input "true"
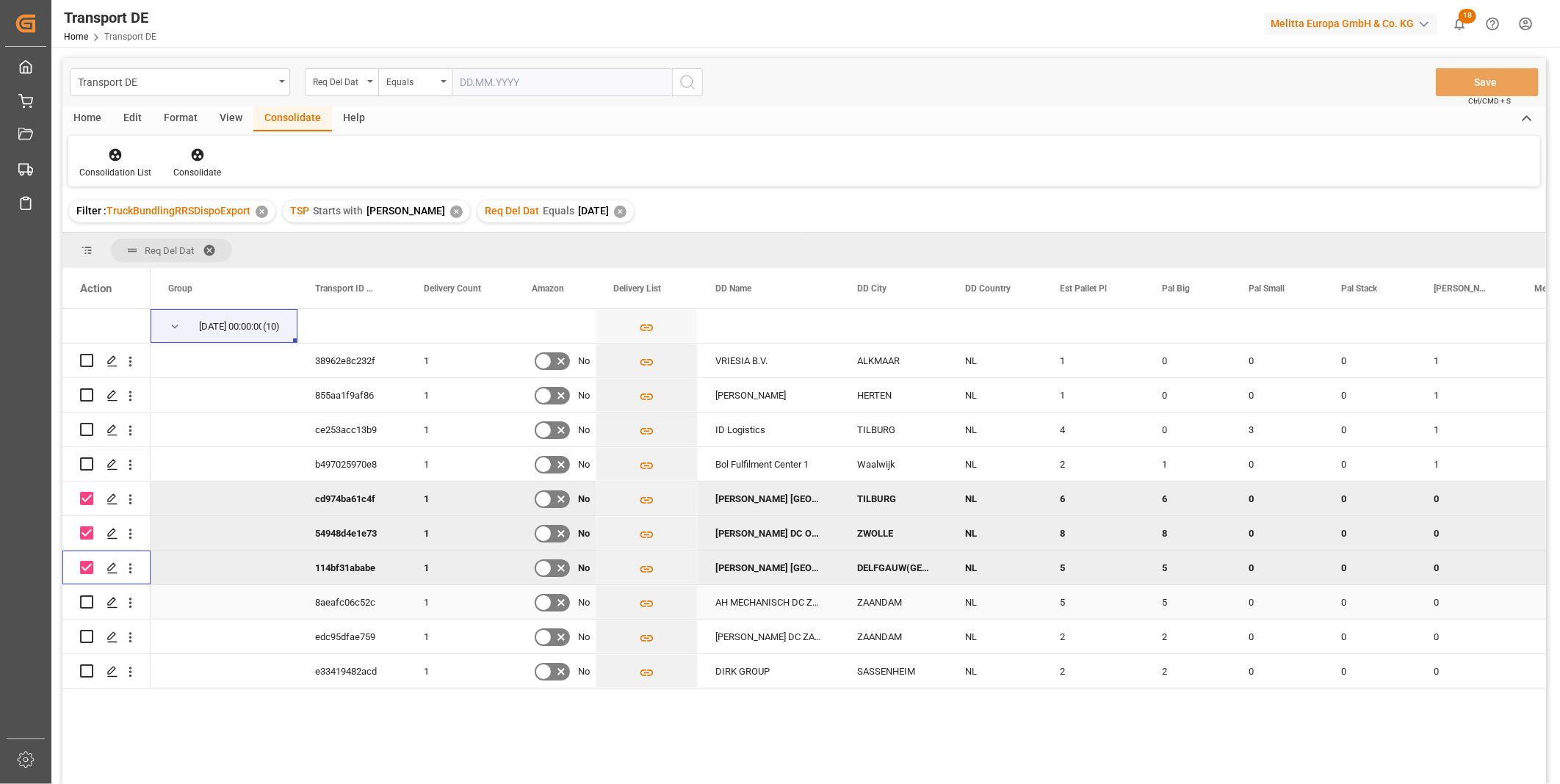
click at [88, 603] on input "Press Space to toggle row selection (unchecked)" at bounding box center [86, 602] width 14 height 14
checkbox input "true"
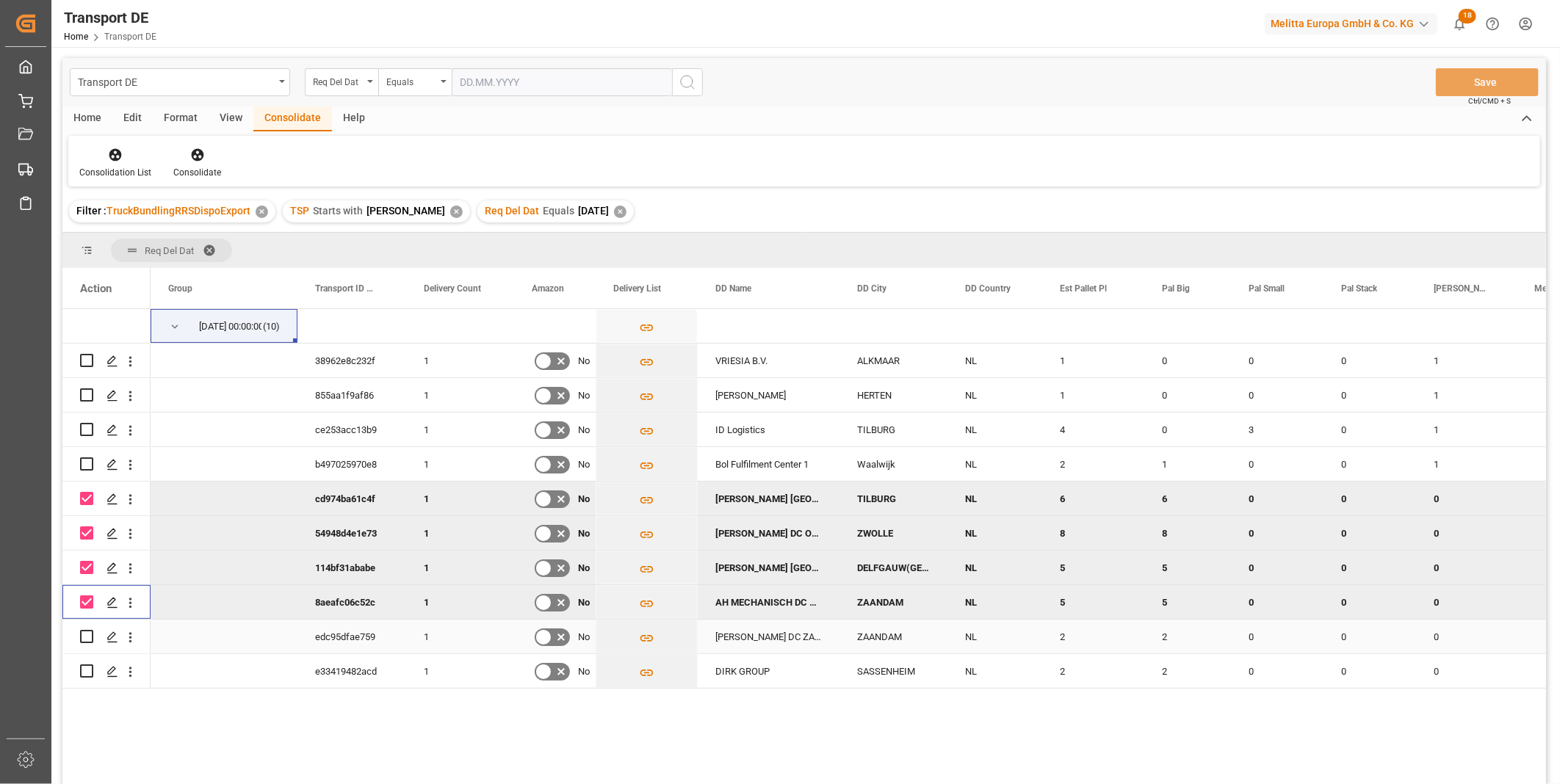
click at [86, 639] on input "Press Space to toggle row selection (unchecked)" at bounding box center [86, 637] width 14 height 14
checkbox input "true"
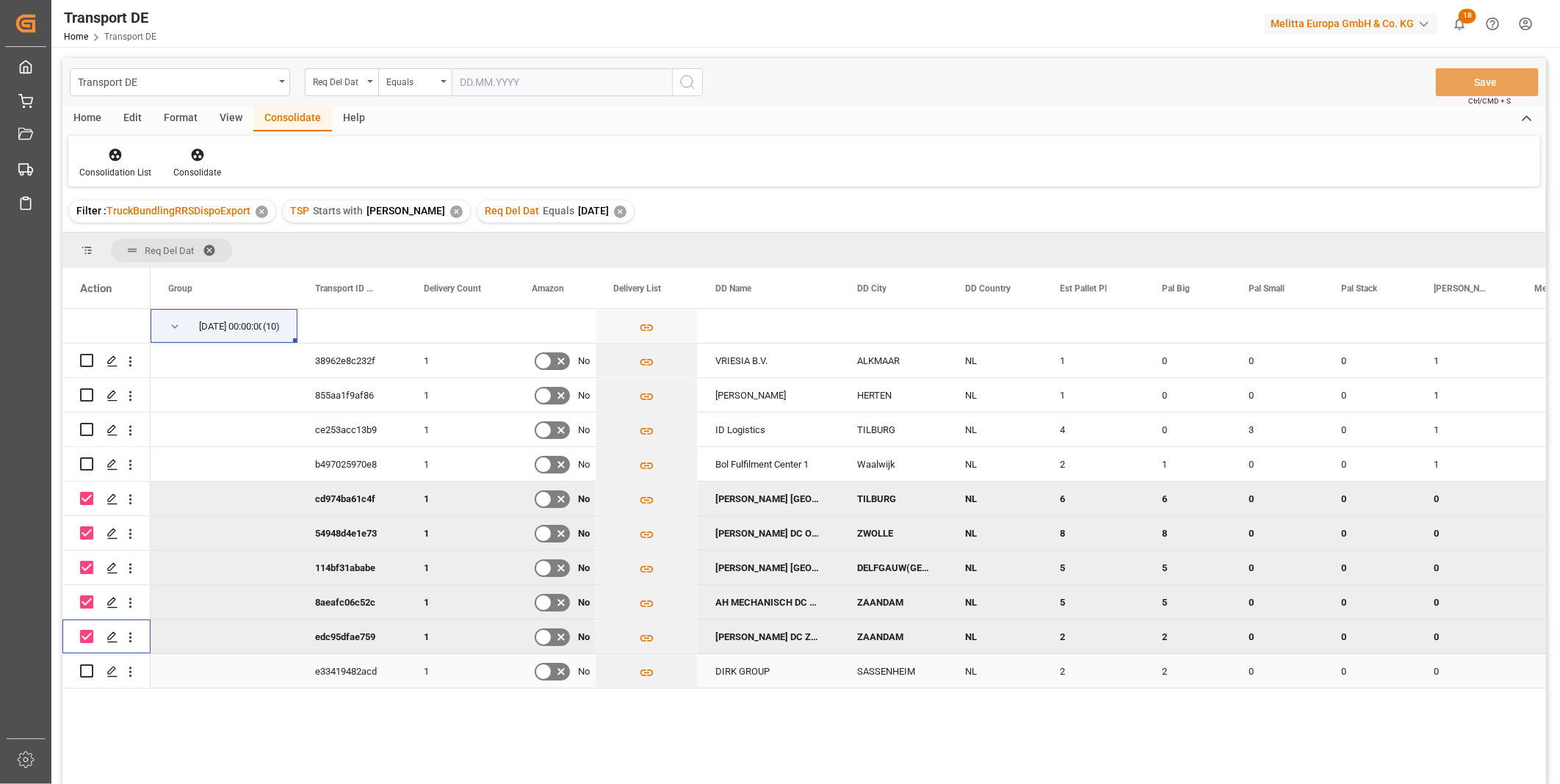
click at [86, 669] on input "Press Space to toggle row selection (unchecked)" at bounding box center [86, 671] width 14 height 14
checkbox input "true"
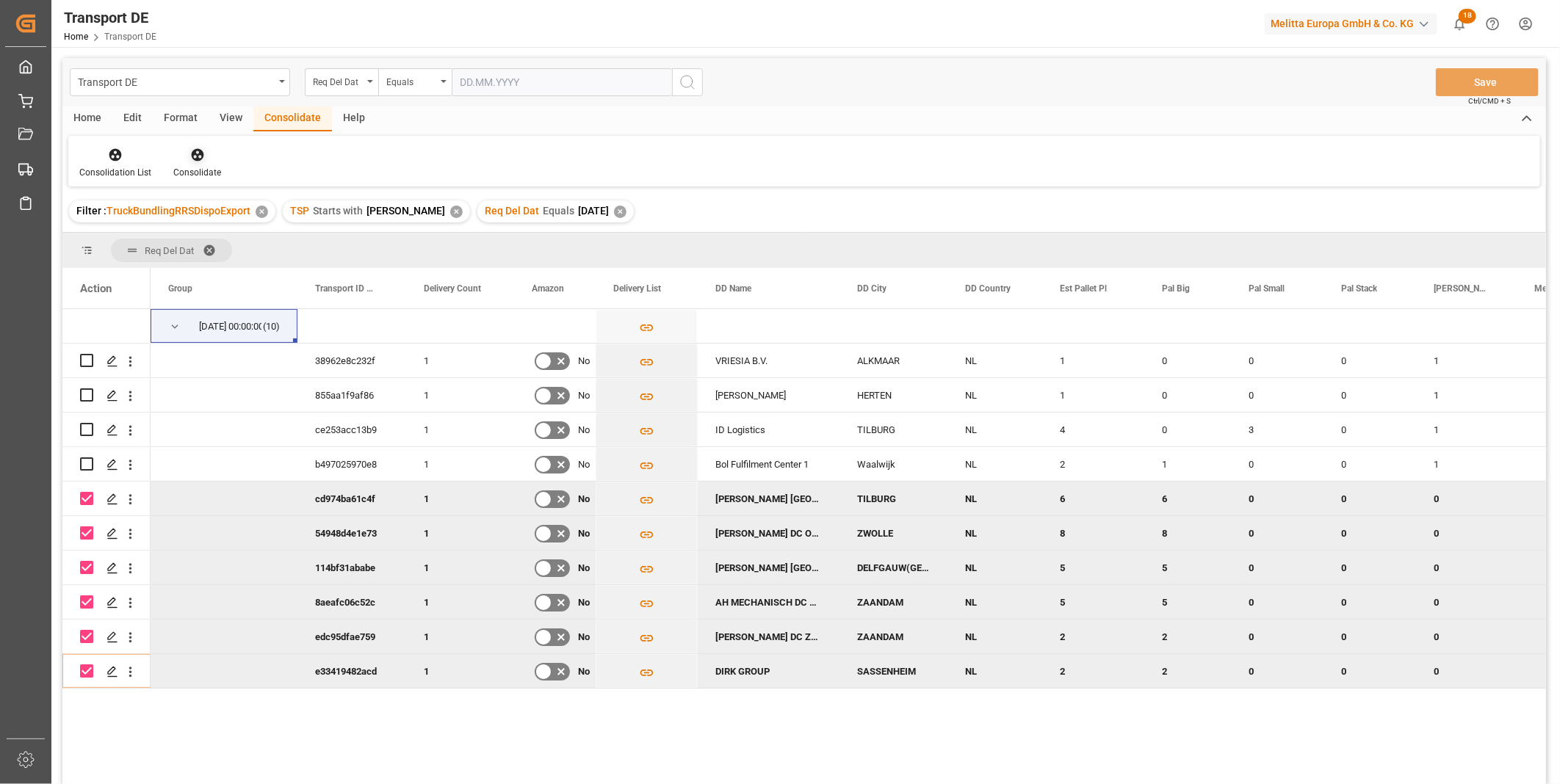
click at [200, 160] on icon at bounding box center [197, 155] width 15 height 15
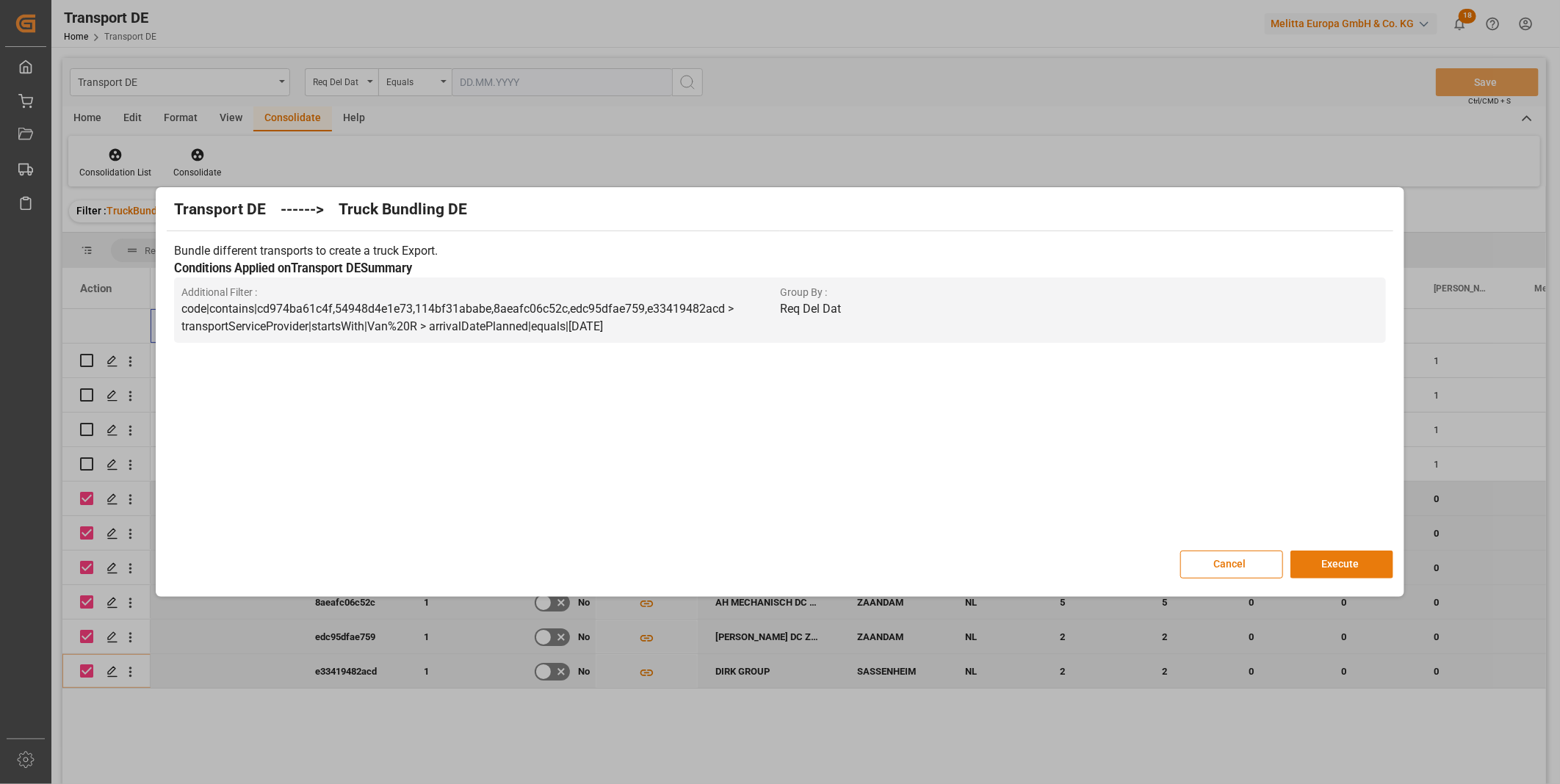
click at [1344, 568] on button "Execute" at bounding box center [1341, 564] width 103 height 28
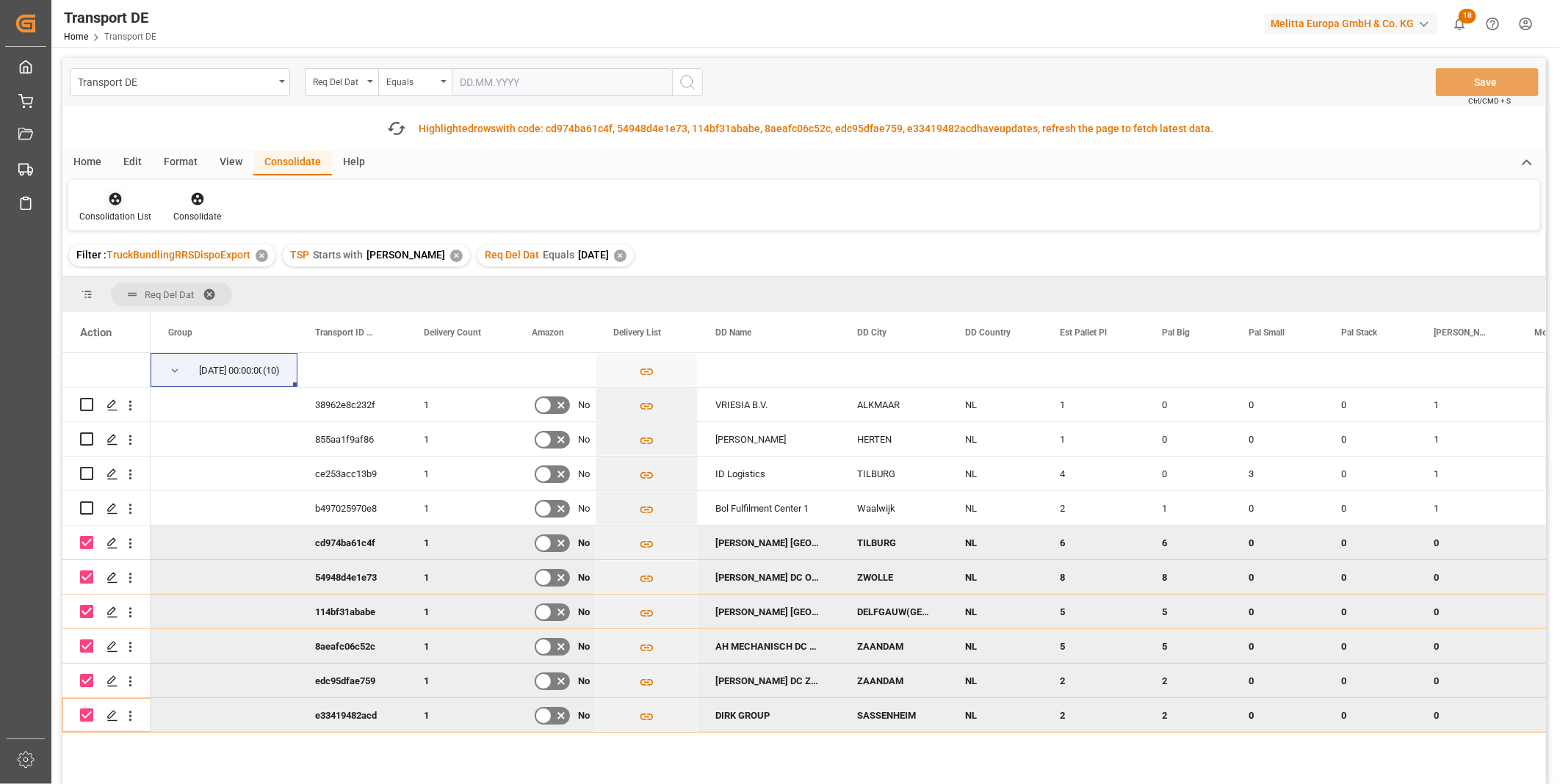
click at [119, 208] on div "Consolidation List" at bounding box center [115, 207] width 94 height 33
click at [192, 310] on div "Transport DE Req Del Dat Equals Save Ctrl/CMD + S Fetch latest updates Highligh…" at bounding box center [804, 463] width 1484 height 809
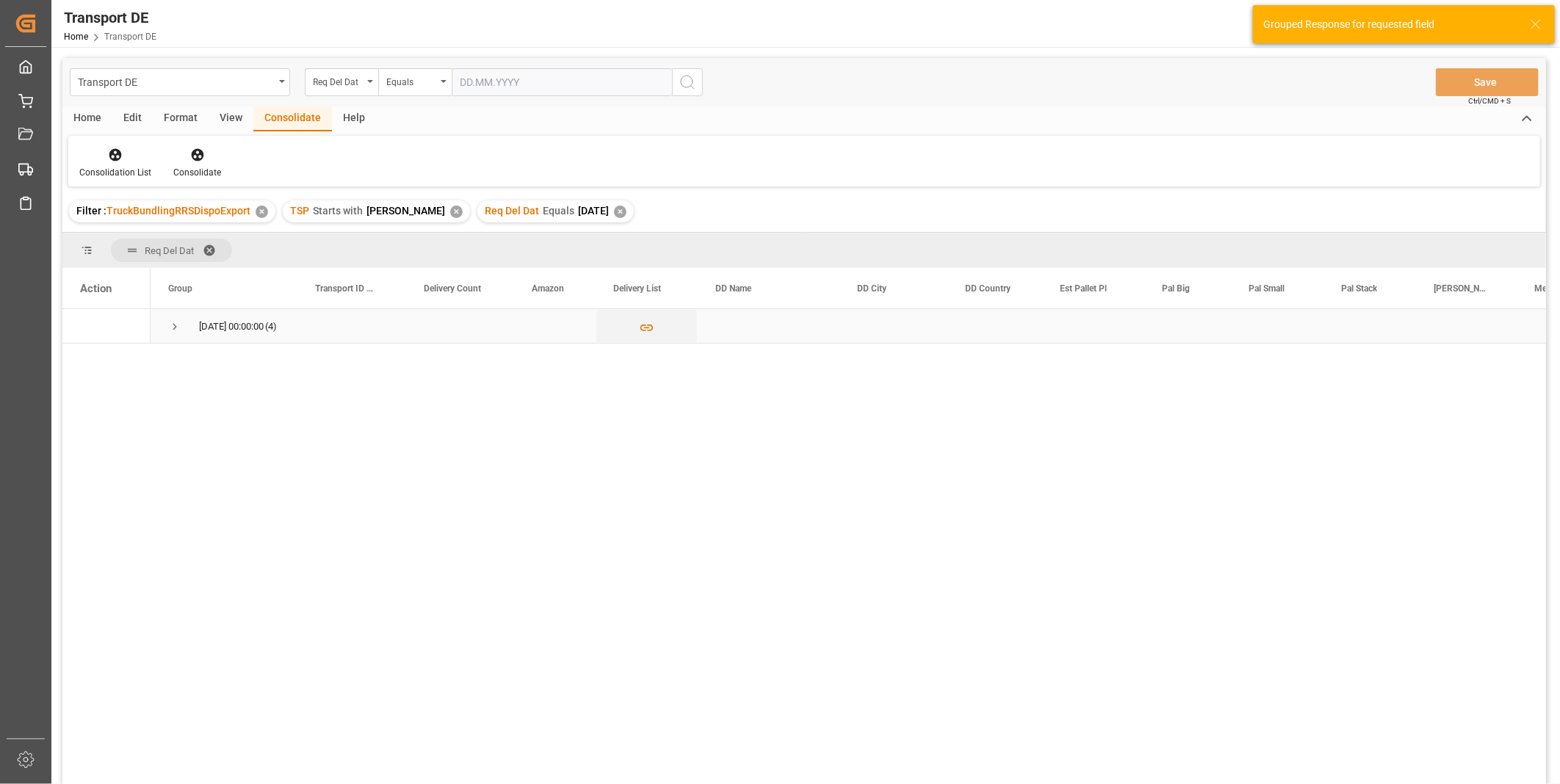
click at [176, 323] on span "Press SPACE to select this row." at bounding box center [175, 327] width 14 height 14
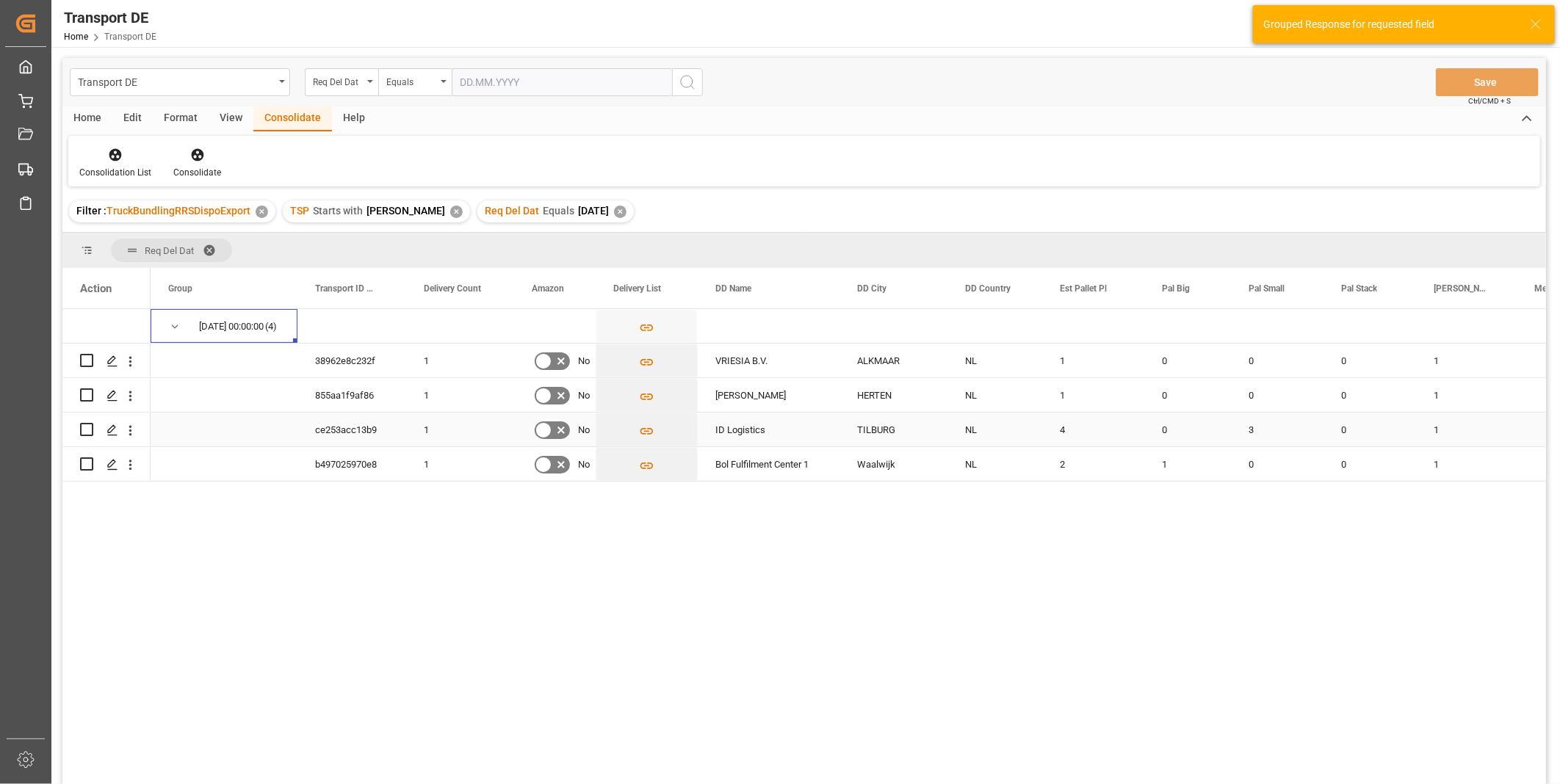
click at [89, 425] on input "Press Space to toggle row selection (unchecked)" at bounding box center [86, 429] width 14 height 14
checkbox input "true"
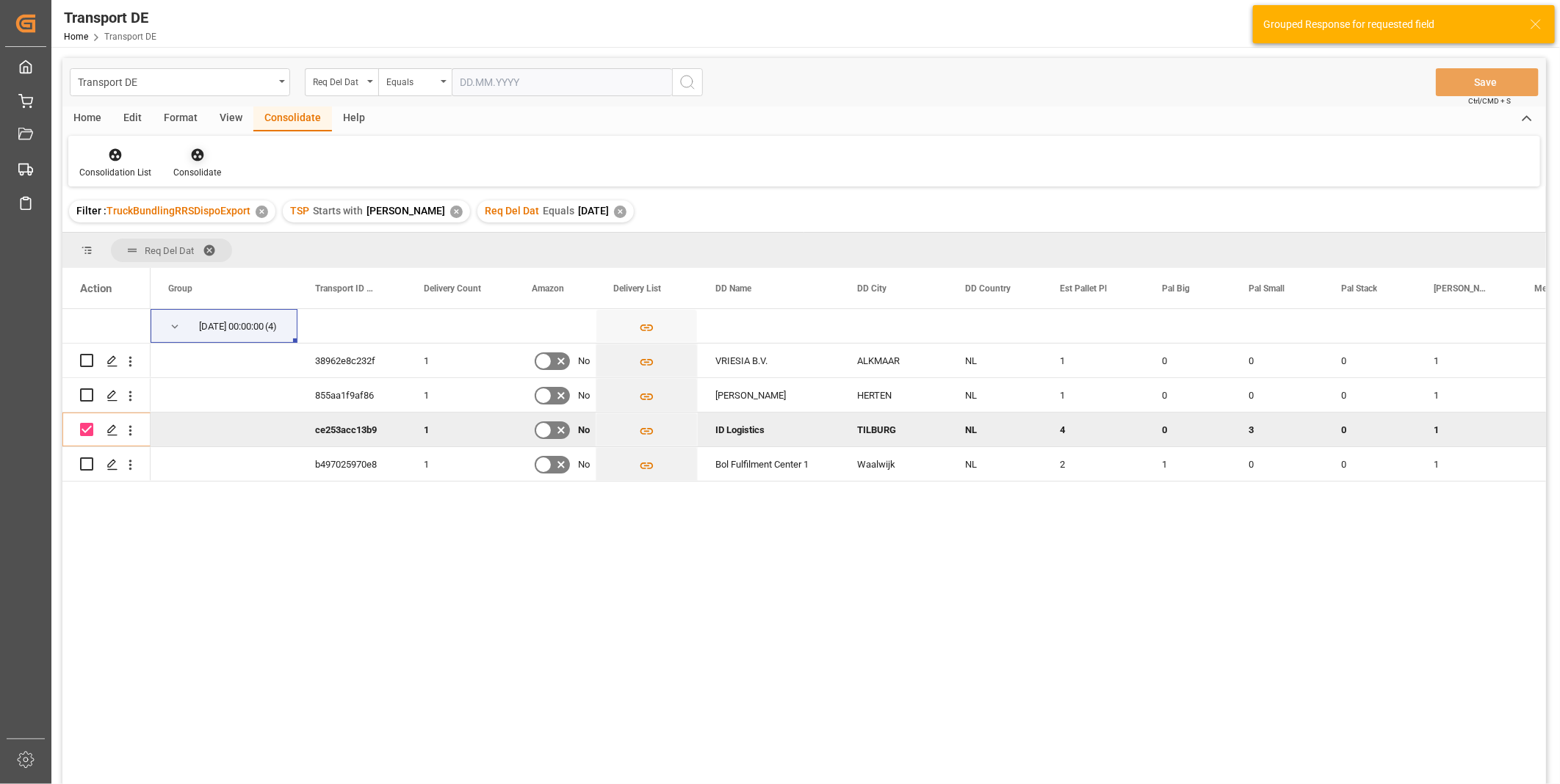
click at [213, 162] on div "Consolidate" at bounding box center [196, 163] width 70 height 33
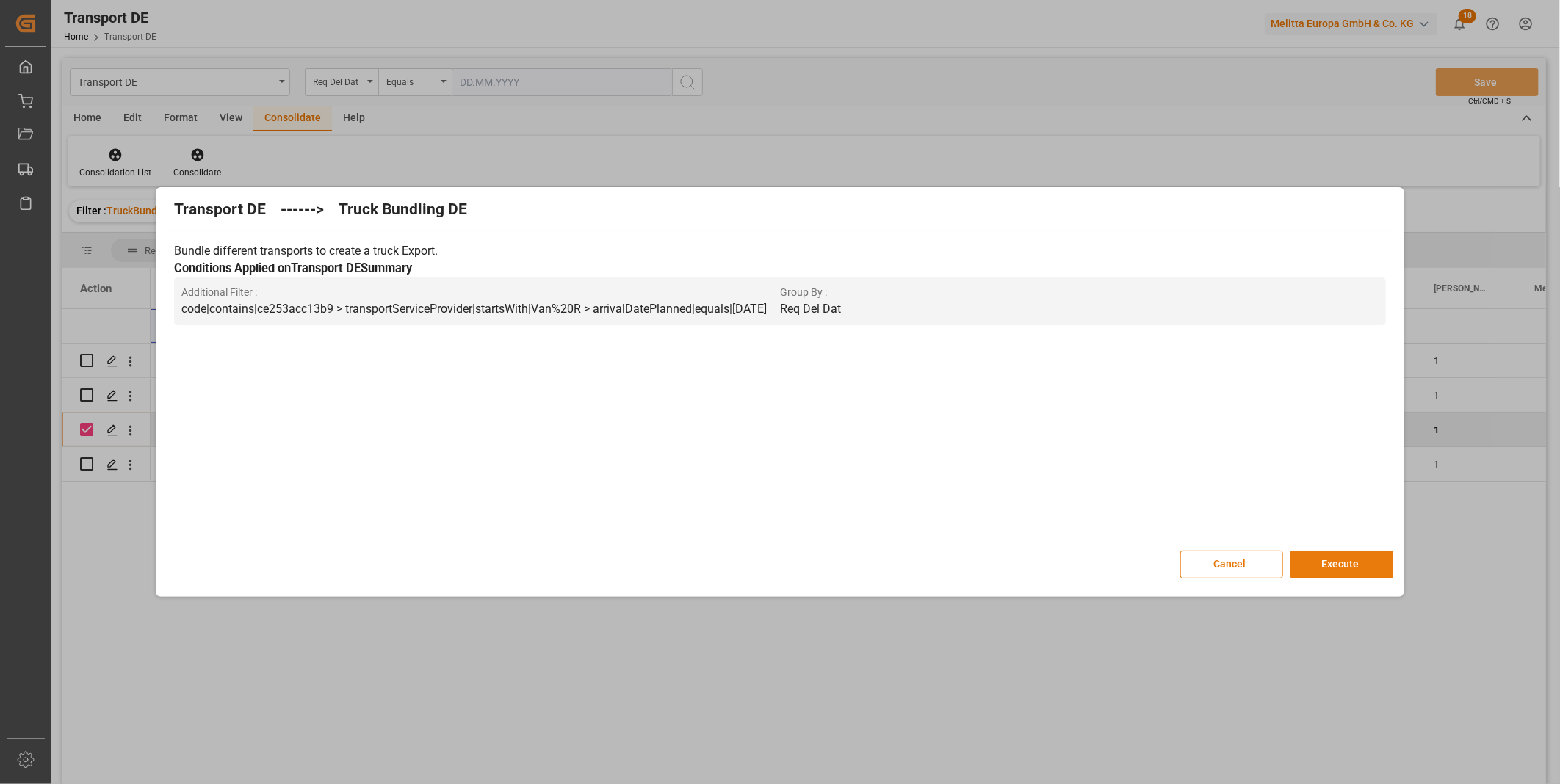
click at [1307, 558] on button "Execute" at bounding box center [1341, 564] width 103 height 28
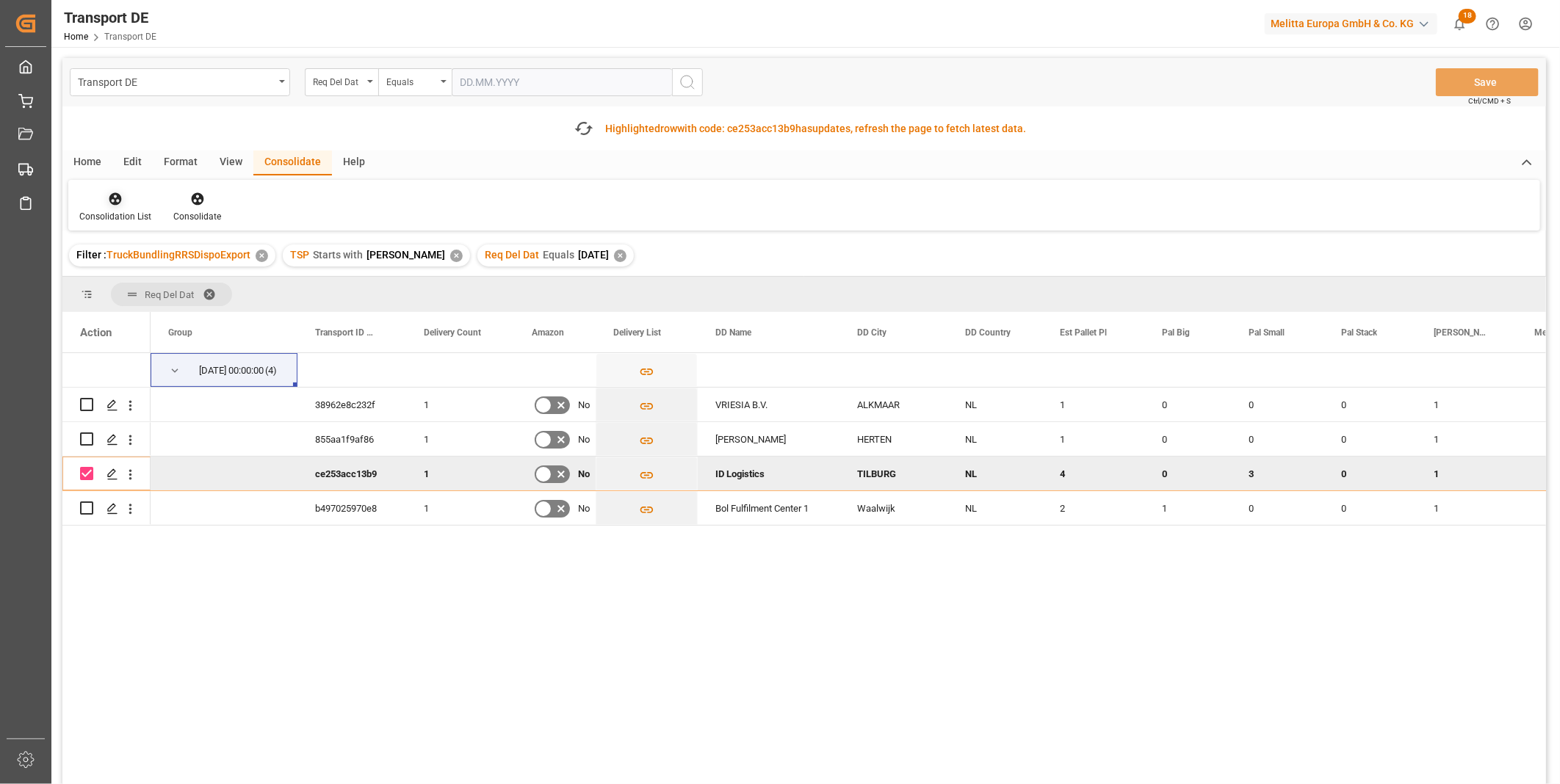
click at [113, 198] on icon at bounding box center [116, 199] width 13 height 13
click at [152, 311] on div "Transport DE Req Del Dat Equals Save Ctrl/CMD + S Fetch latest updates Highligh…" at bounding box center [804, 463] width 1484 height 809
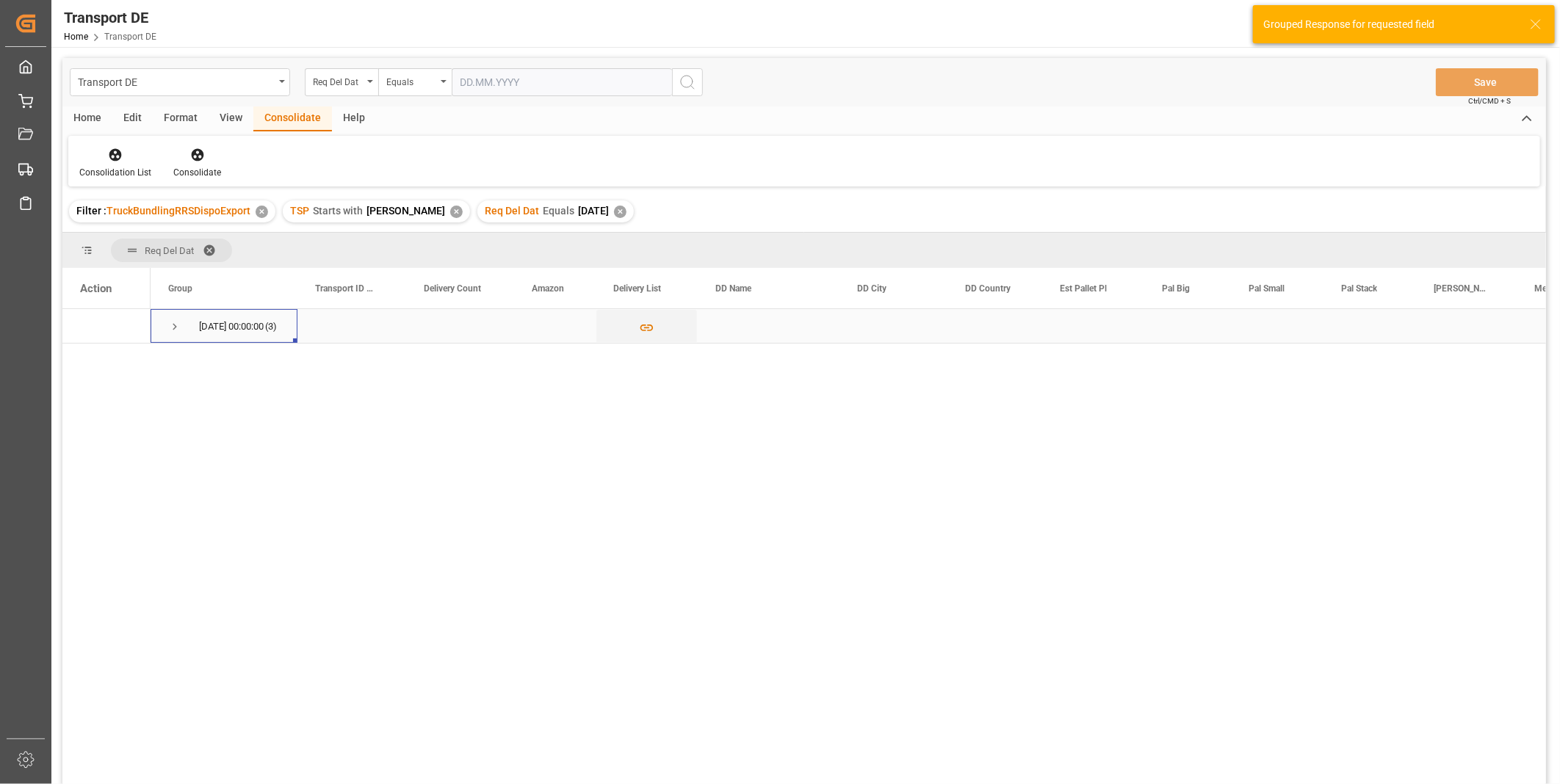
drag, startPoint x: 152, startPoint y: 311, endPoint x: 171, endPoint y: 326, distance: 24.2
click at [171, 326] on span "Press SPACE to select this row." at bounding box center [175, 327] width 14 height 14
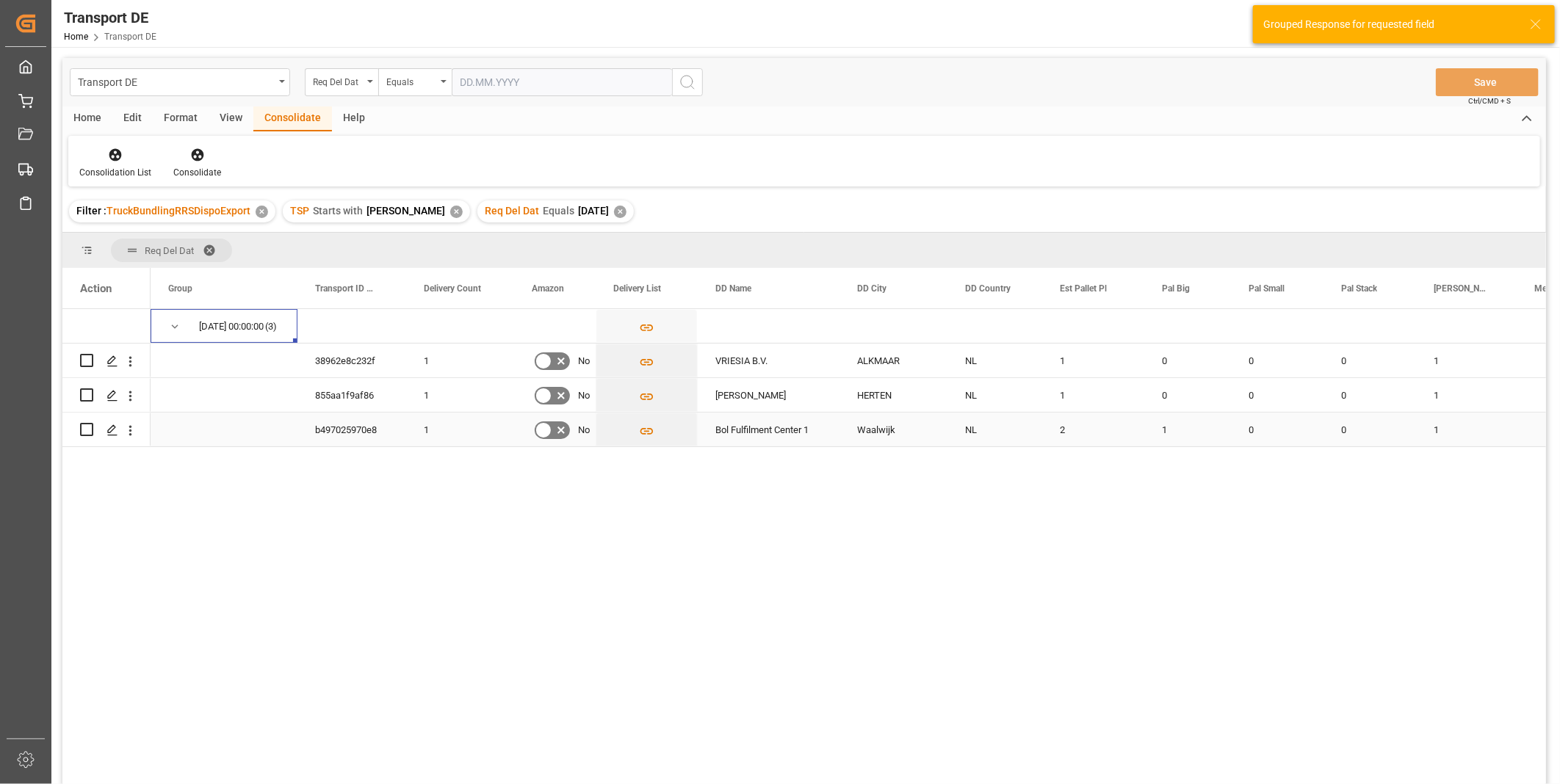
click at [83, 433] on input "Press Space to toggle row selection (unchecked)" at bounding box center [86, 429] width 14 height 14
checkbox input "true"
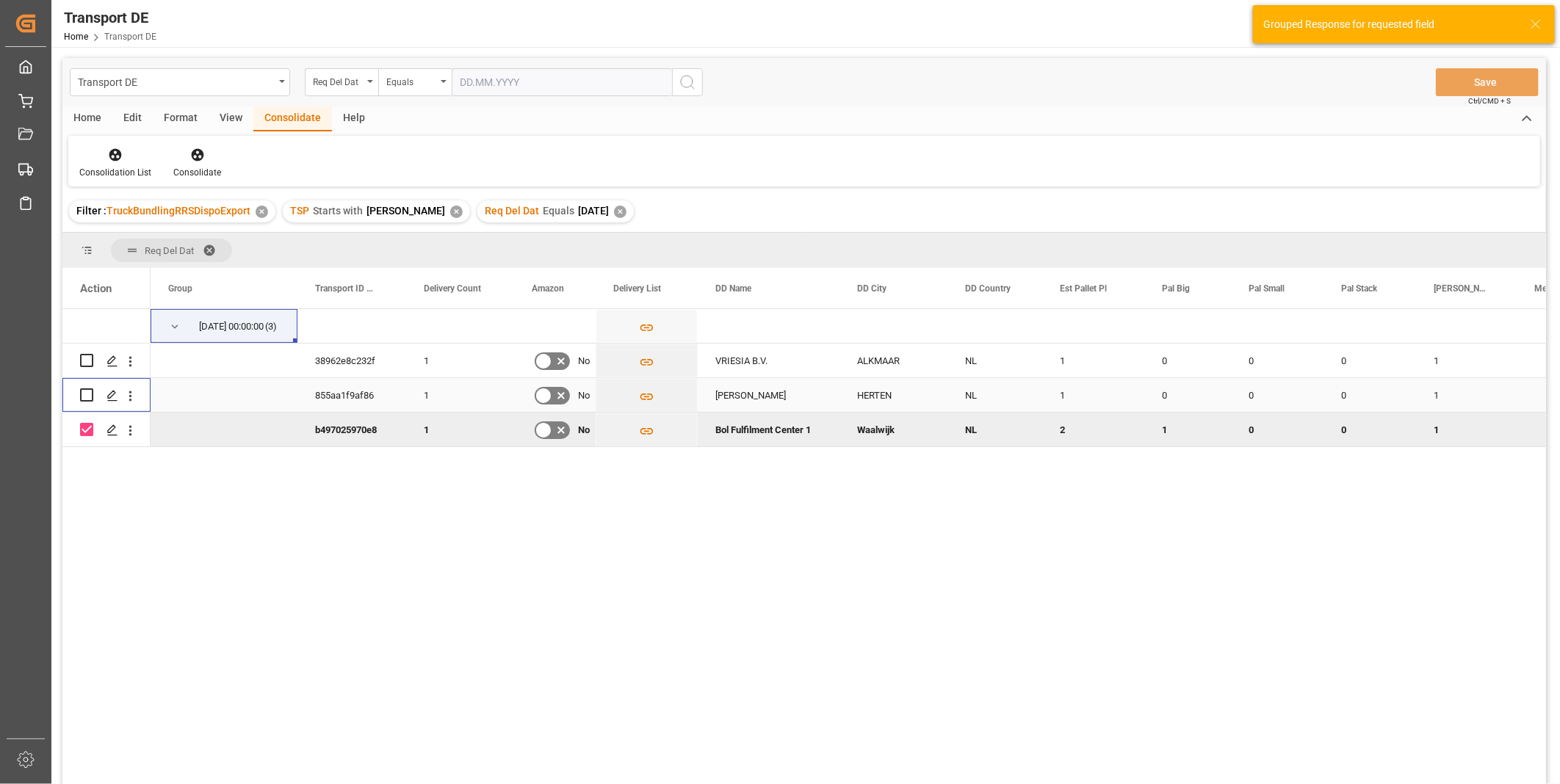
click at [91, 394] on input "Press Space to toggle row selection (unchecked)" at bounding box center [86, 395] width 14 height 14
checkbox input "true"
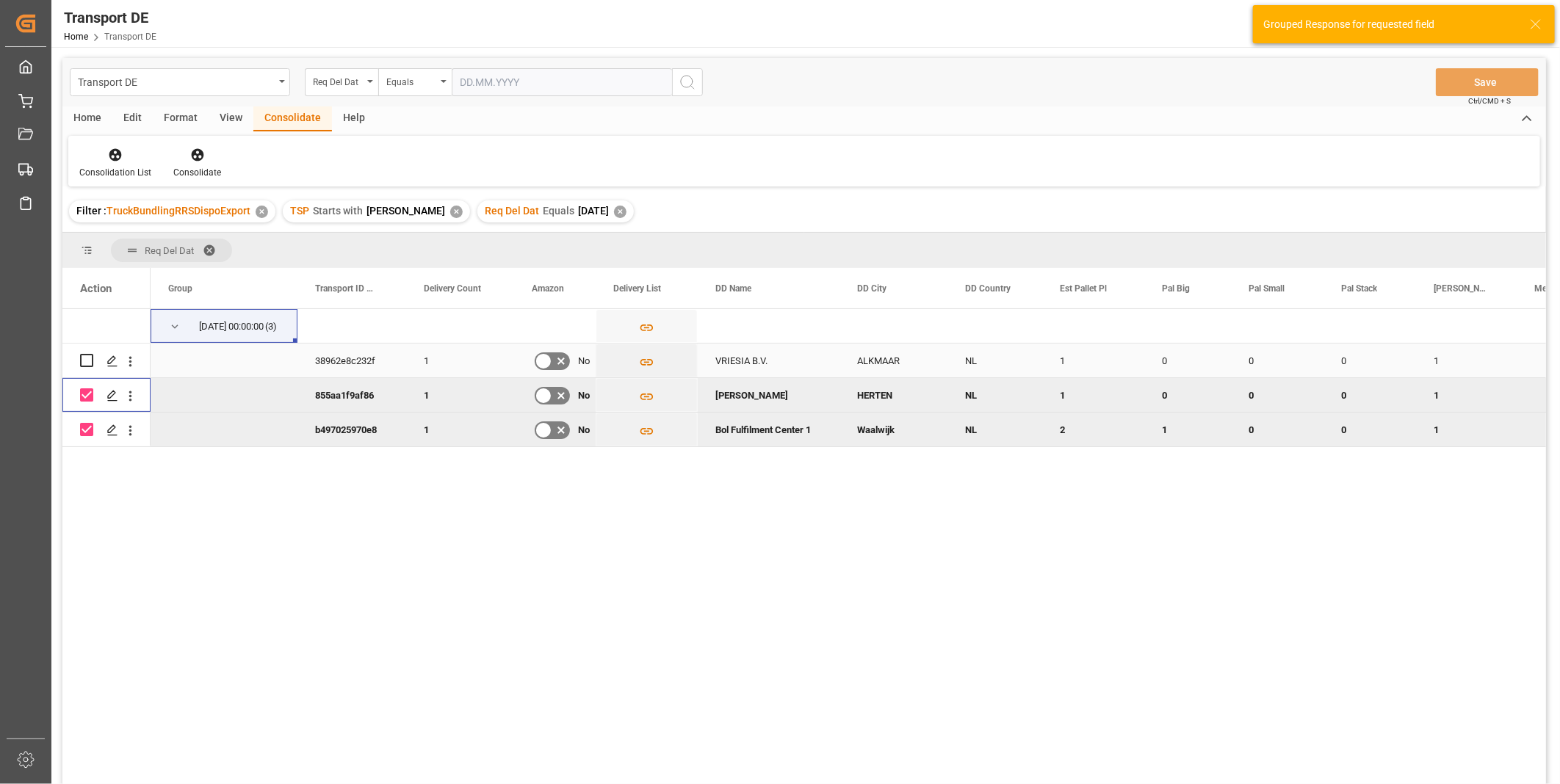
click at [86, 360] on input "Press Space to toggle row selection (unchecked)" at bounding box center [86, 360] width 14 height 14
checkbox input "true"
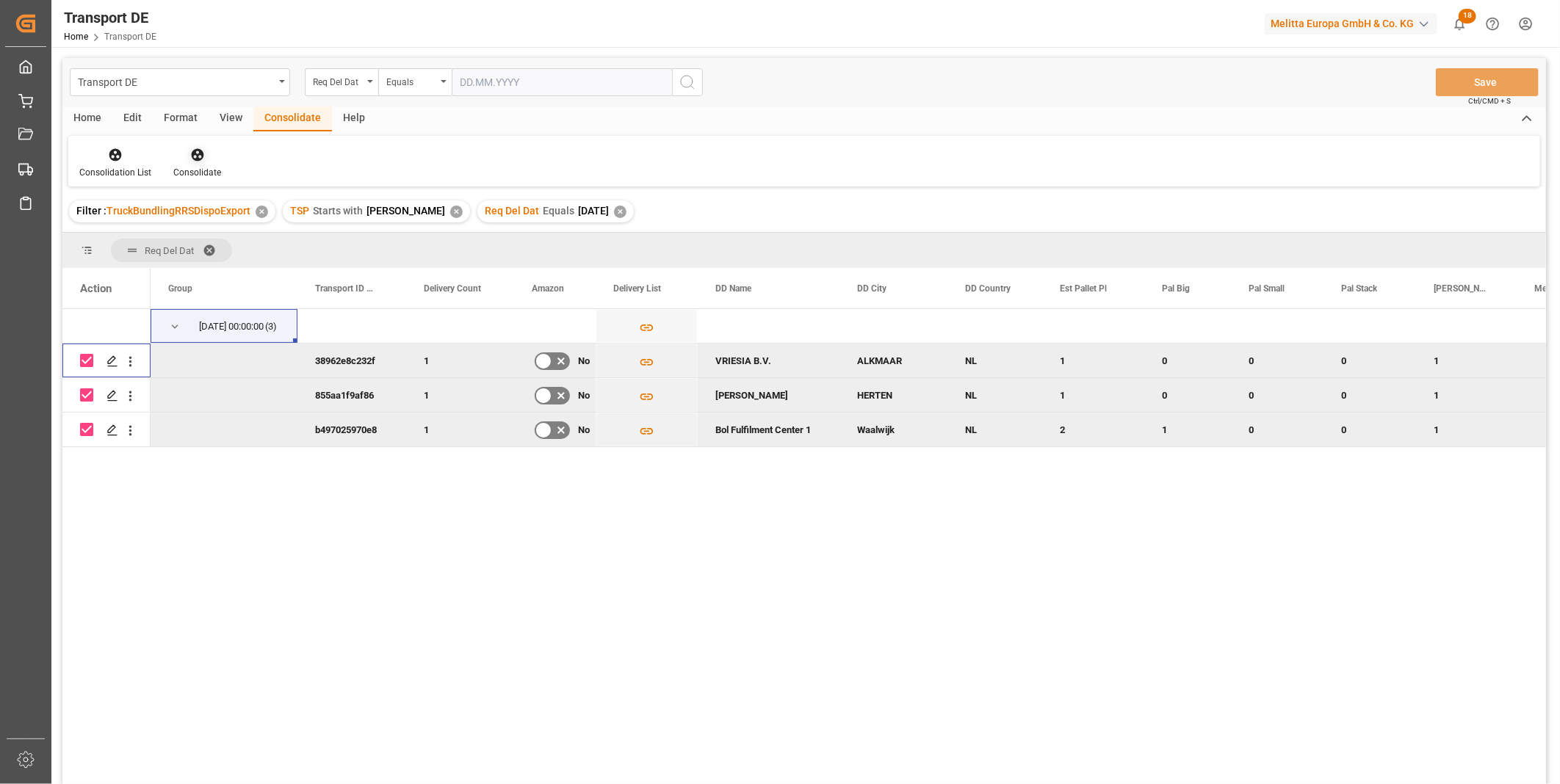
click at [196, 169] on div "Consolidate" at bounding box center [197, 172] width 47 height 14
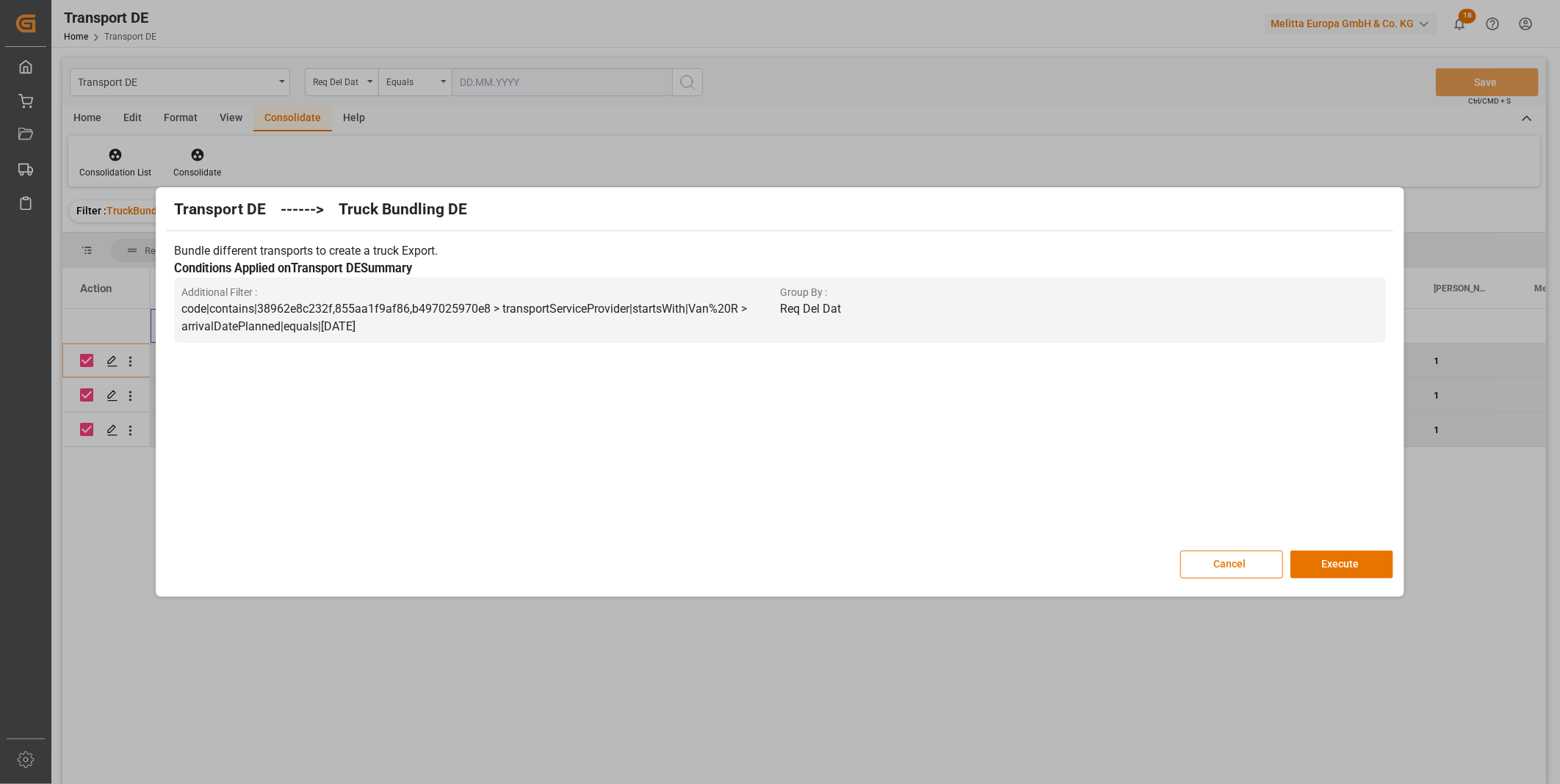
click at [1332, 548] on div "Transport DE ------> Truck Bundling DE Bundle different transports to create a …" at bounding box center [780, 392] width 1241 height 402
click at [1327, 564] on button "Execute" at bounding box center [1341, 564] width 103 height 28
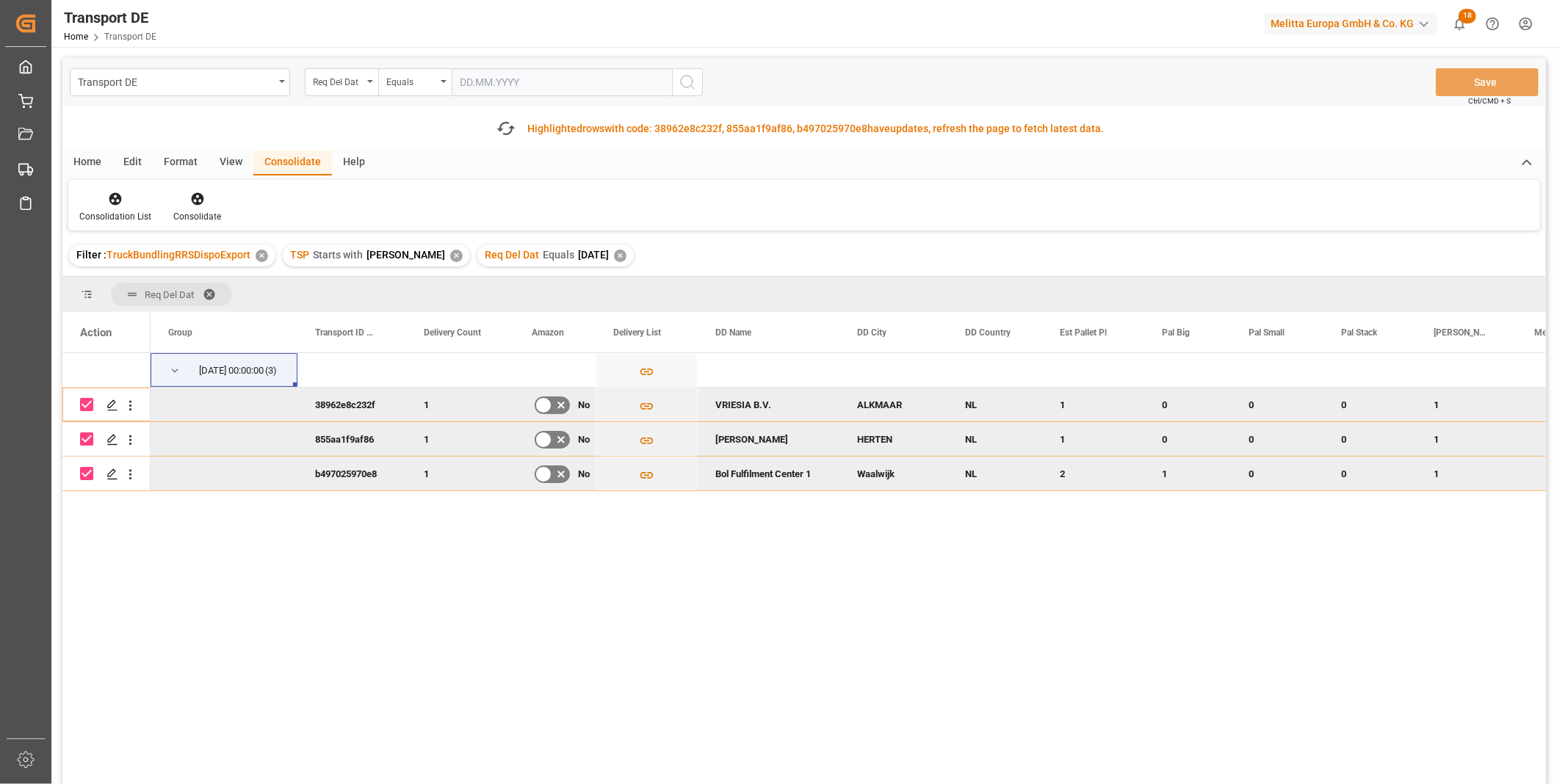
click at [106, 226] on div "Consolidation List Consolidate" at bounding box center [804, 206] width 1472 height 51
click at [120, 216] on div "Consolidation List" at bounding box center [115, 216] width 72 height 14
click at [166, 307] on div "Transport DE Req Del Dat Equals Save Ctrl/CMD + S Fetch latest updates Highligh…" at bounding box center [804, 463] width 1484 height 809
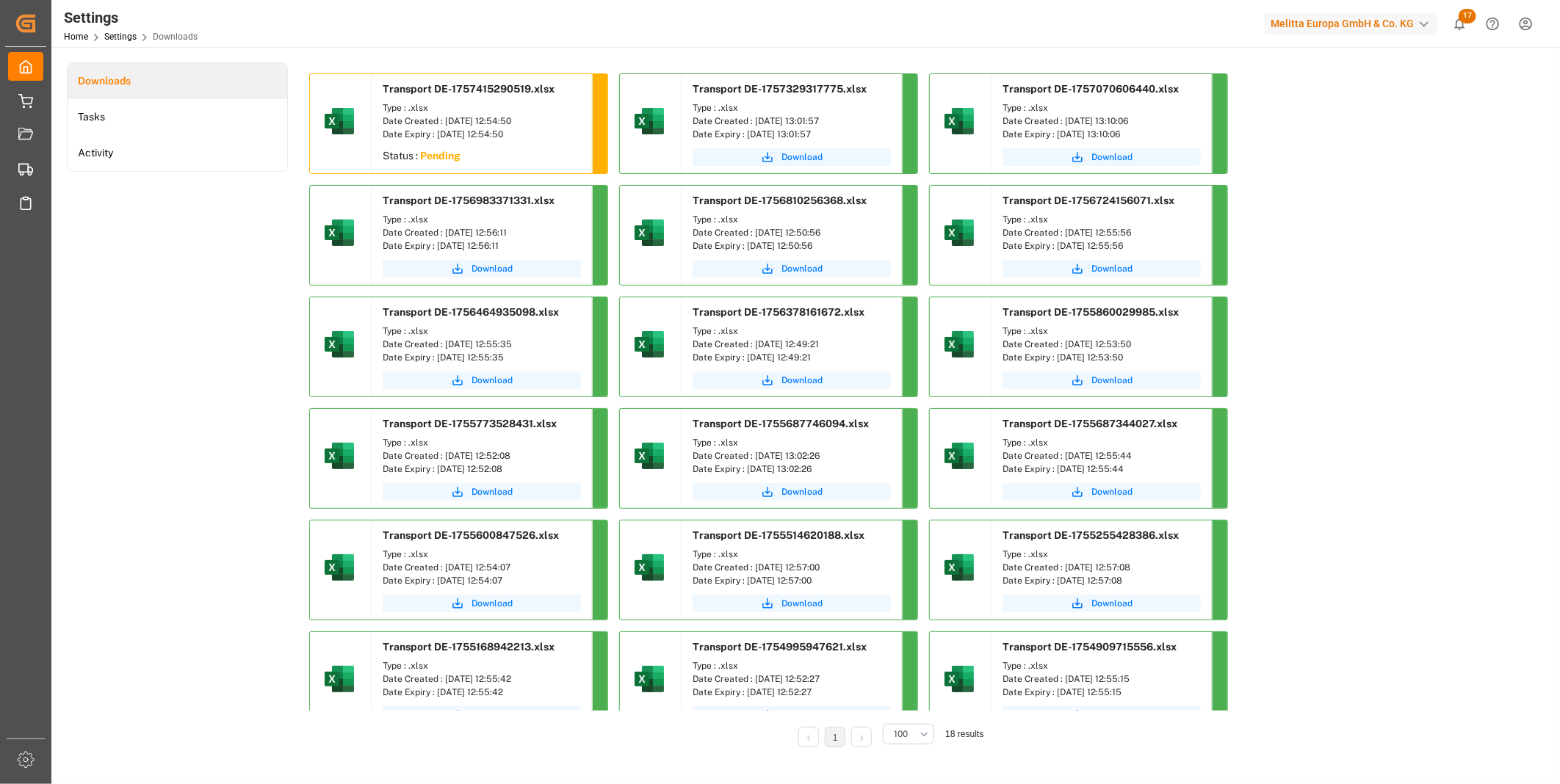
click at [547, 69] on div "Transport DE-1757415290519.xlsx Type : .xlsx Date Created : 09.09.2025 12:54:50…" at bounding box center [888, 416] width 1180 height 706
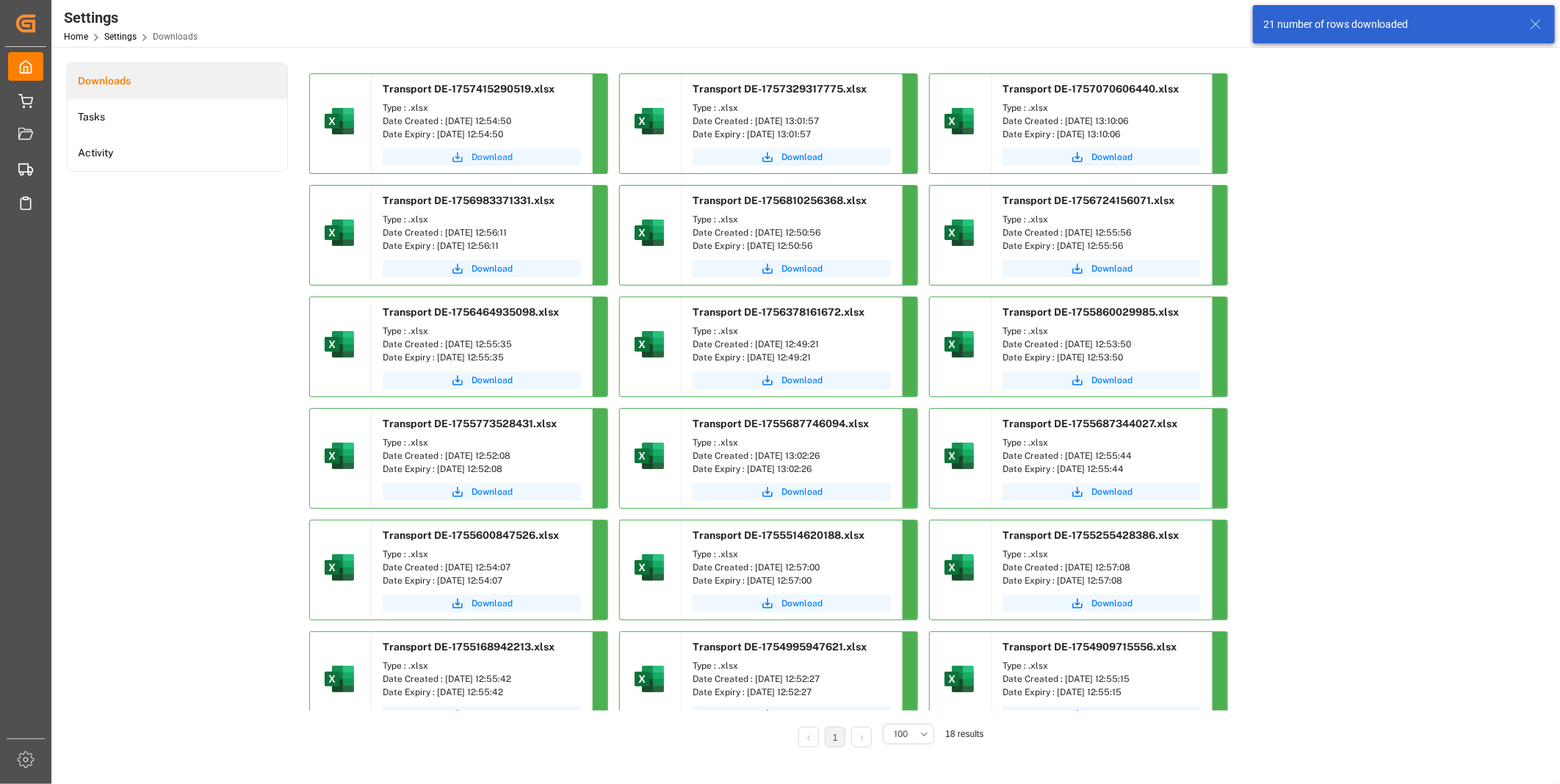
click at [480, 153] on span "Download" at bounding box center [491, 156] width 41 height 14
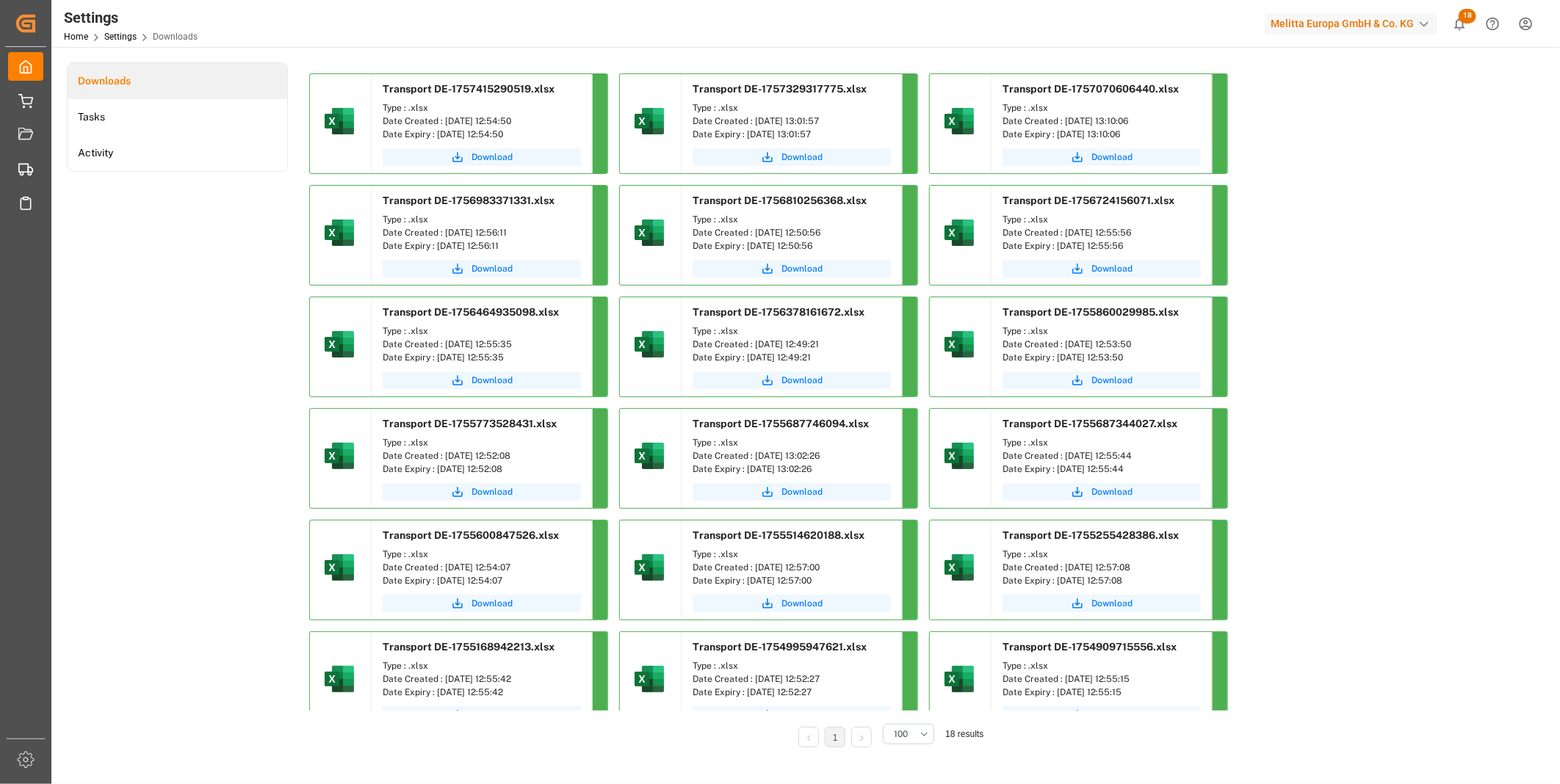
click at [1447, 252] on div "Transport DE-1757415290519.xlsx Type : .xlsx Date Created : 09.09.2025 12:54:50…" at bounding box center [888, 408] width 1157 height 669
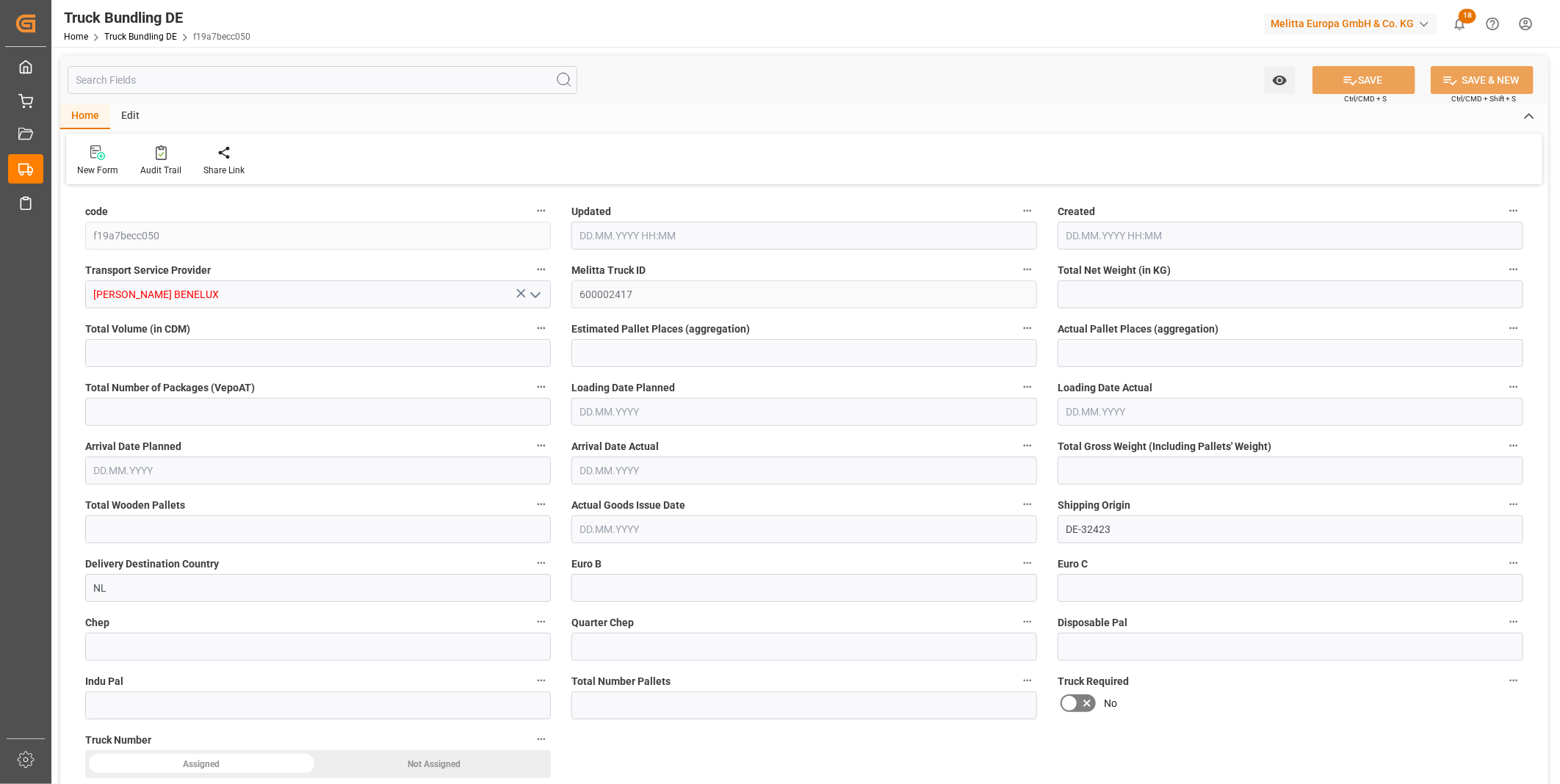
type input "247.275"
type input "2804.189"
type input "4"
type input "0"
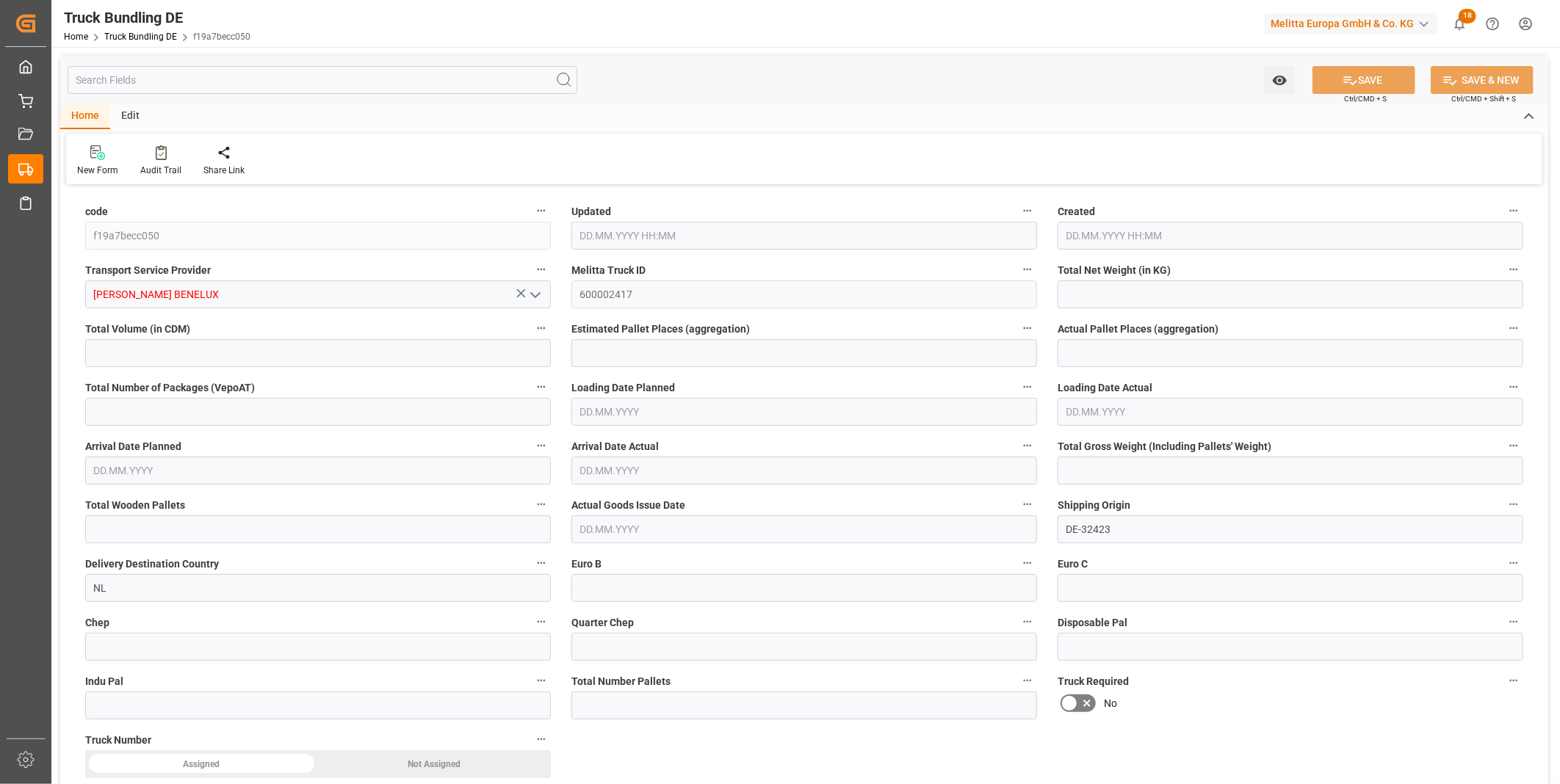
type input "421"
type input "4"
type input "0"
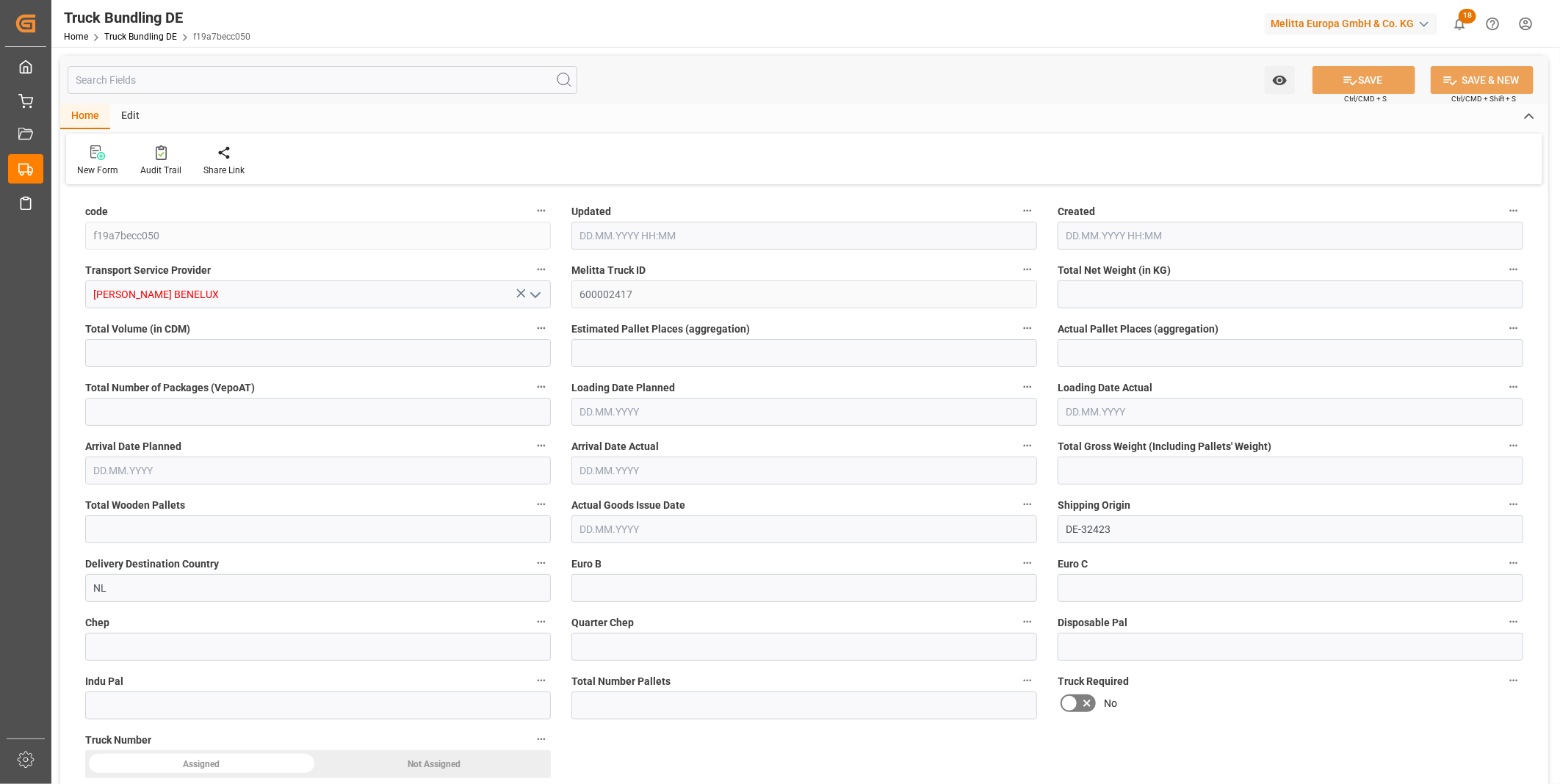
type input "0"
type input "09.09.2025 13:09"
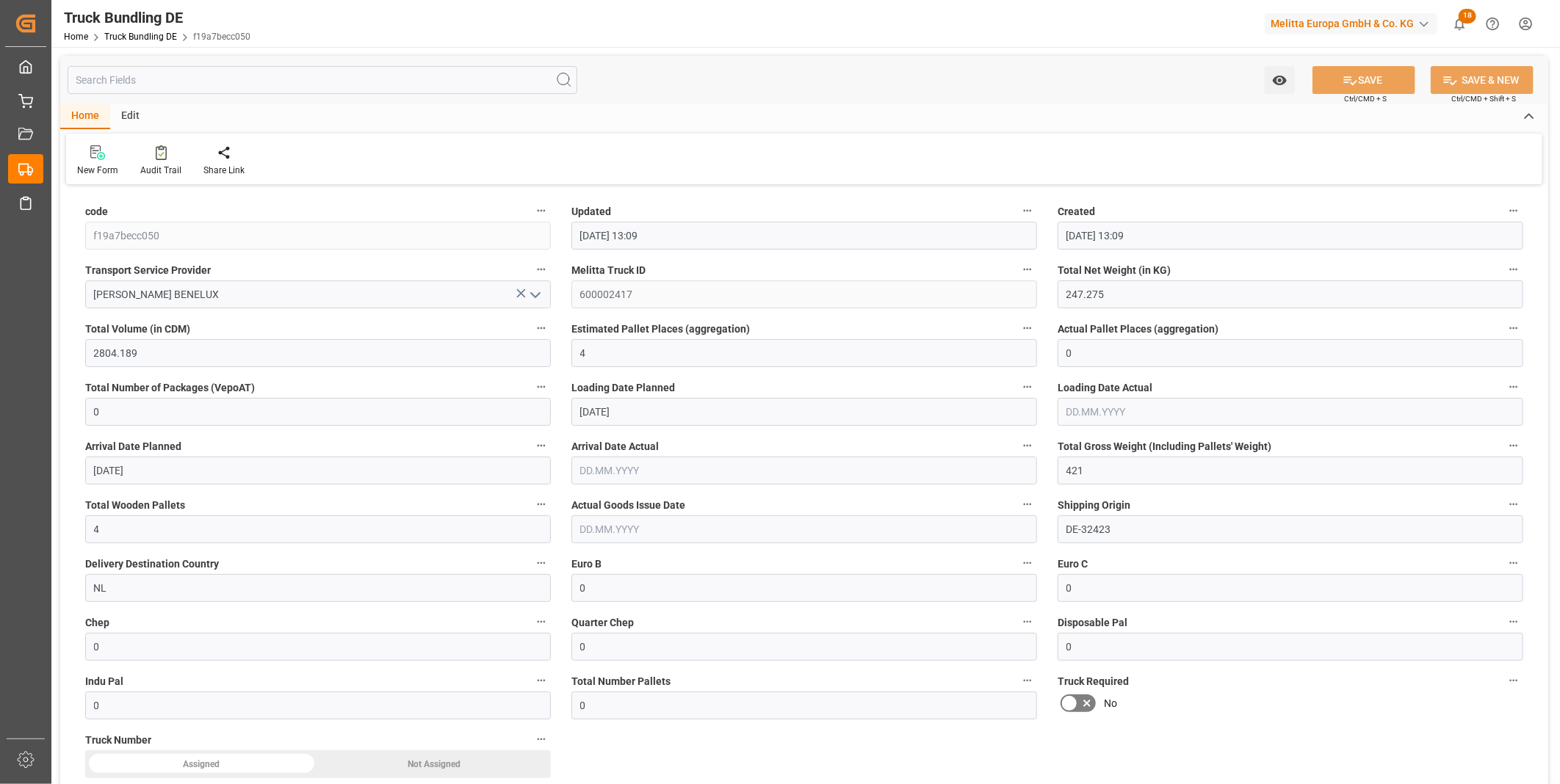
type input "09.09.2025 13:09"
type input "10.09.2025"
type input "[DATE]"
type input "09.09.2025"
